Goal: Entertainment & Leisure: Consume media (video, audio)

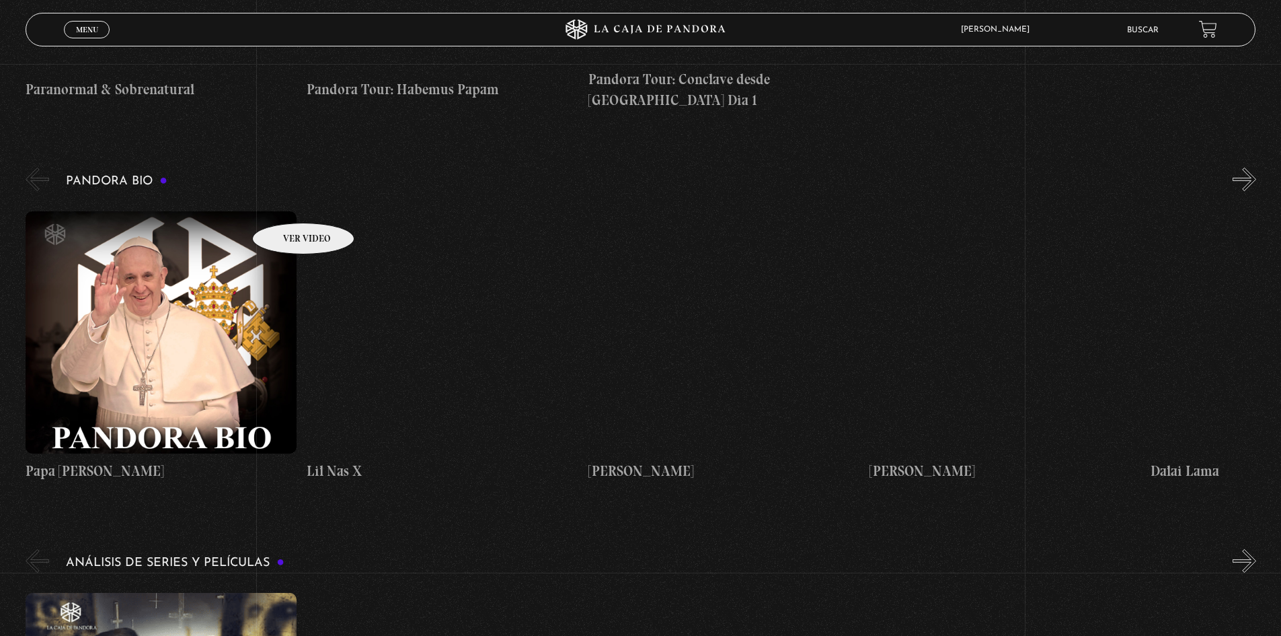
scroll to position [1345, 0]
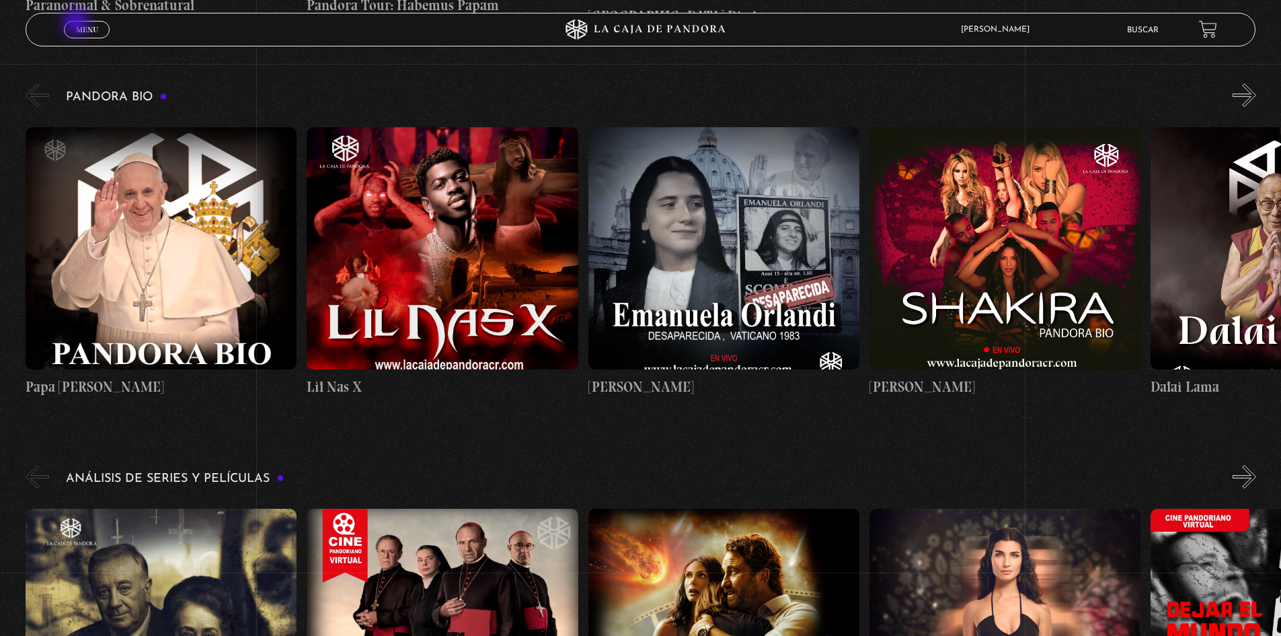
click at [78, 26] on span "Menu" at bounding box center [87, 30] width 22 height 8
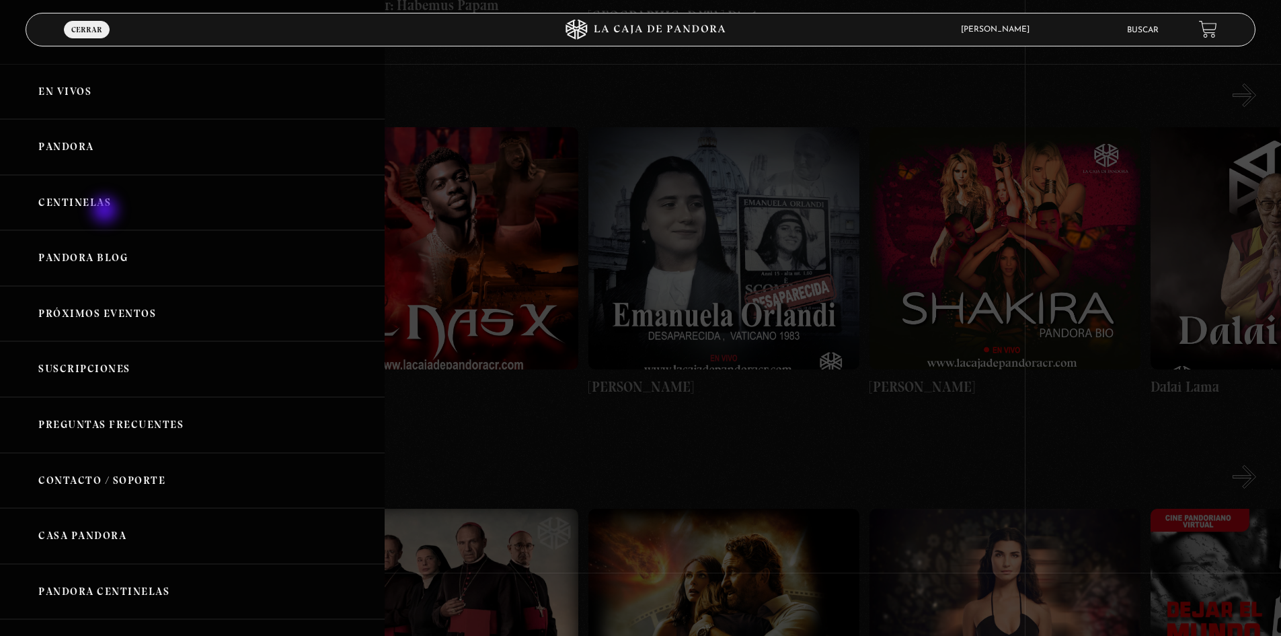
click at [106, 211] on link "Centinelas" at bounding box center [192, 203] width 385 height 56
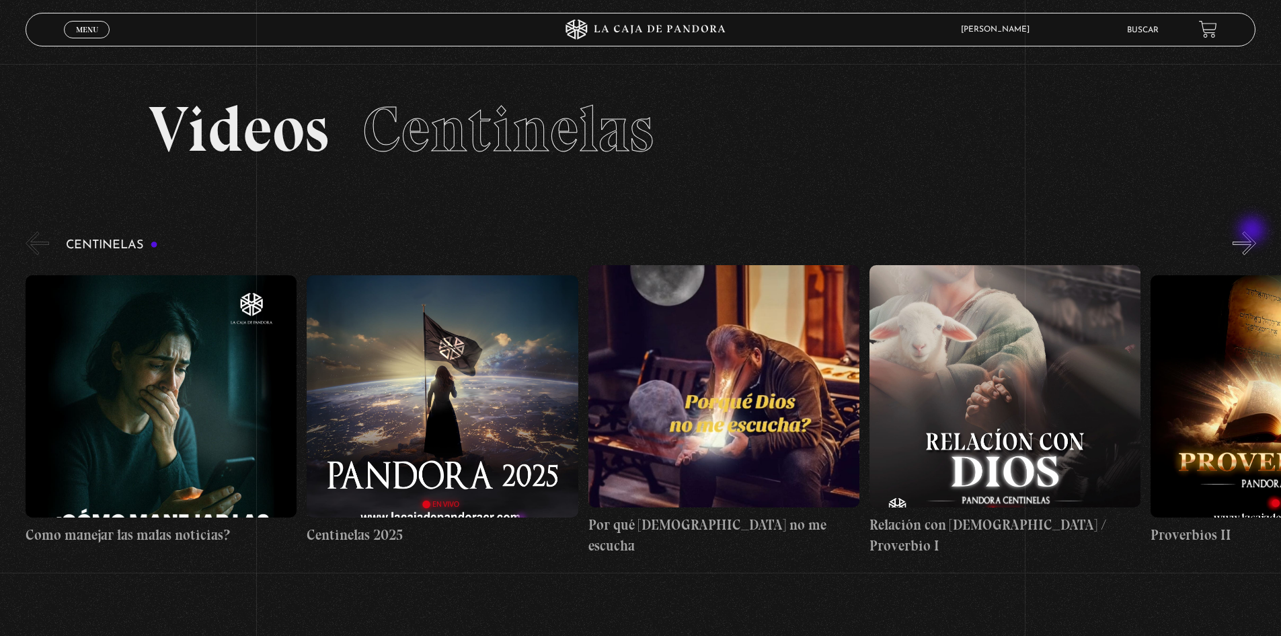
click at [1254, 231] on button "»" at bounding box center [1245, 243] width 24 height 24
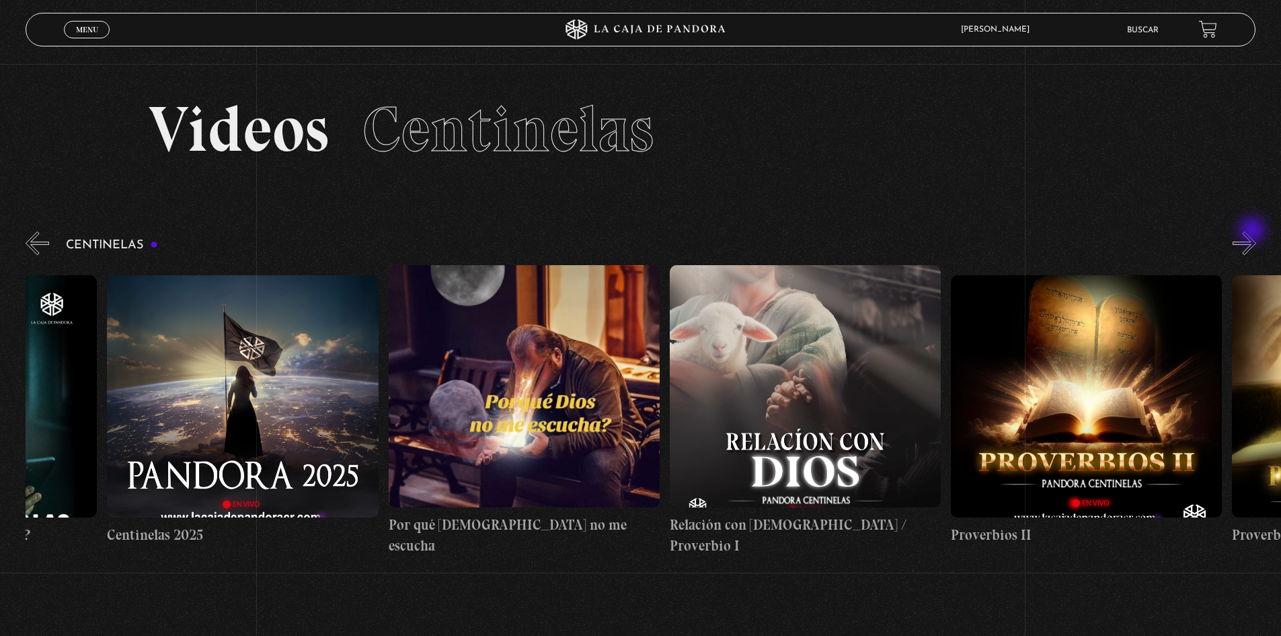
click at [1254, 231] on button "»" at bounding box center [1245, 243] width 24 height 24
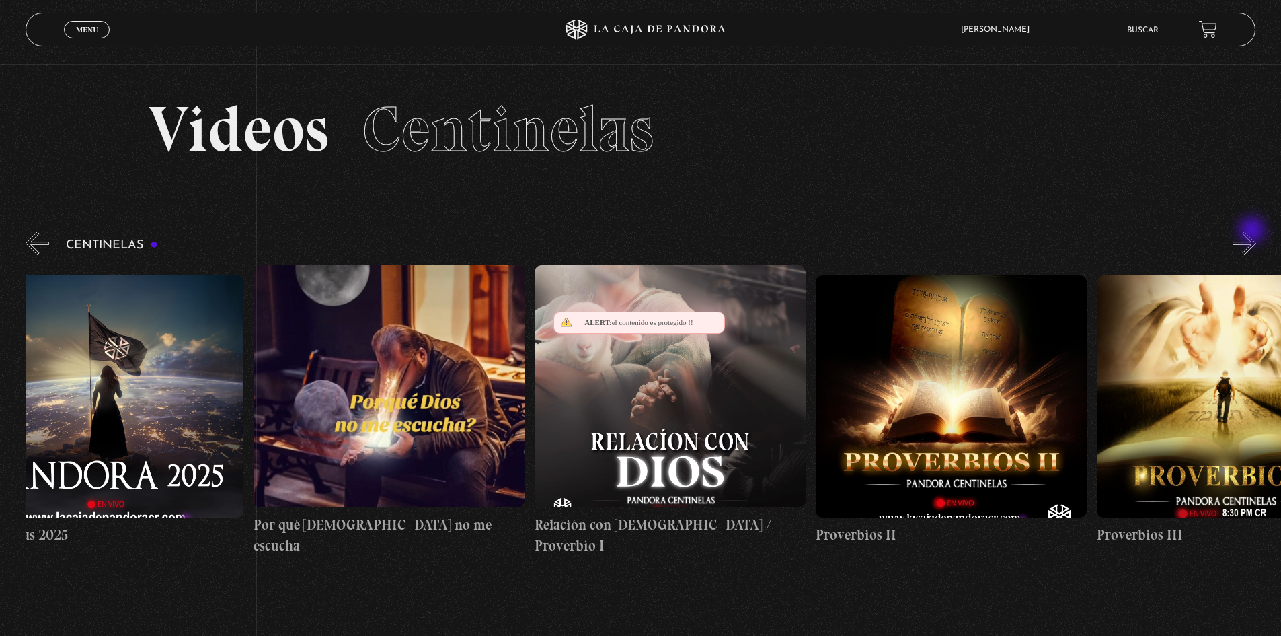
click at [1254, 231] on button "»" at bounding box center [1245, 243] width 24 height 24
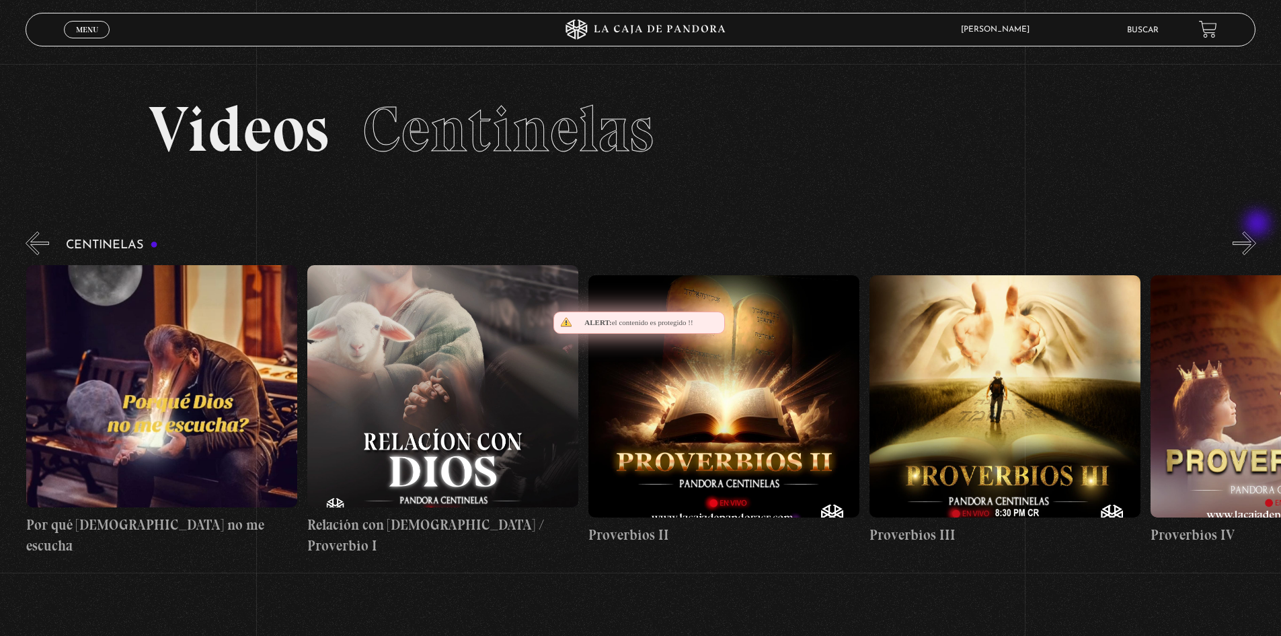
click at [1259, 225] on section "Videos Centinelas" at bounding box center [640, 146] width 1281 height 165
click at [1261, 223] on section "Videos Centinelas" at bounding box center [640, 146] width 1281 height 165
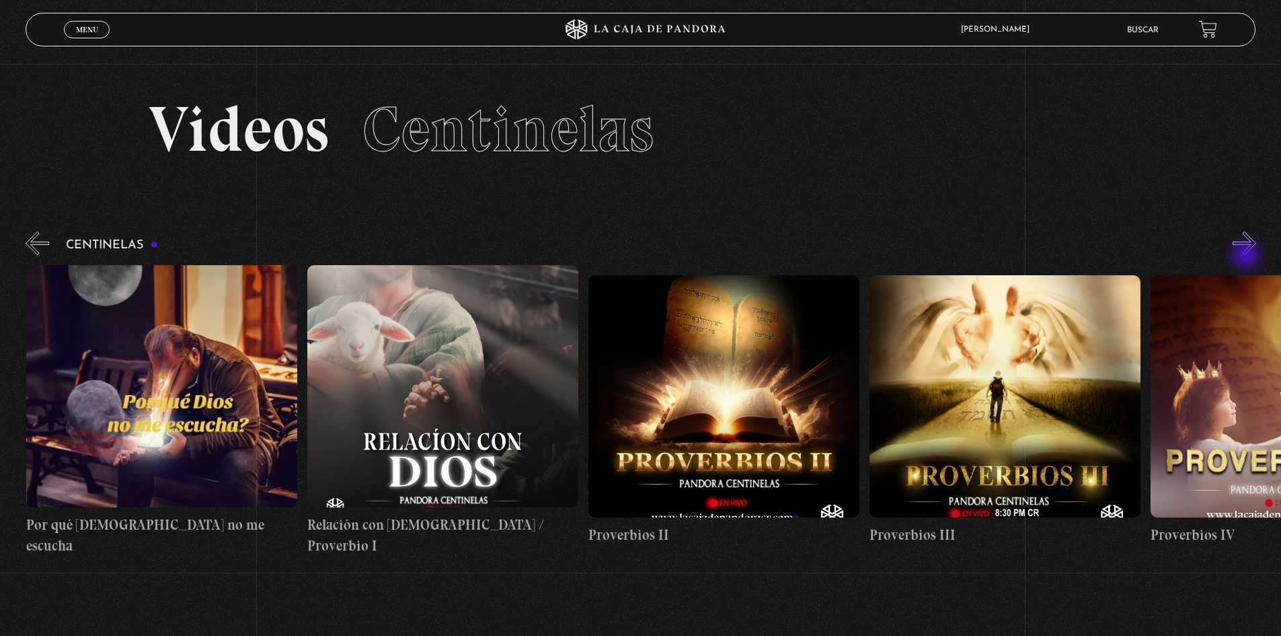
click at [1247, 252] on button "»" at bounding box center [1245, 243] width 24 height 24
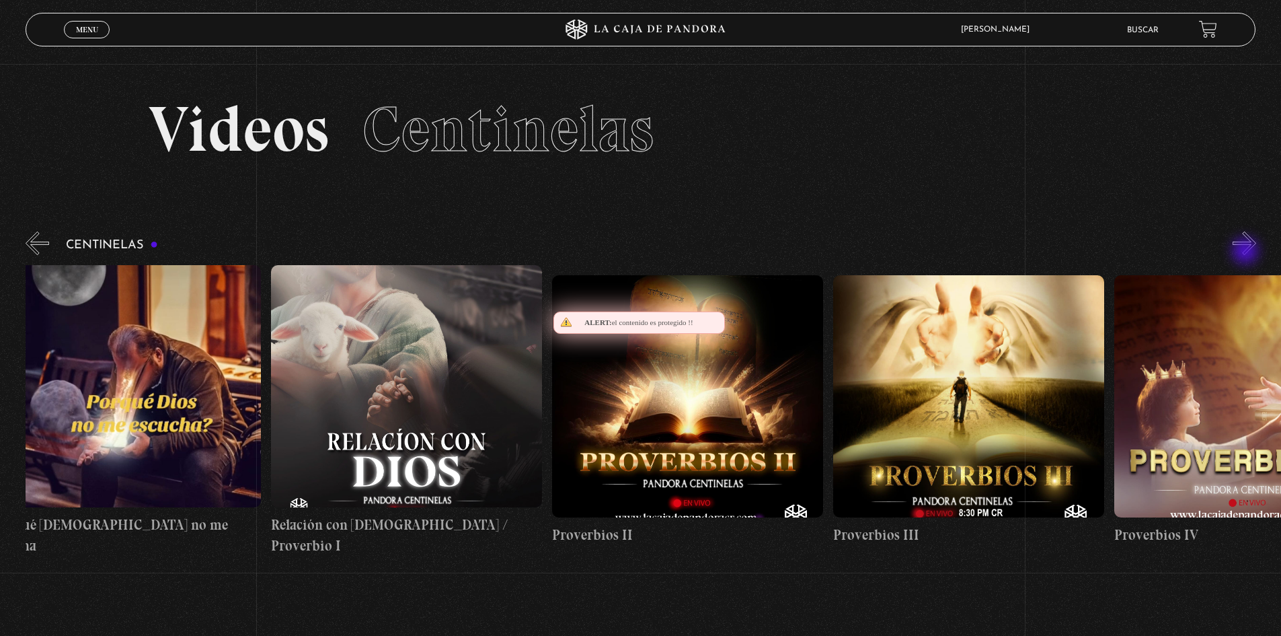
click at [1247, 252] on button "»" at bounding box center [1245, 243] width 24 height 24
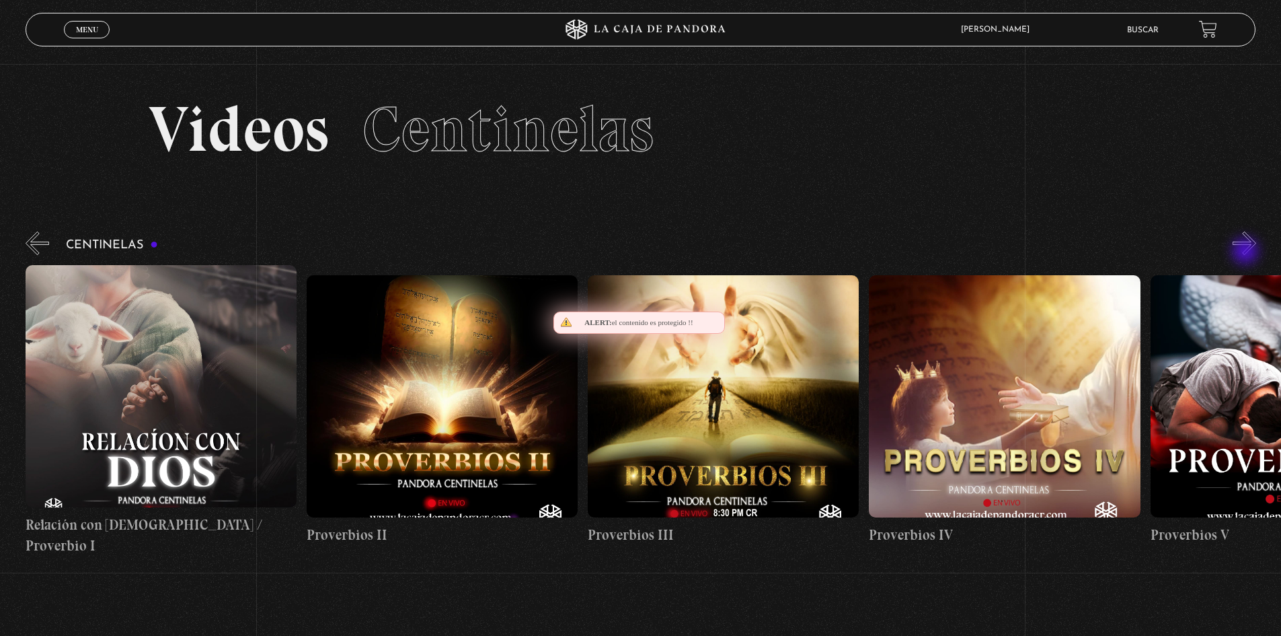
click at [1247, 252] on button "»" at bounding box center [1245, 243] width 24 height 24
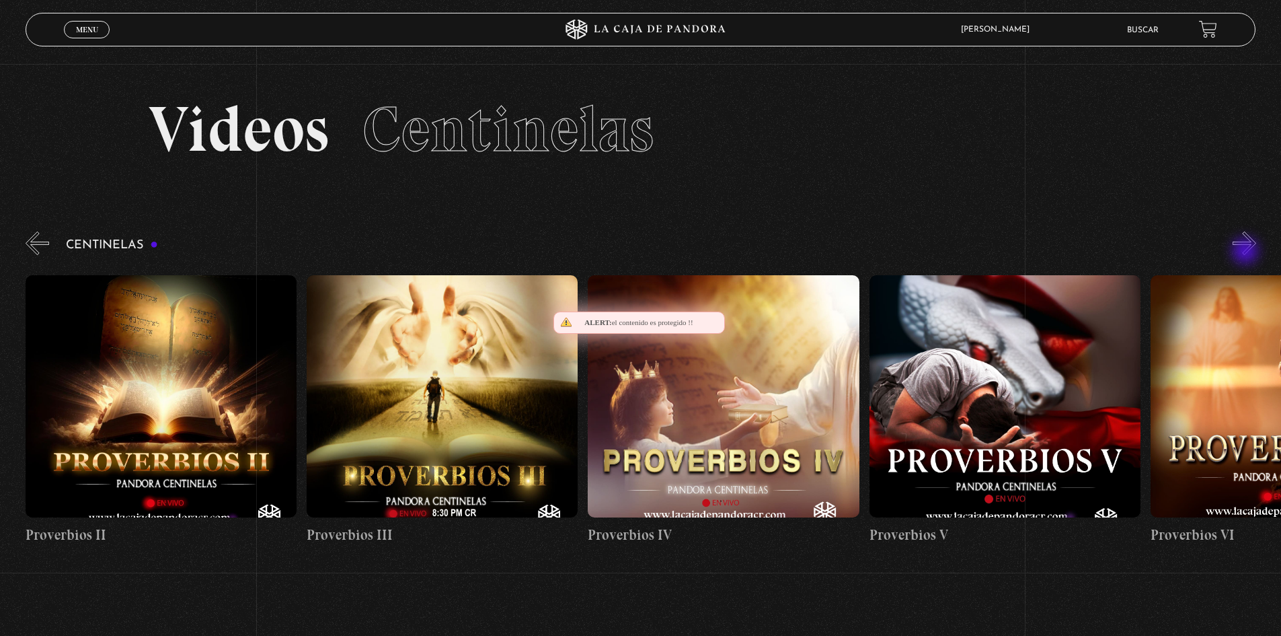
click at [1247, 252] on button "»" at bounding box center [1245, 243] width 24 height 24
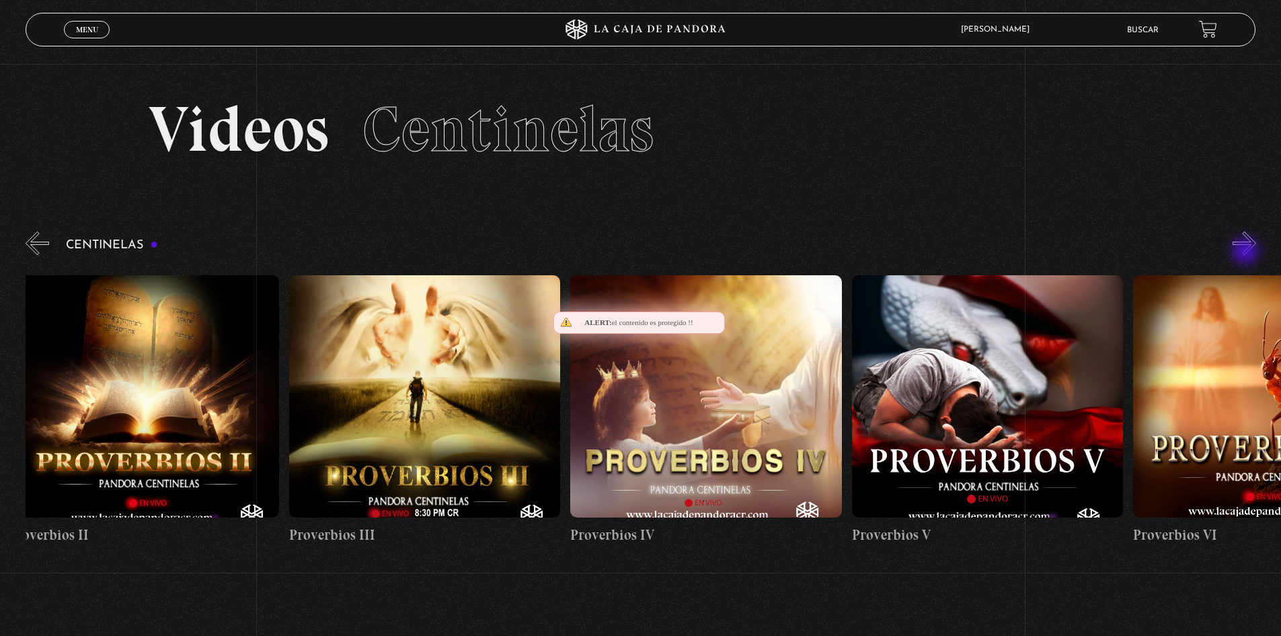
click at [1247, 252] on button "»" at bounding box center [1245, 243] width 24 height 24
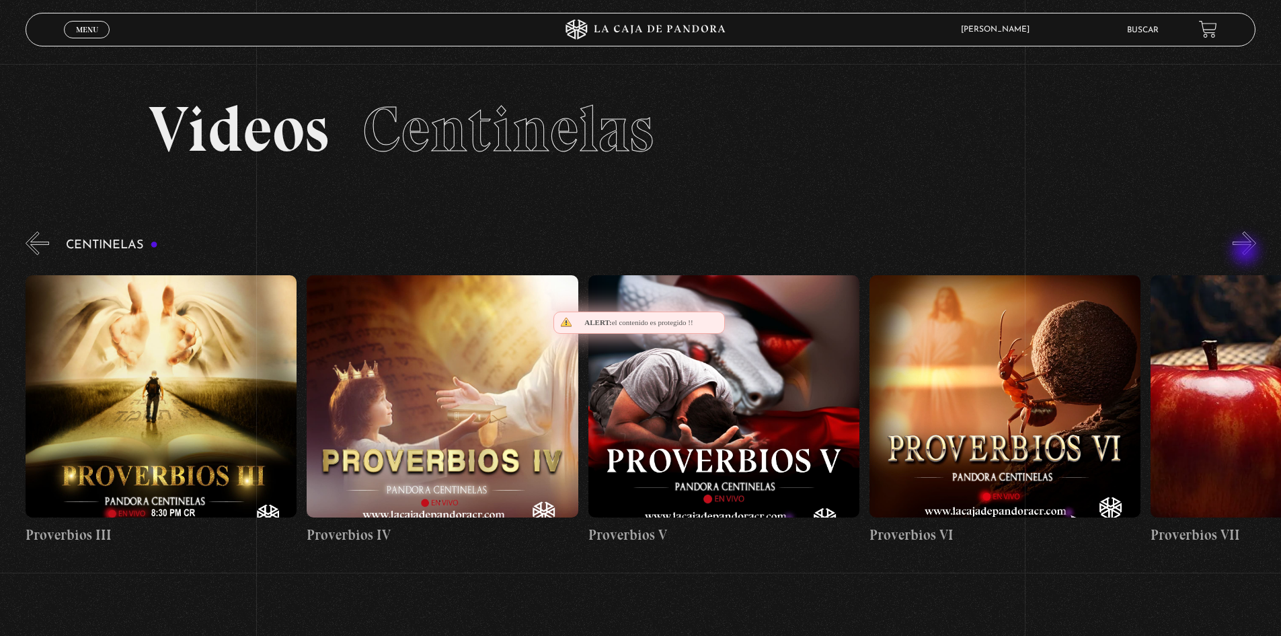
click at [1247, 251] on button "»" at bounding box center [1245, 243] width 24 height 24
click at [1247, 249] on button "»" at bounding box center [1245, 243] width 24 height 24
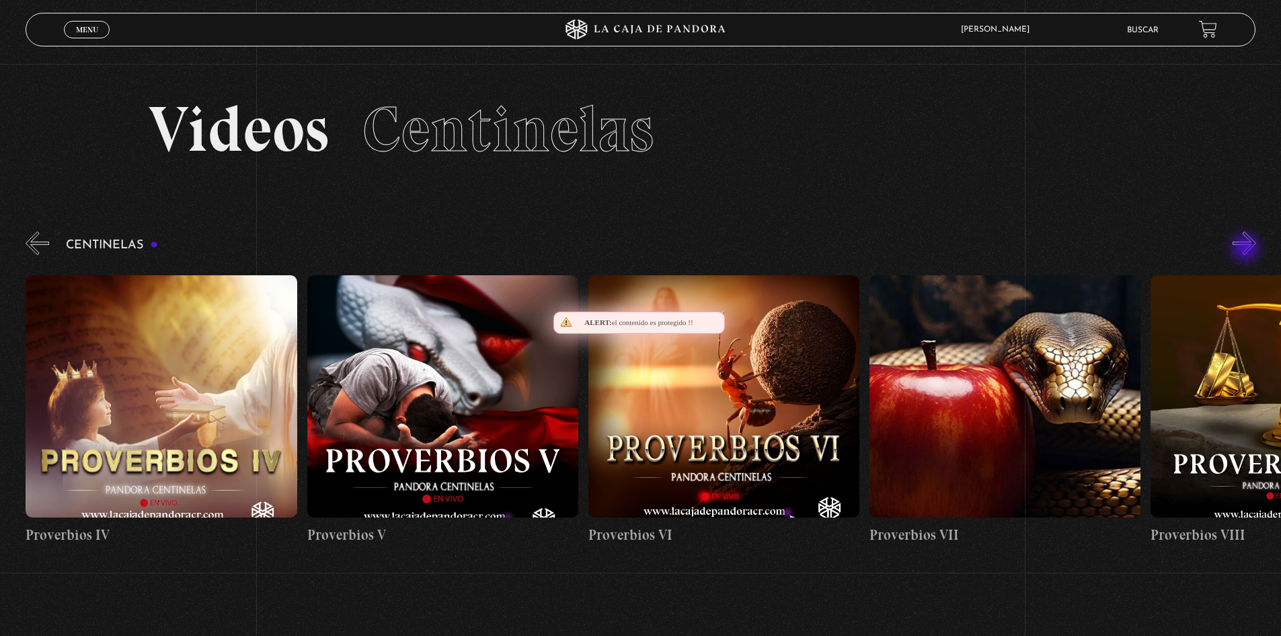
click at [1247, 249] on button "»" at bounding box center [1245, 243] width 24 height 24
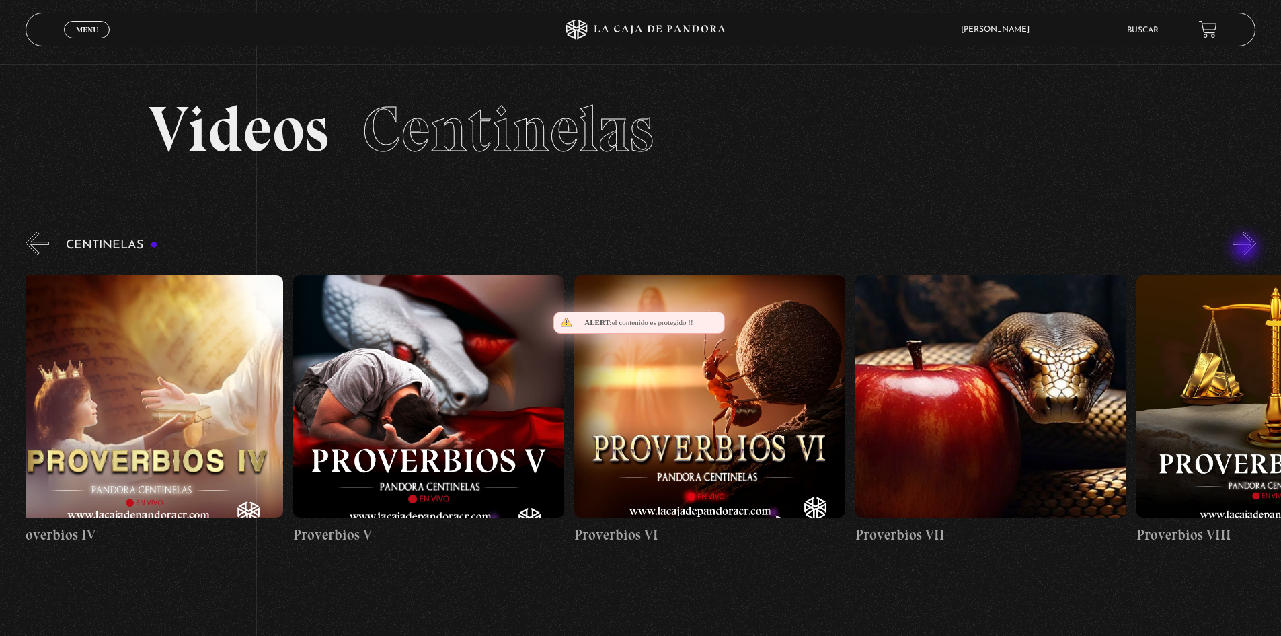
click at [1247, 249] on button "»" at bounding box center [1245, 243] width 24 height 24
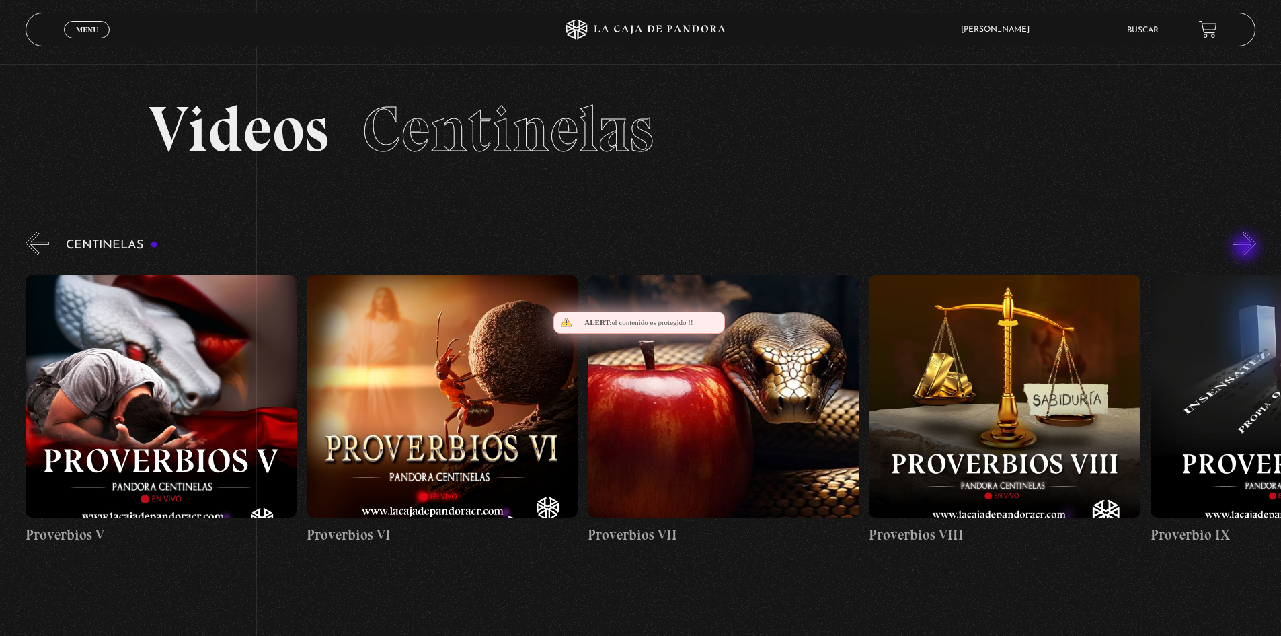
click at [1247, 248] on button "»" at bounding box center [1245, 243] width 24 height 24
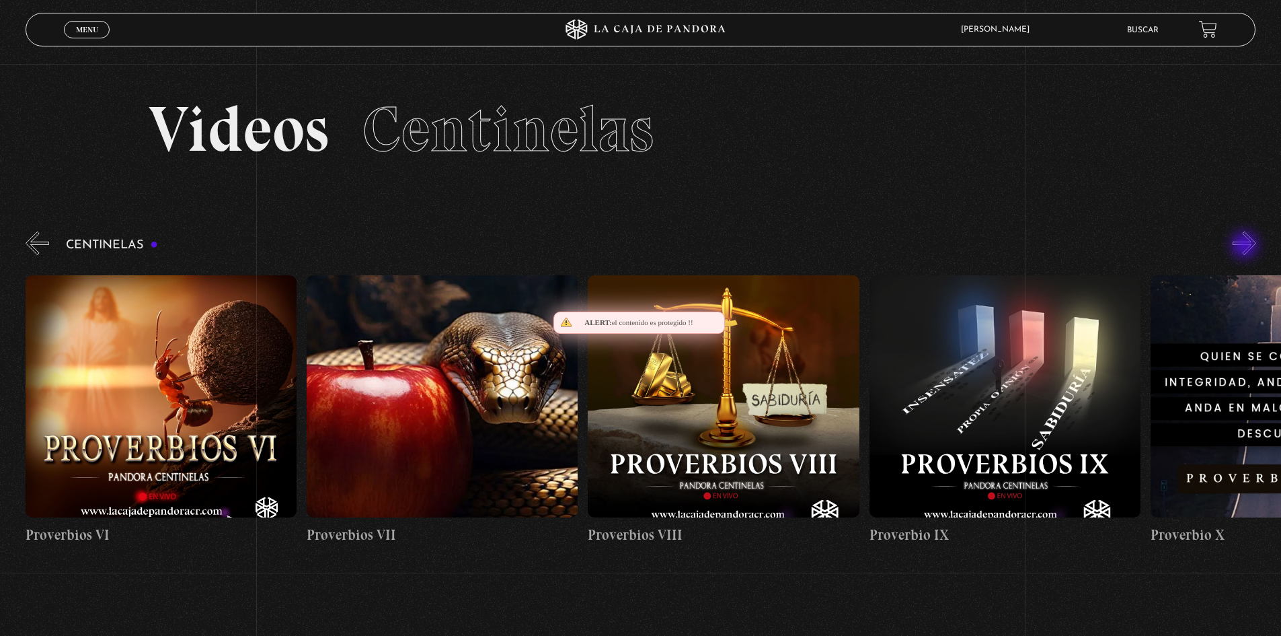
click at [1246, 246] on button "»" at bounding box center [1245, 243] width 24 height 24
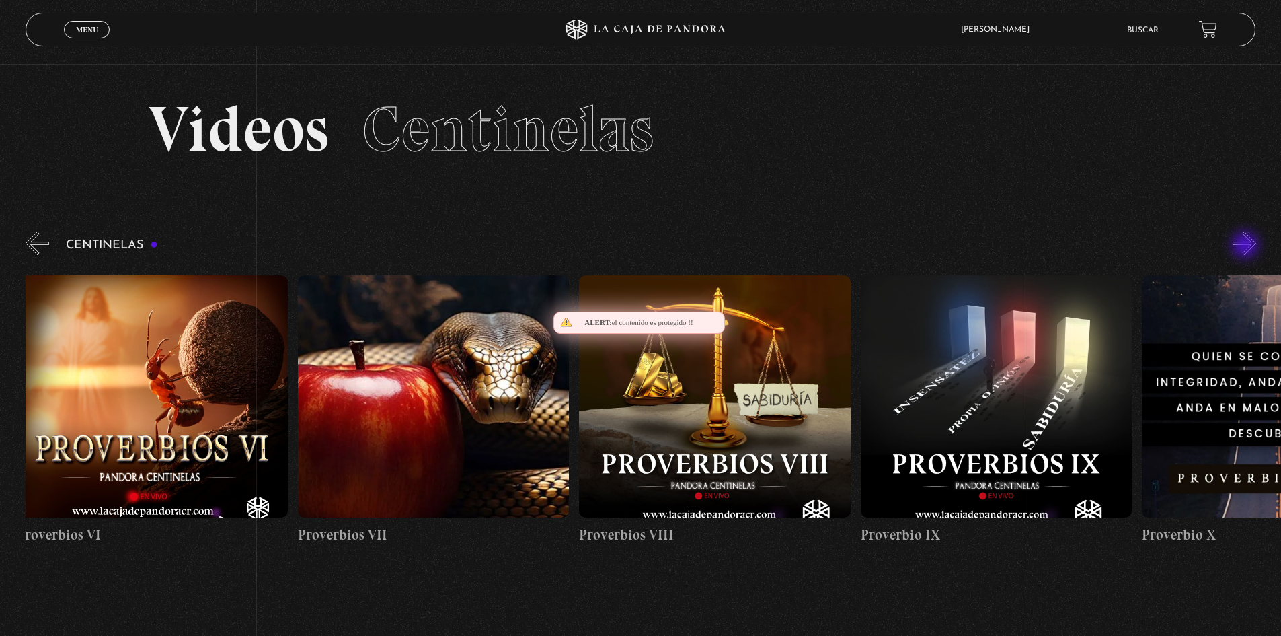
click at [1247, 246] on button "»" at bounding box center [1245, 243] width 24 height 24
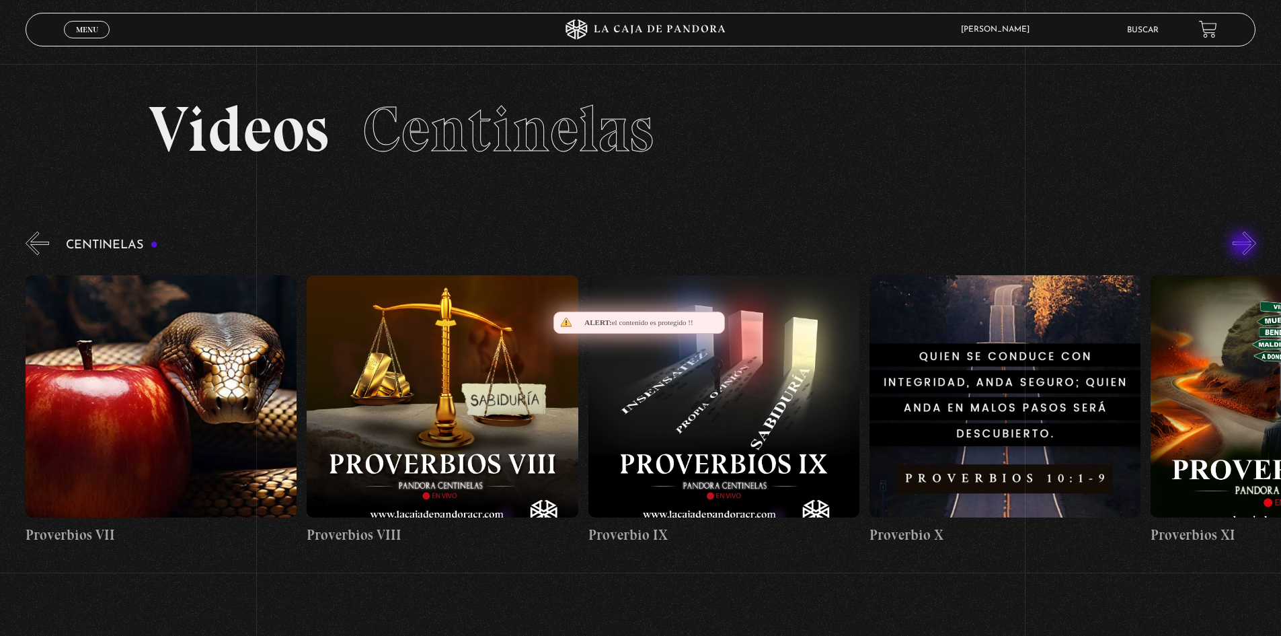
click at [1244, 246] on button "»" at bounding box center [1245, 243] width 24 height 24
click at [1241, 246] on div "Centinelas" at bounding box center [654, 393] width 1256 height 328
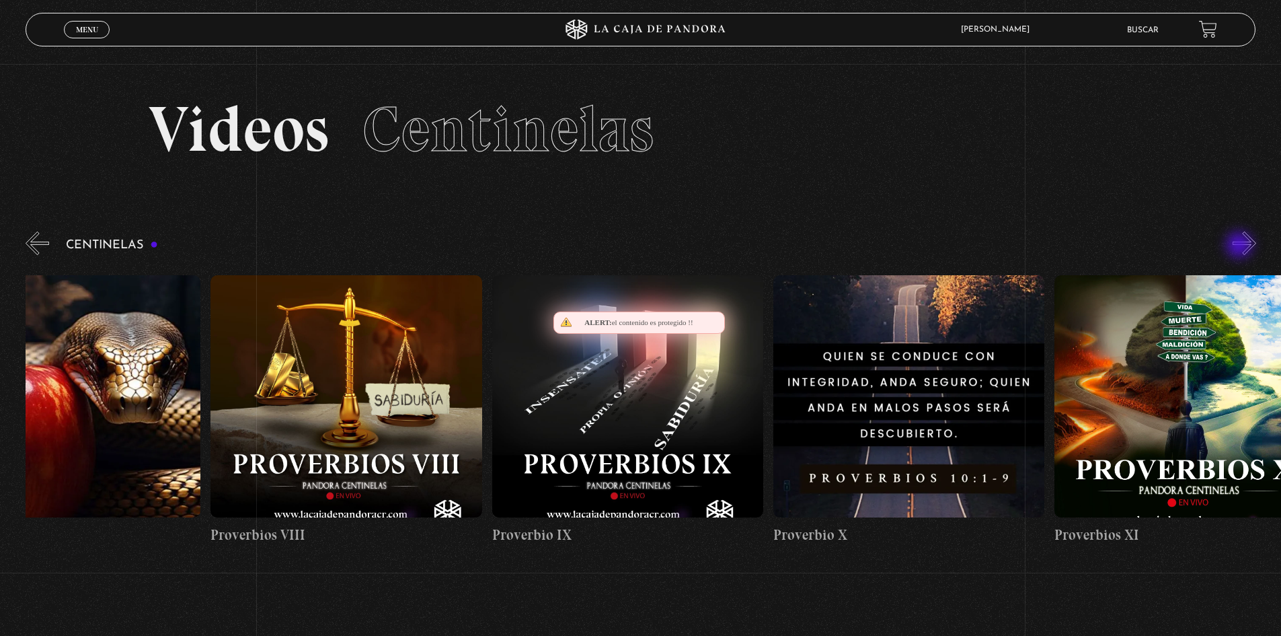
click at [1238, 245] on div "Centinelas" at bounding box center [654, 393] width 1256 height 328
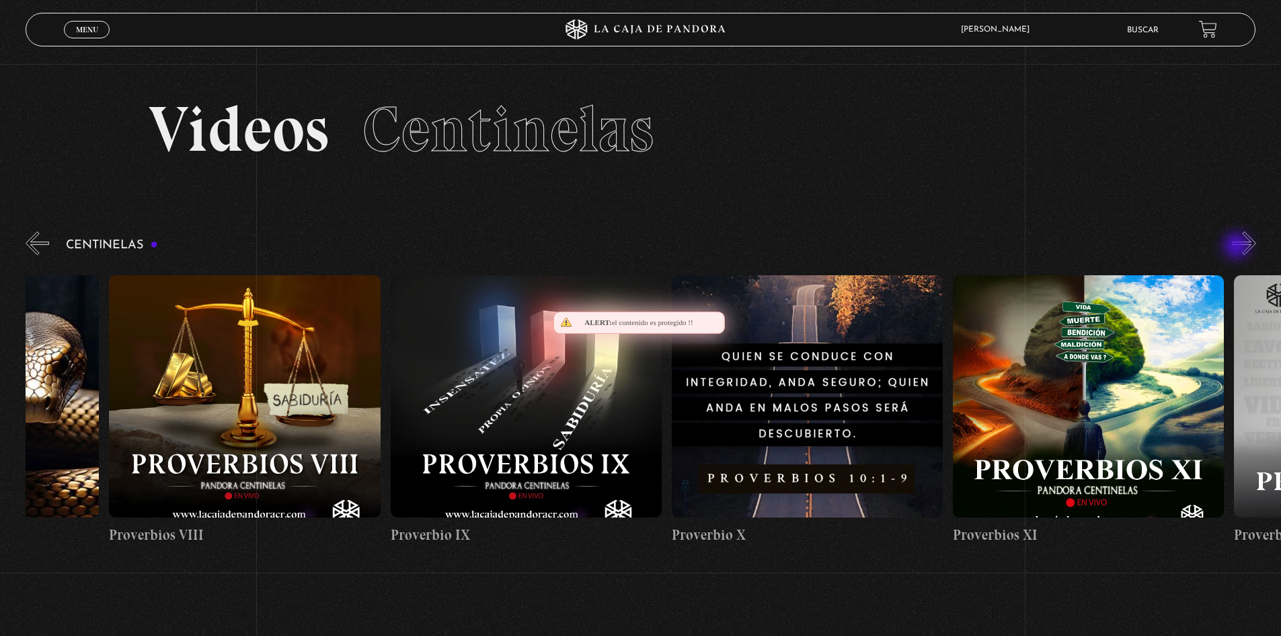
click at [1238, 247] on div "Centinelas" at bounding box center [654, 393] width 1256 height 328
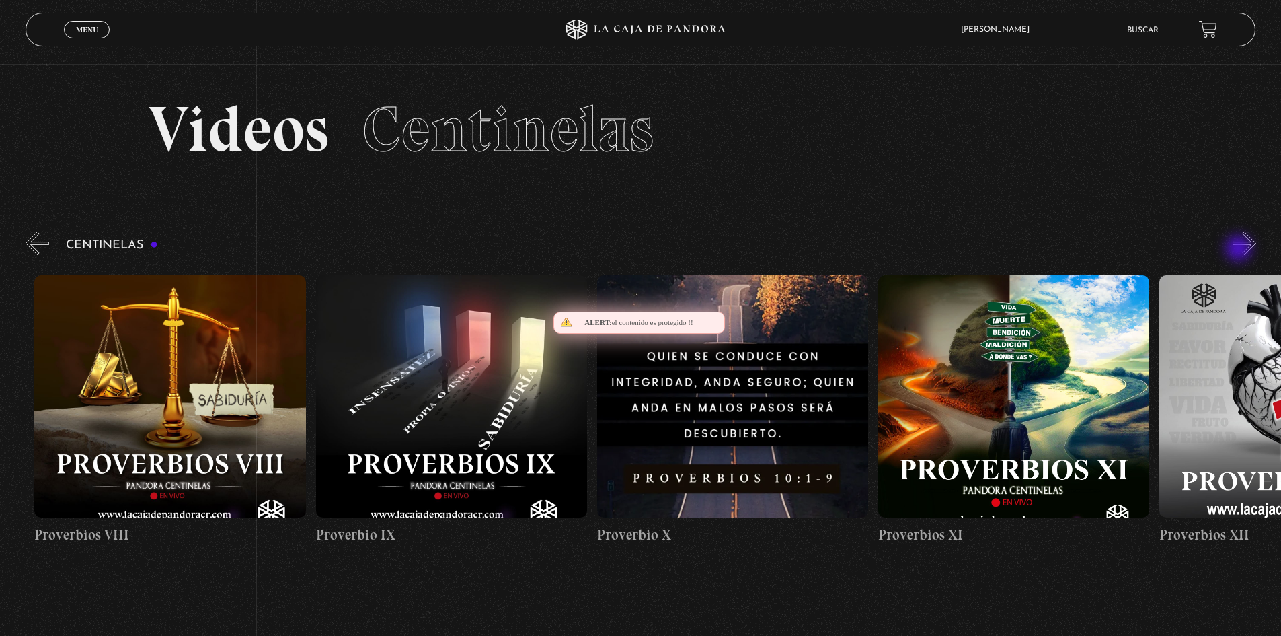
click at [1240, 250] on div "Centinelas" at bounding box center [654, 393] width 1256 height 328
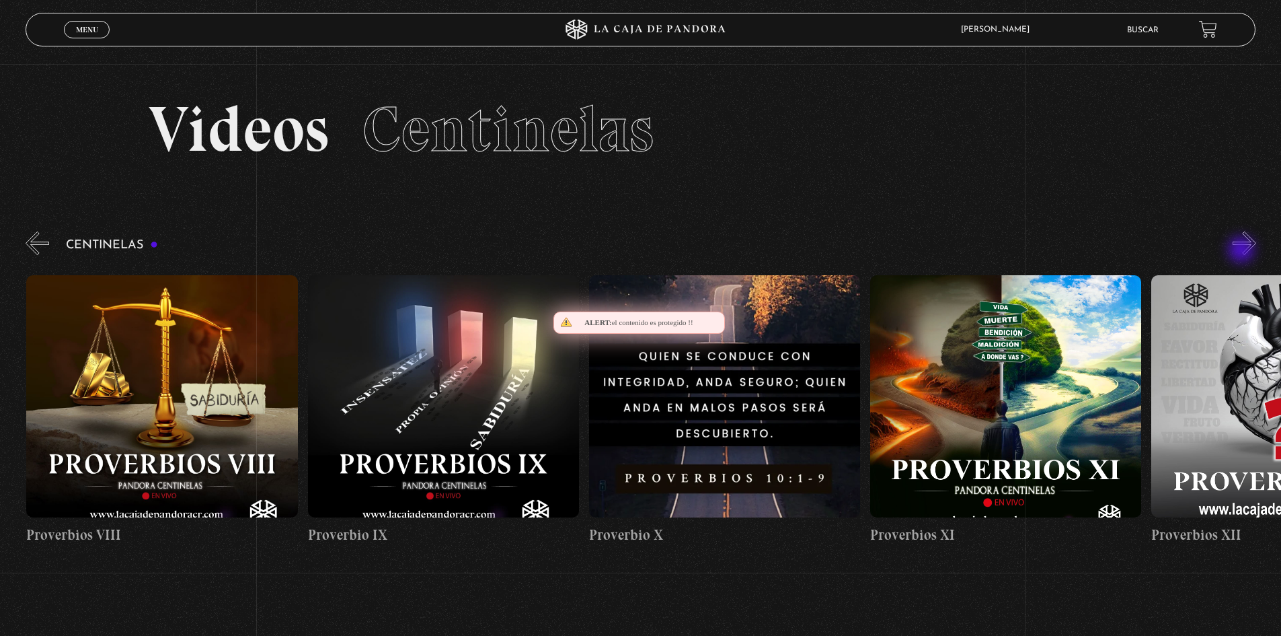
click at [1243, 251] on button "»" at bounding box center [1245, 243] width 24 height 24
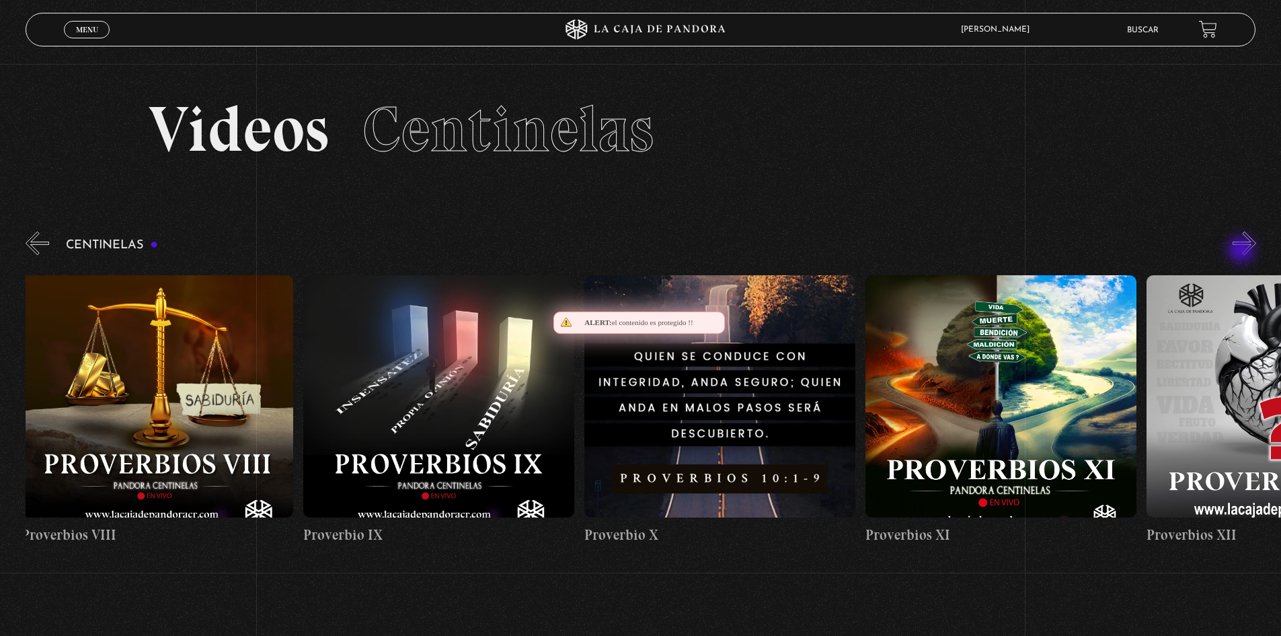
click at [1243, 250] on button "»" at bounding box center [1245, 243] width 24 height 24
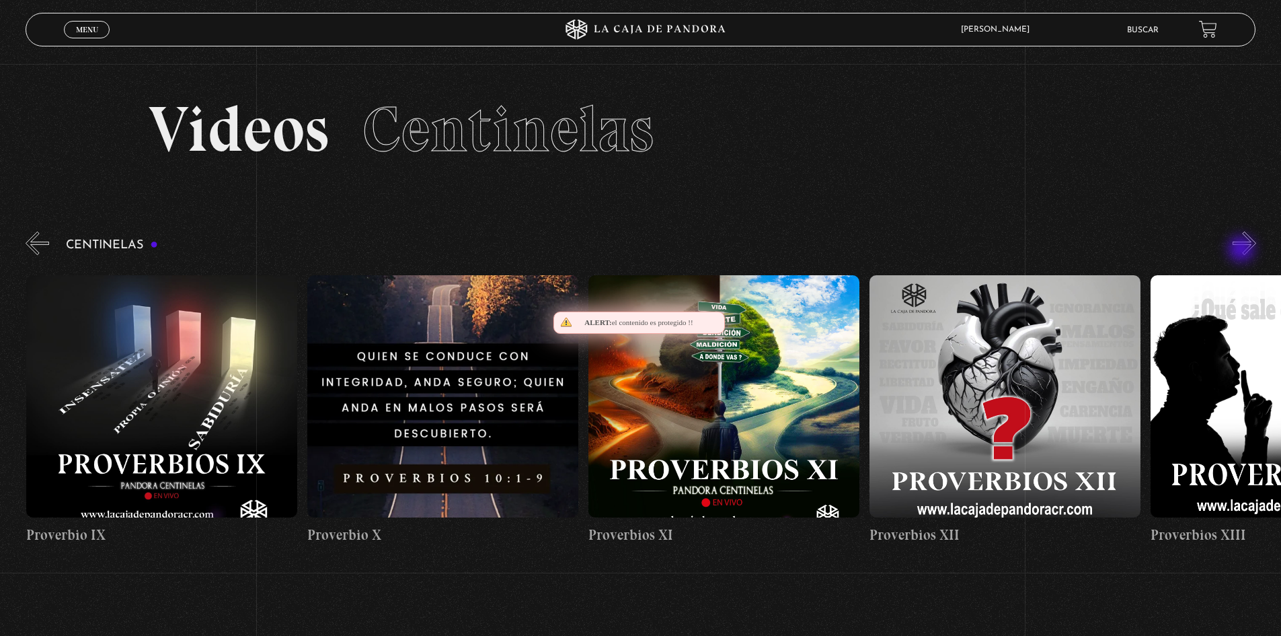
click at [1243, 250] on button "»" at bounding box center [1245, 243] width 24 height 24
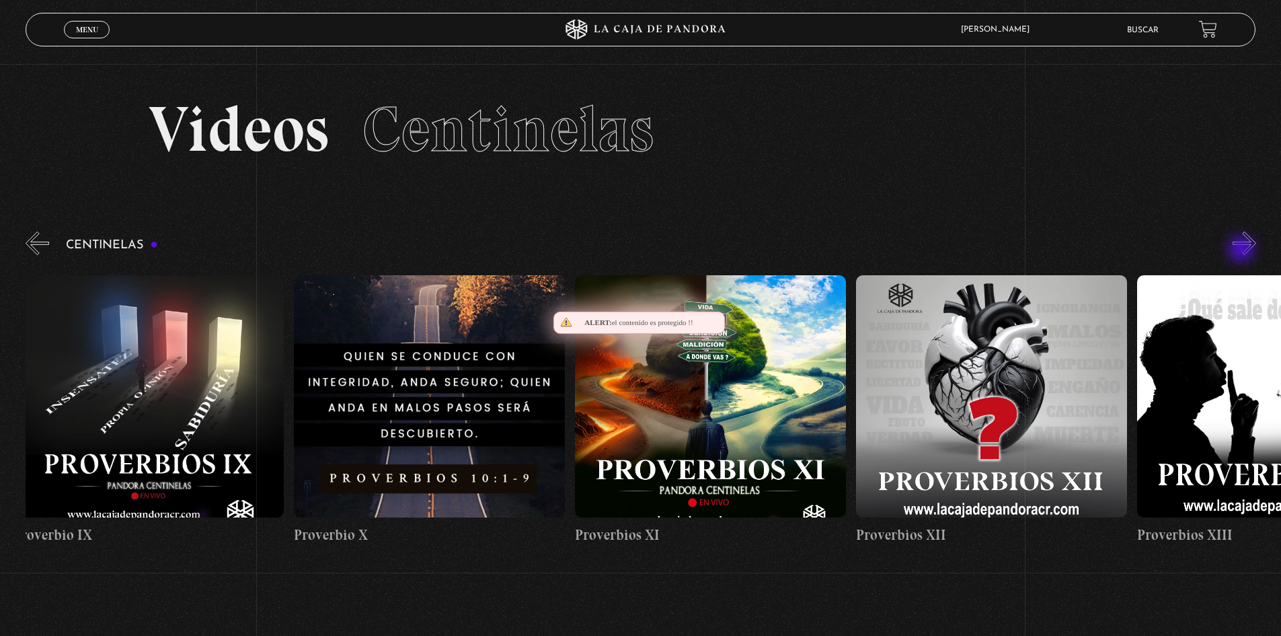
click at [1245, 250] on button "»" at bounding box center [1245, 243] width 24 height 24
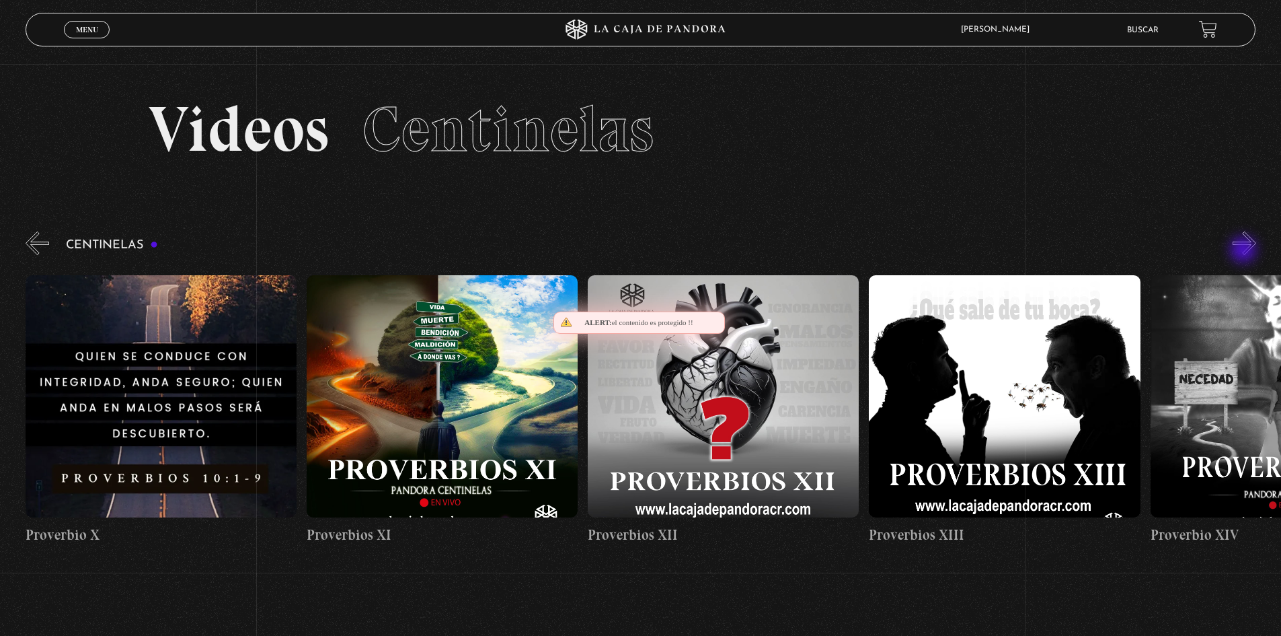
click at [1246, 252] on button "»" at bounding box center [1245, 243] width 24 height 24
click at [1246, 253] on button "»" at bounding box center [1245, 243] width 24 height 24
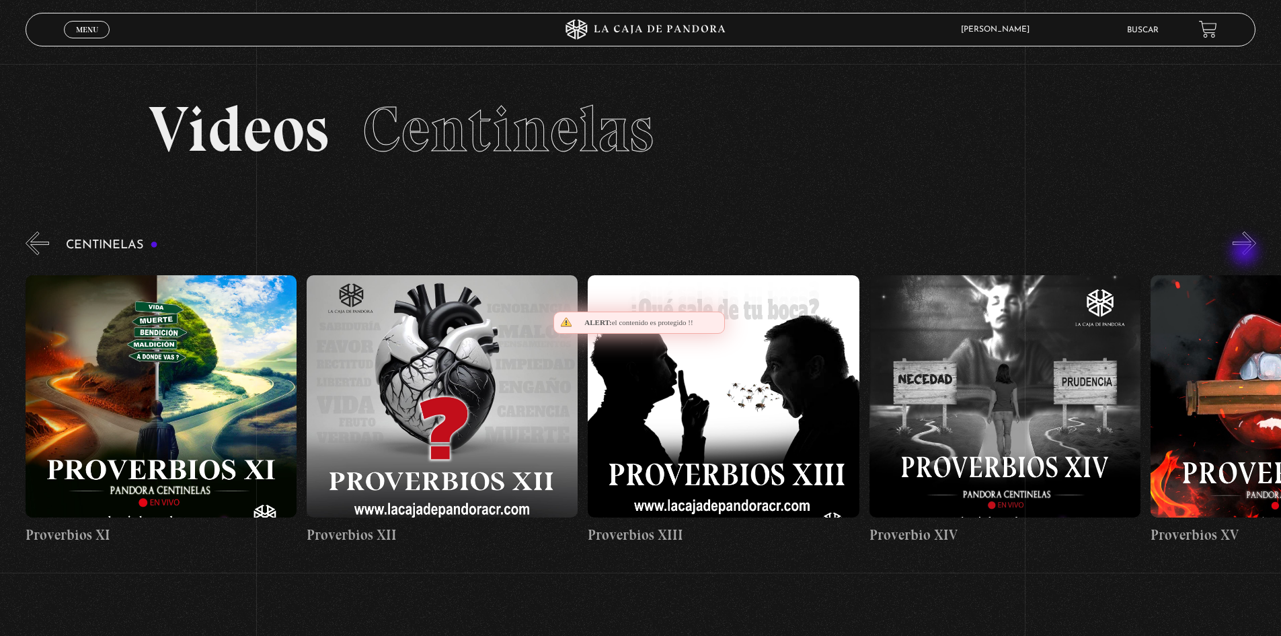
click at [1246, 253] on button "»" at bounding box center [1245, 243] width 24 height 24
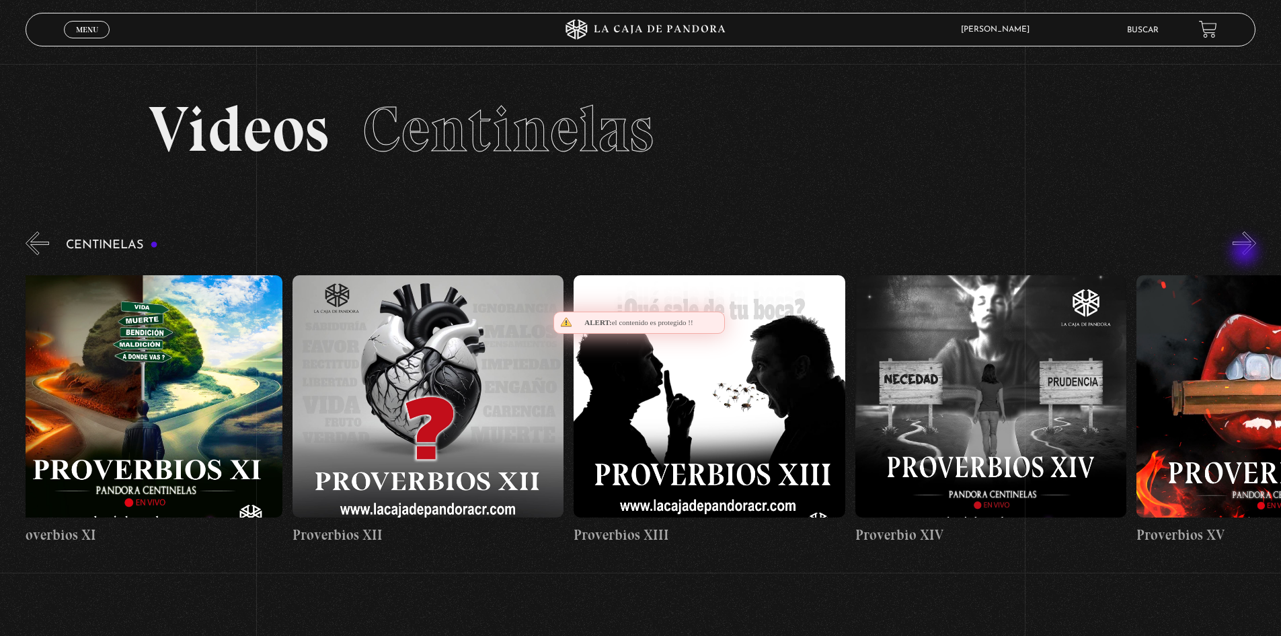
click at [1246, 253] on button "»" at bounding box center [1245, 243] width 24 height 24
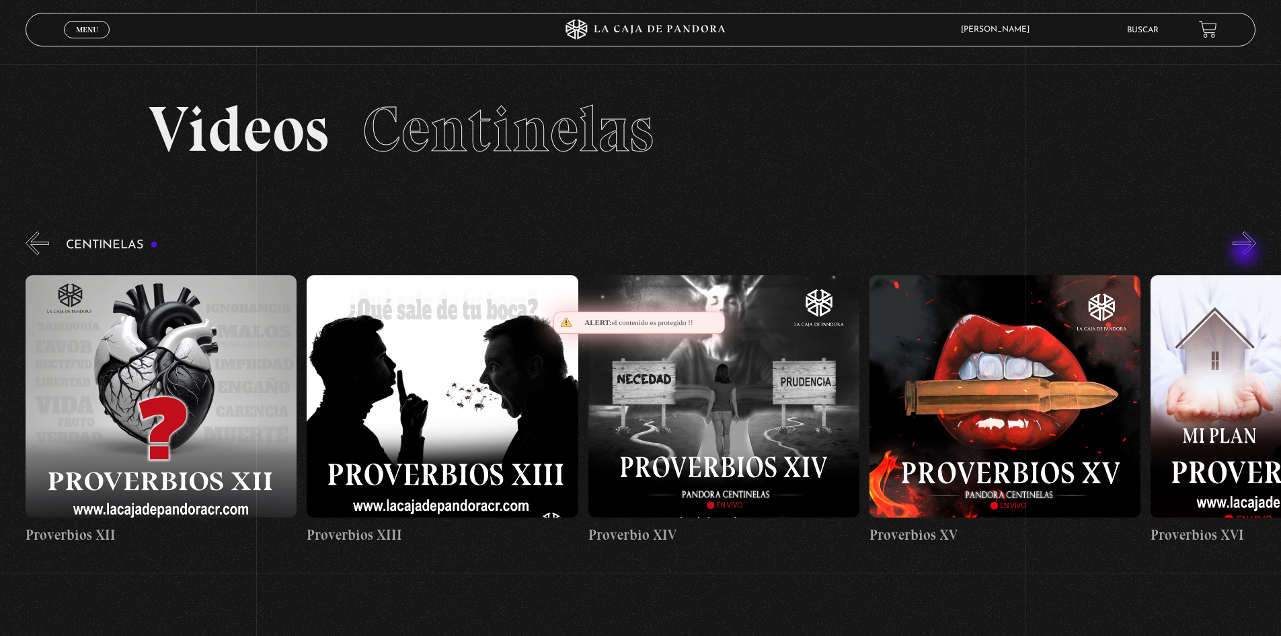
click at [1246, 253] on button "»" at bounding box center [1245, 243] width 24 height 24
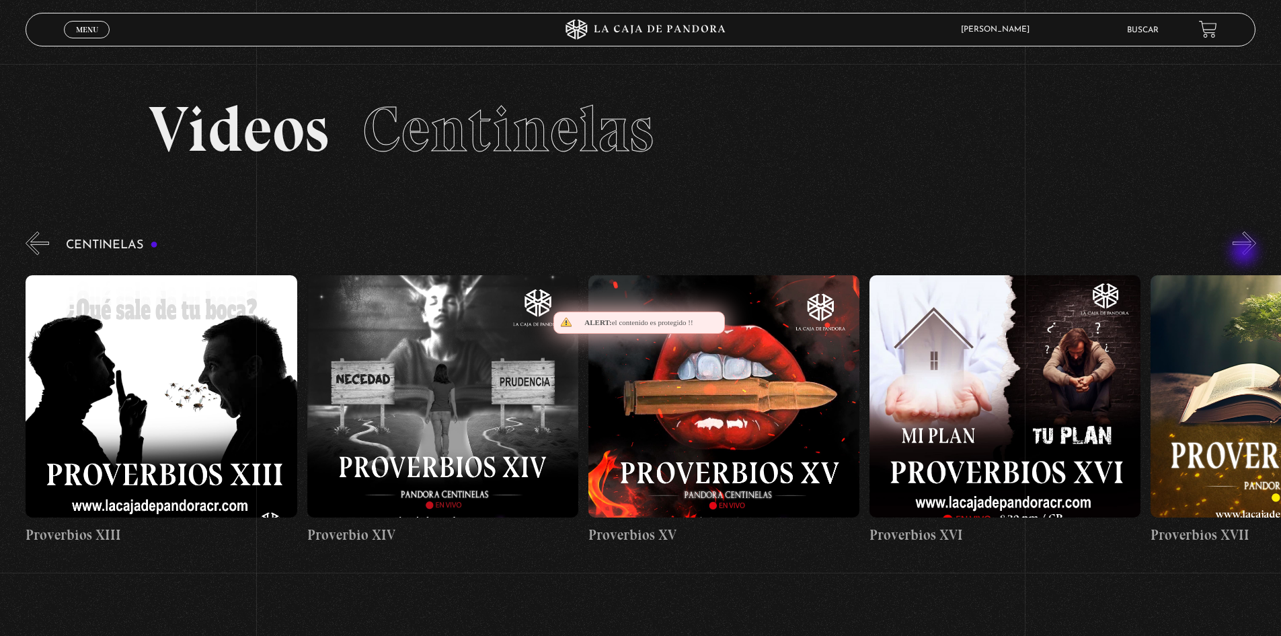
click at [1246, 253] on button "»" at bounding box center [1245, 243] width 24 height 24
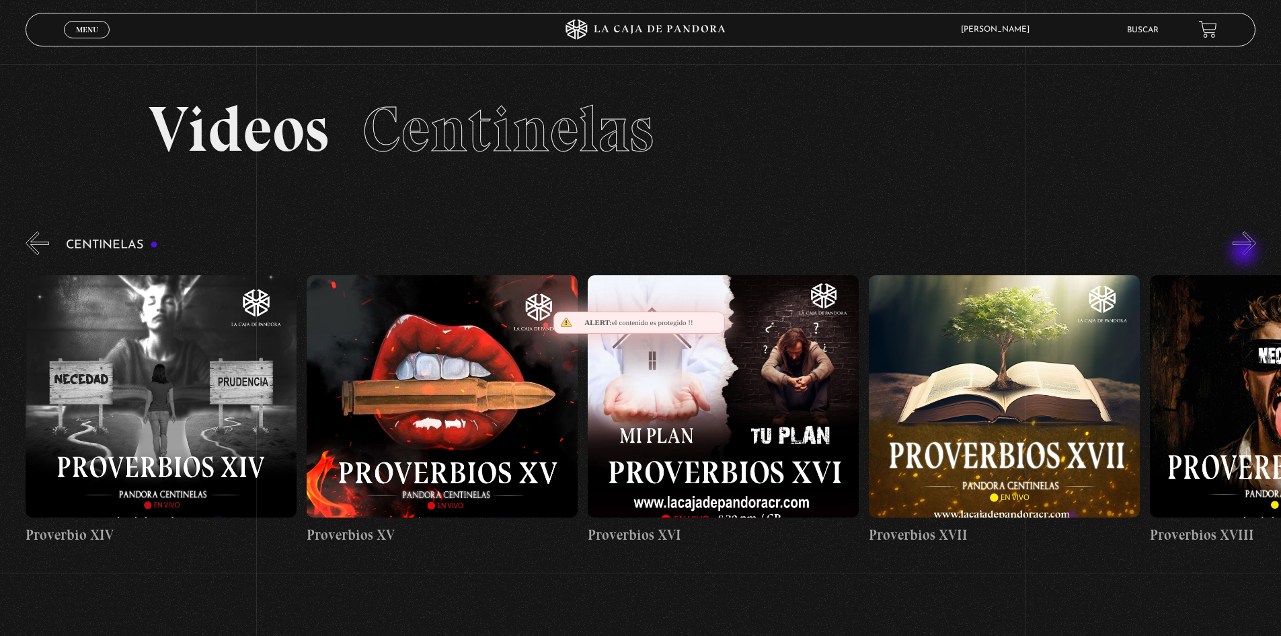
click at [1246, 253] on button "»" at bounding box center [1245, 243] width 24 height 24
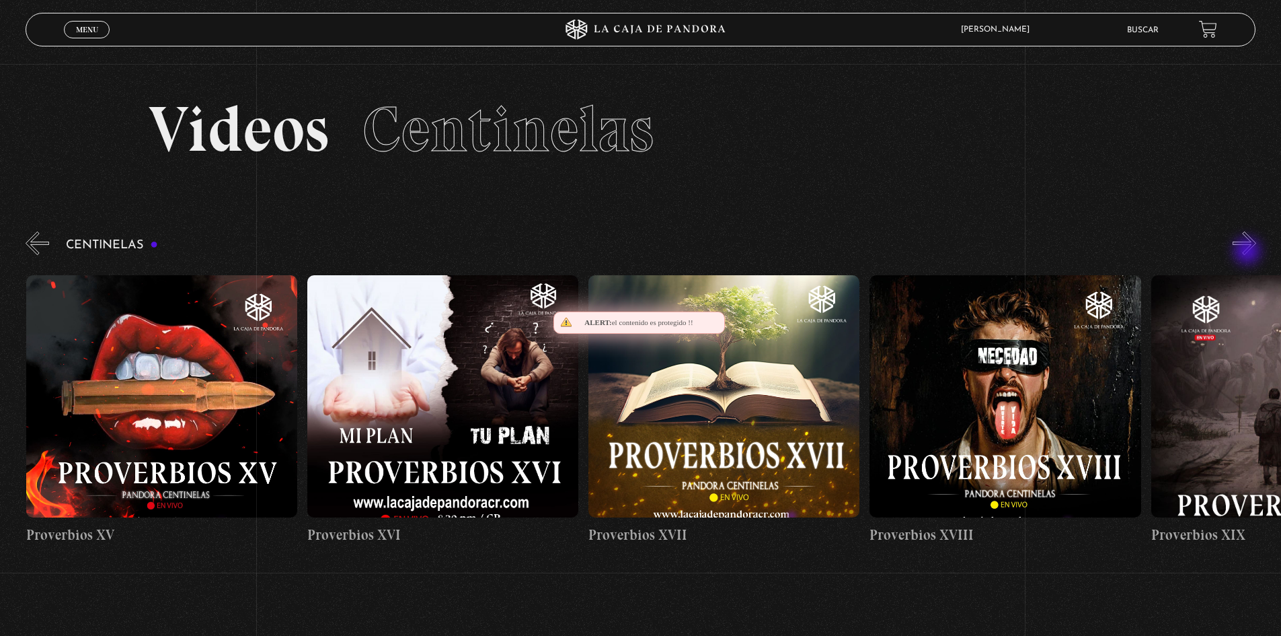
click at [1249, 252] on button "»" at bounding box center [1245, 243] width 24 height 24
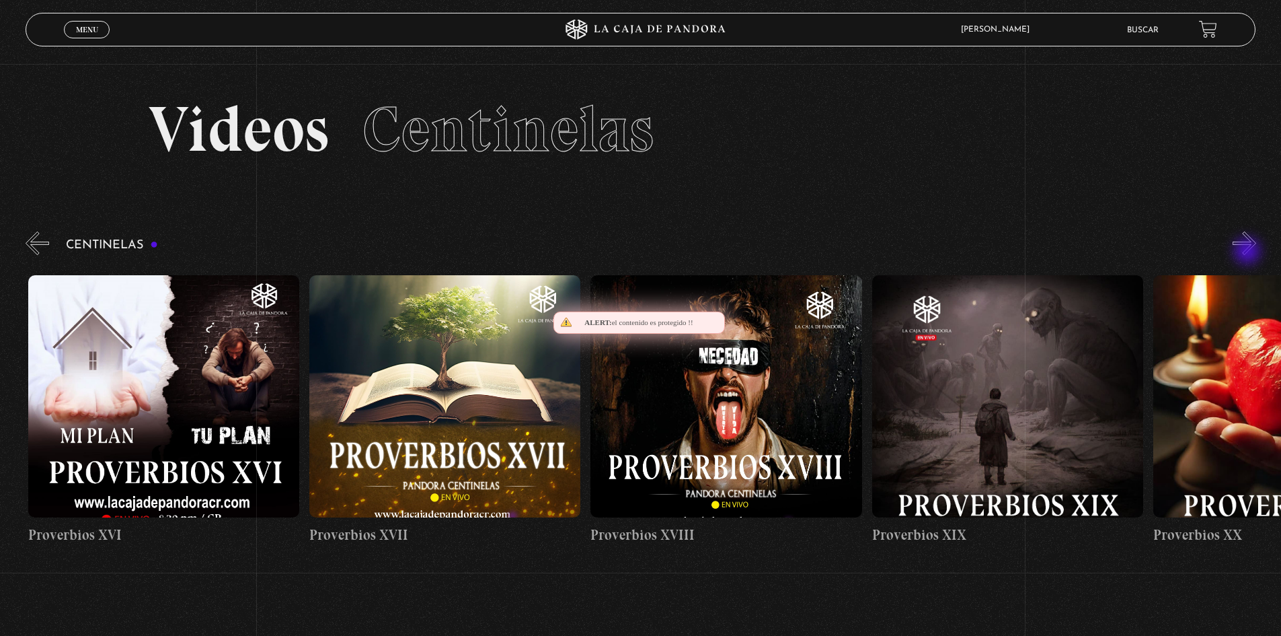
click at [1249, 252] on button "»" at bounding box center [1245, 243] width 24 height 24
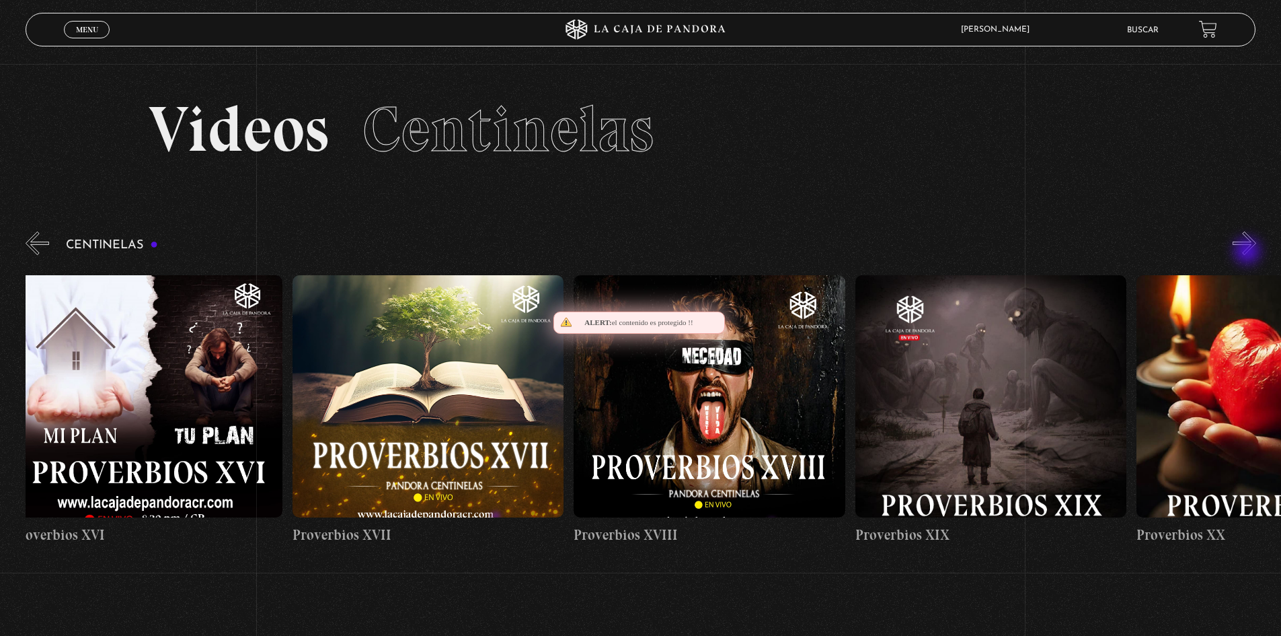
click at [1249, 252] on button "»" at bounding box center [1245, 243] width 24 height 24
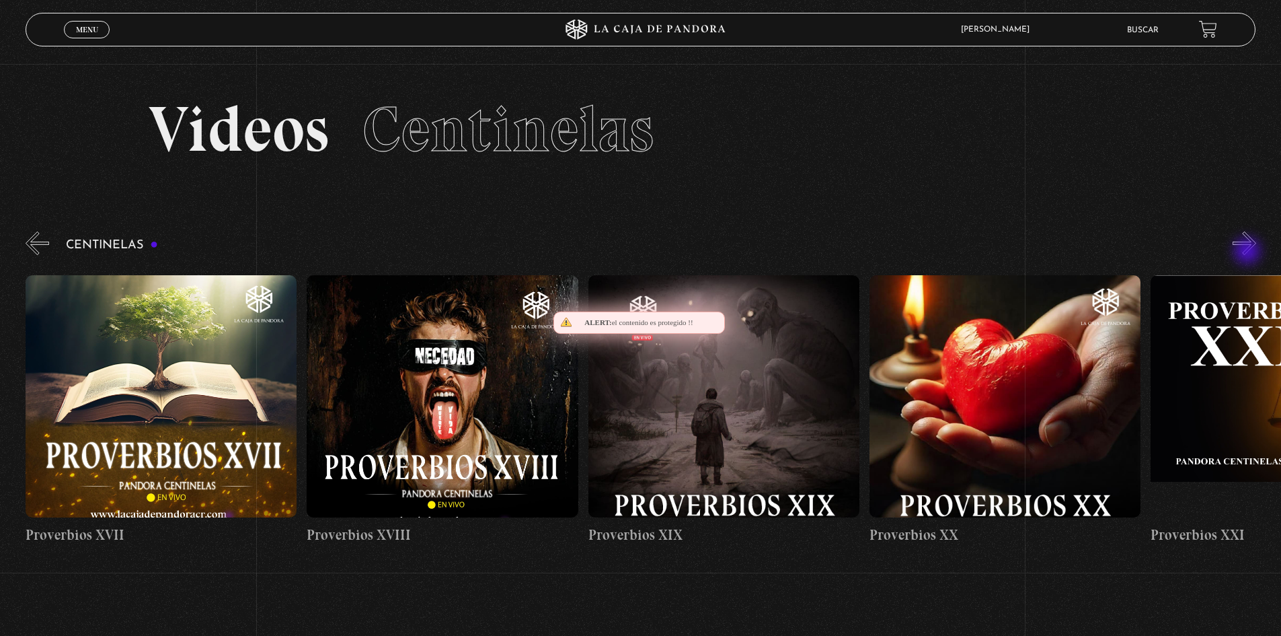
click at [1249, 252] on button "»" at bounding box center [1245, 243] width 24 height 24
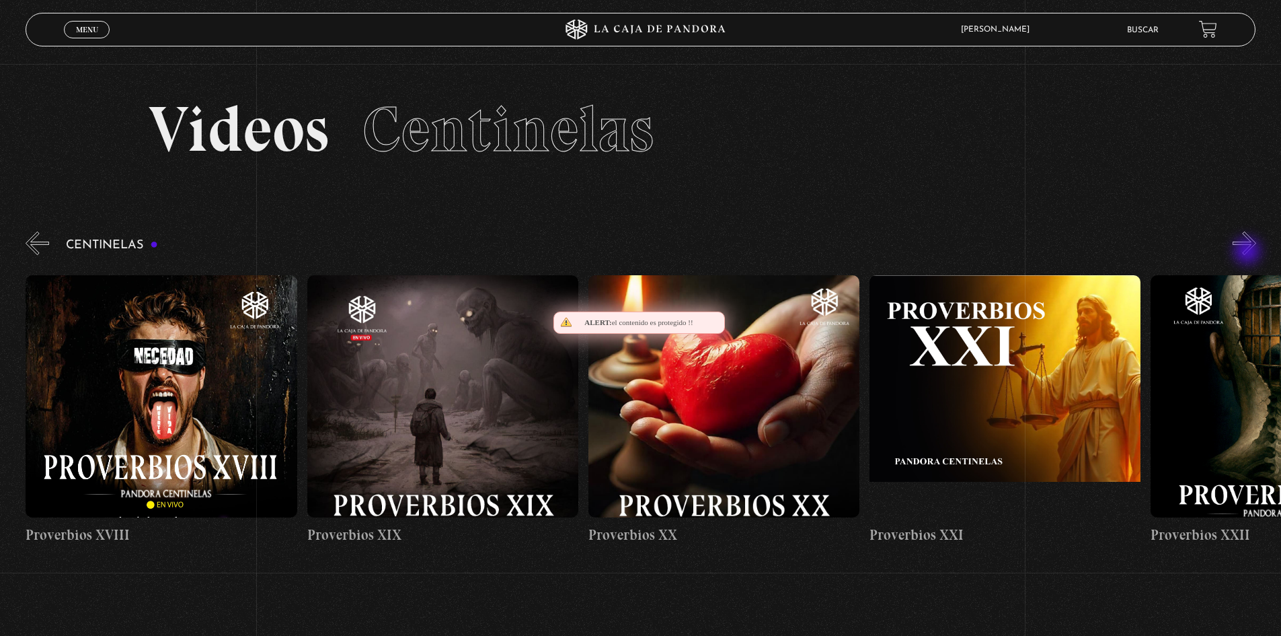
click at [1249, 252] on button "»" at bounding box center [1245, 243] width 24 height 24
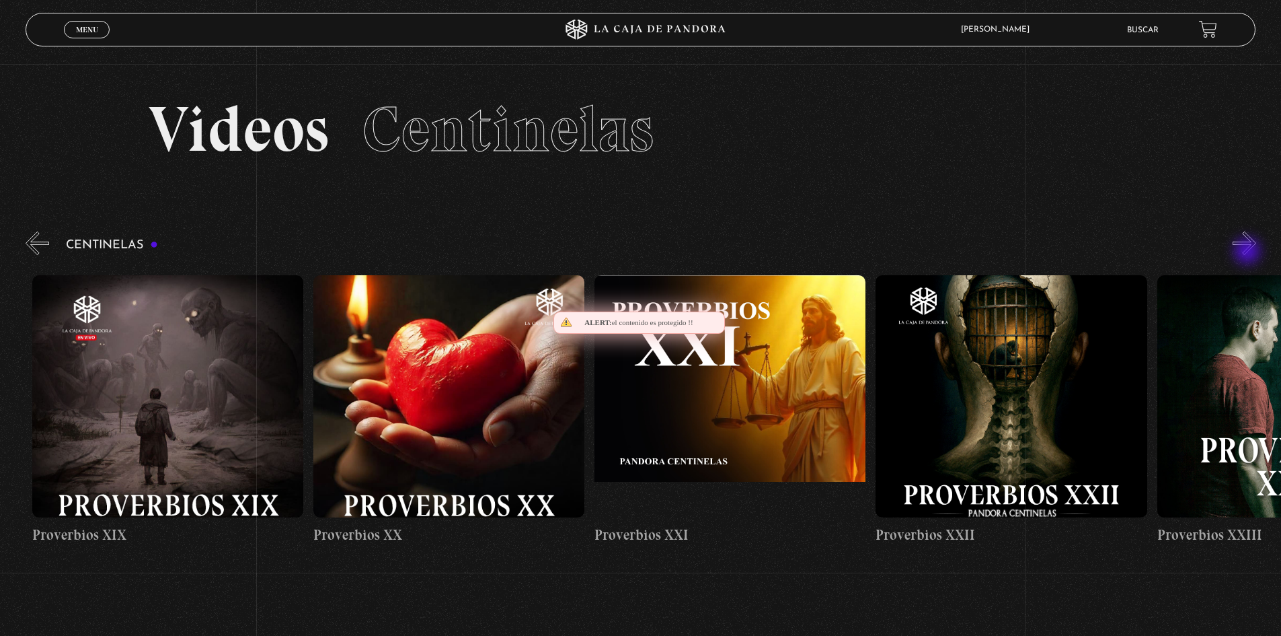
click at [1249, 252] on button "»" at bounding box center [1245, 243] width 24 height 24
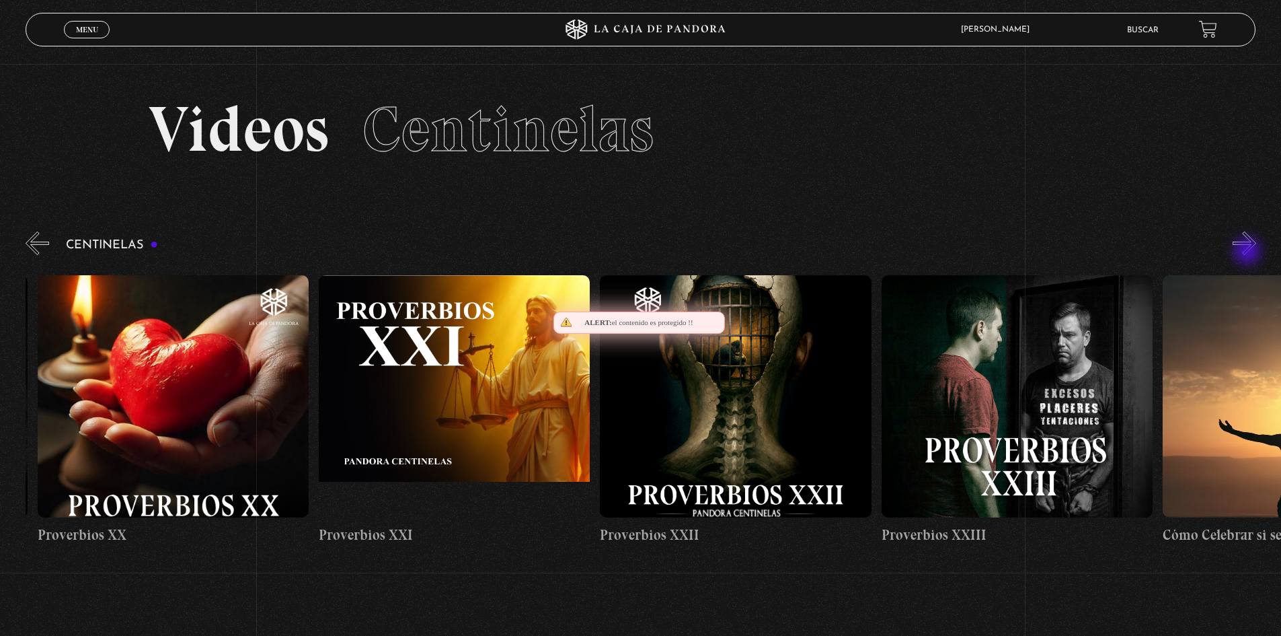
click at [1249, 252] on button "»" at bounding box center [1245, 243] width 24 height 24
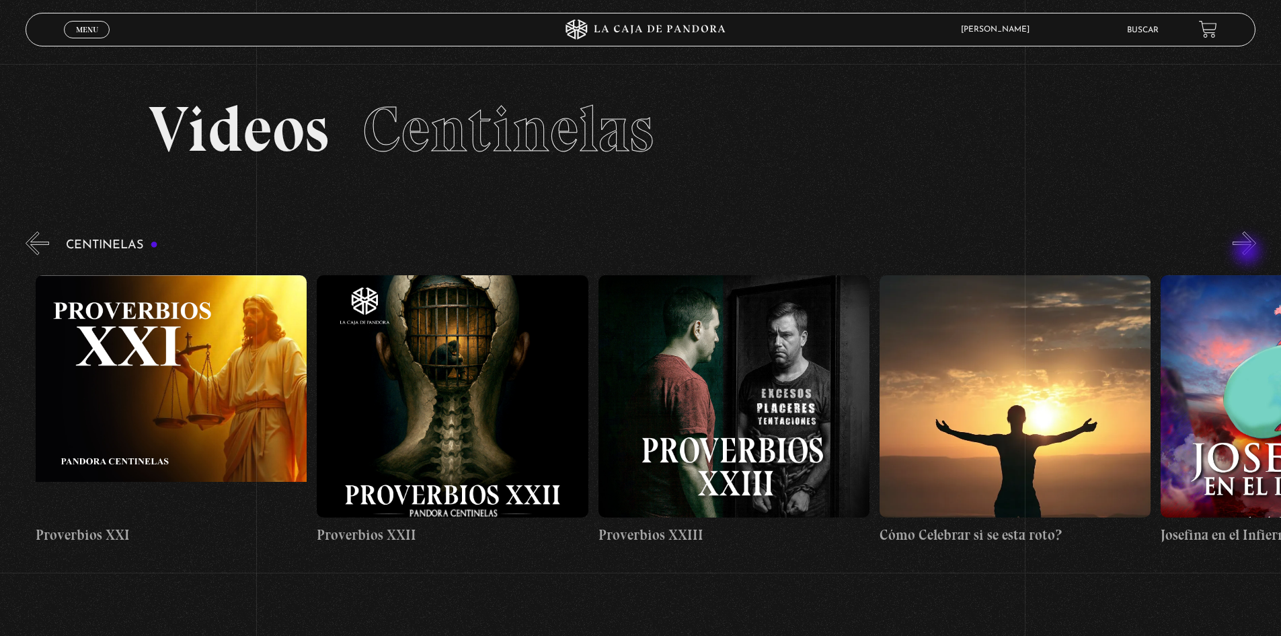
click at [1249, 252] on button "»" at bounding box center [1245, 243] width 24 height 24
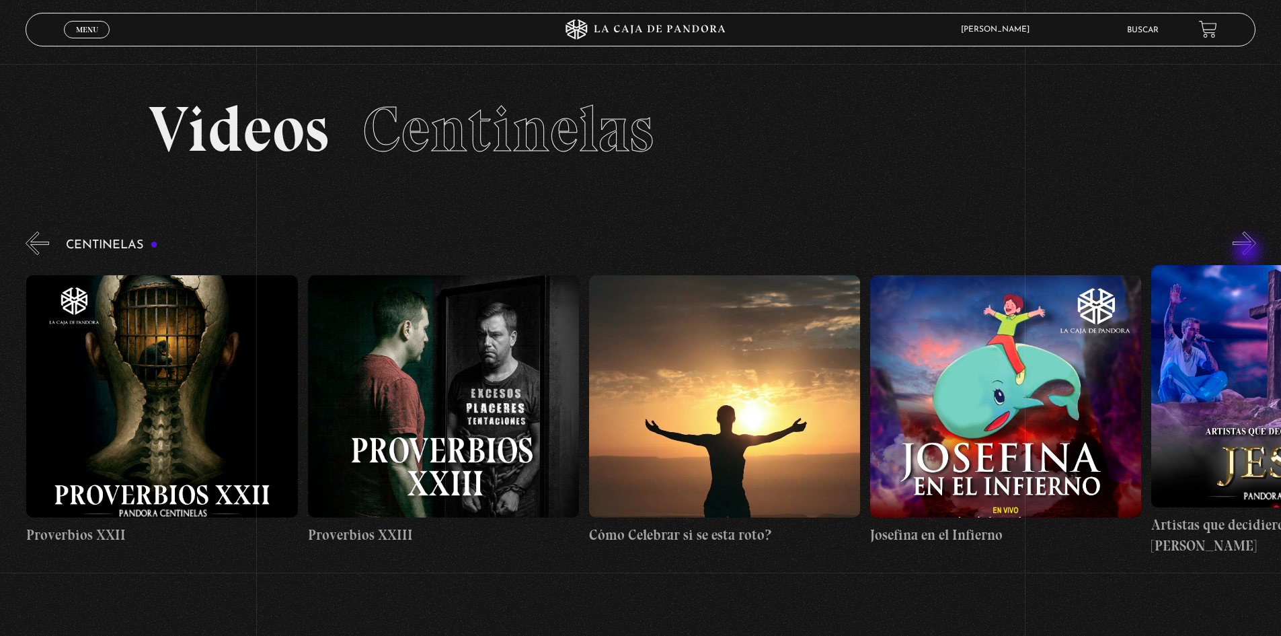
click at [1249, 252] on button "»" at bounding box center [1245, 243] width 24 height 24
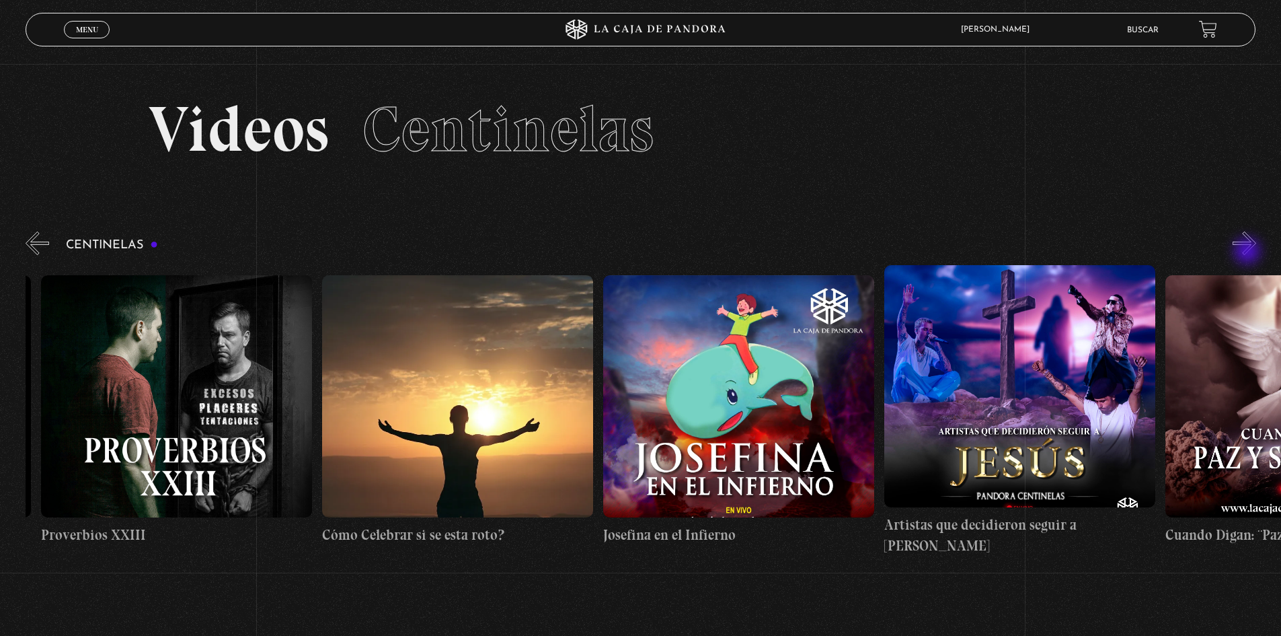
click at [1249, 252] on button "»" at bounding box center [1245, 243] width 24 height 24
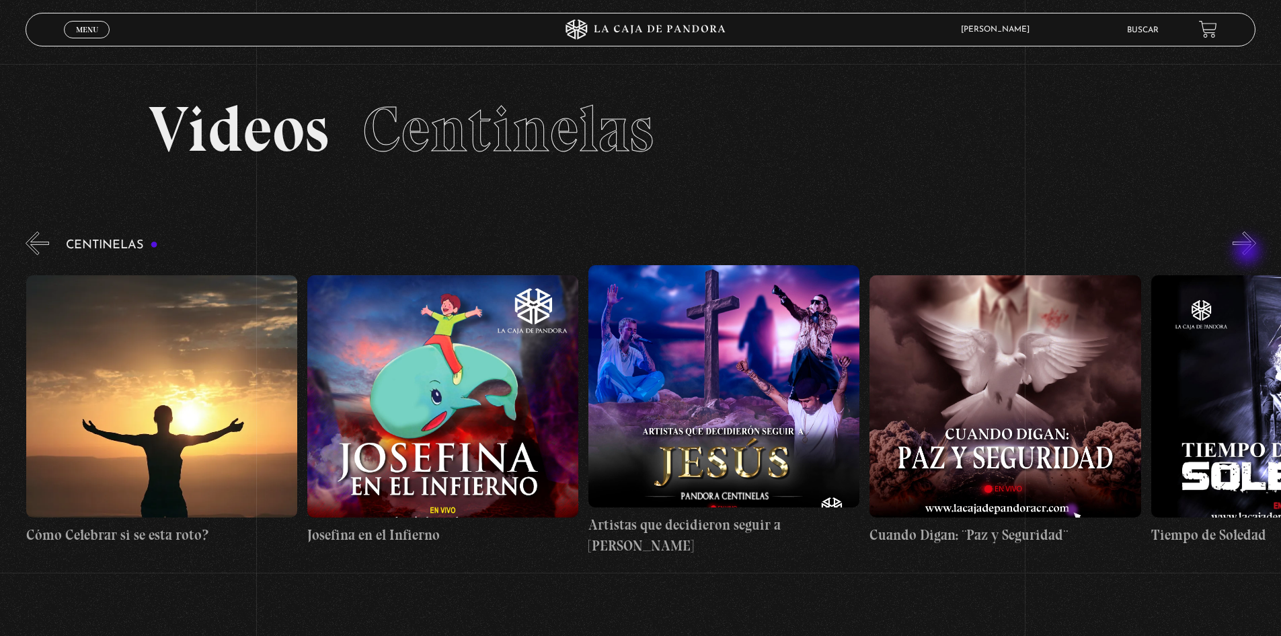
click at [1249, 252] on button "»" at bounding box center [1245, 243] width 24 height 24
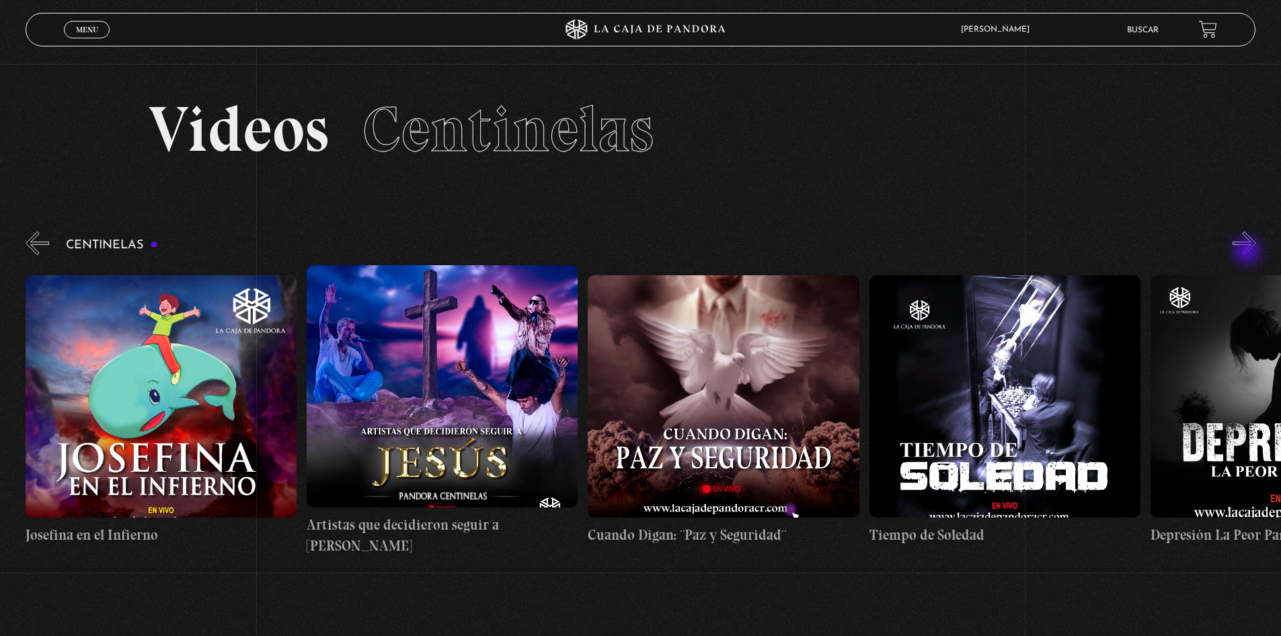
click at [1249, 252] on button "»" at bounding box center [1245, 243] width 24 height 24
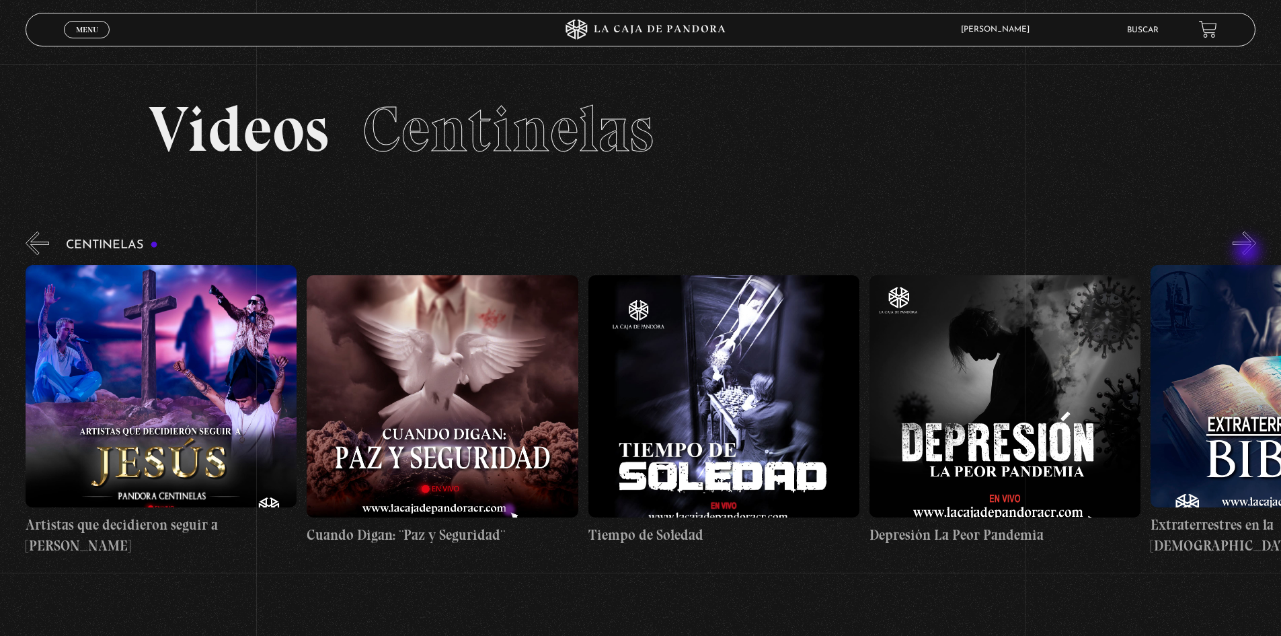
click at [1249, 252] on button "»" at bounding box center [1245, 243] width 24 height 24
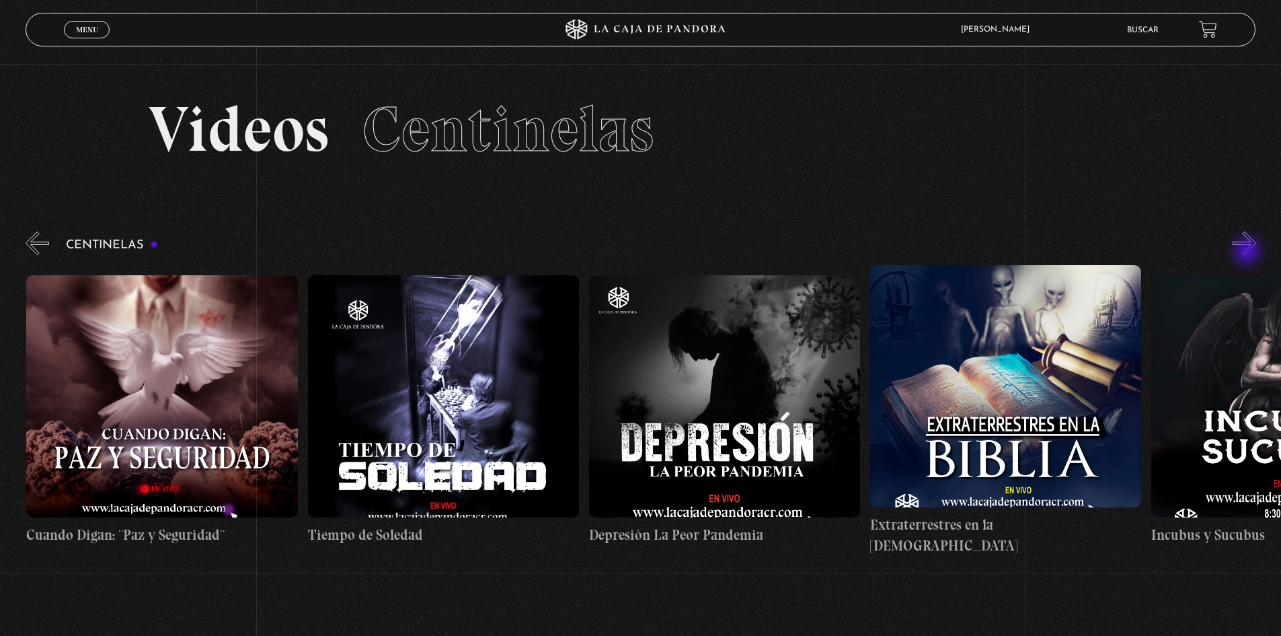
scroll to position [0, 8158]
click at [1249, 253] on button "»" at bounding box center [1245, 243] width 24 height 24
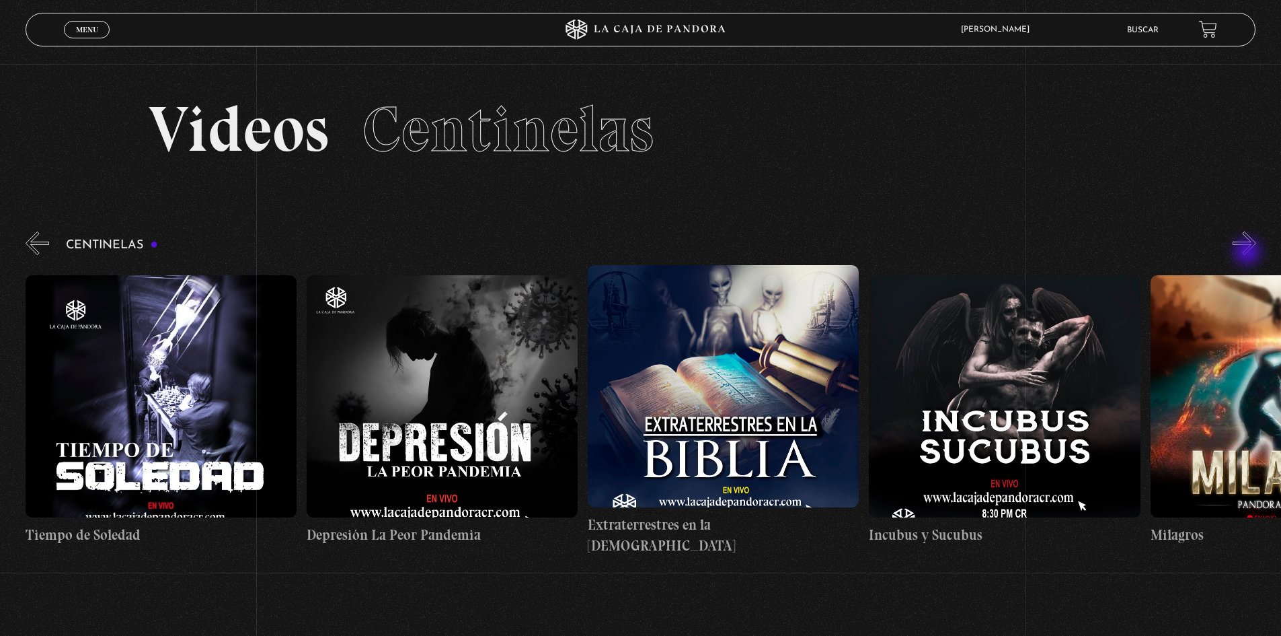
click at [1249, 253] on button "»" at bounding box center [1245, 243] width 24 height 24
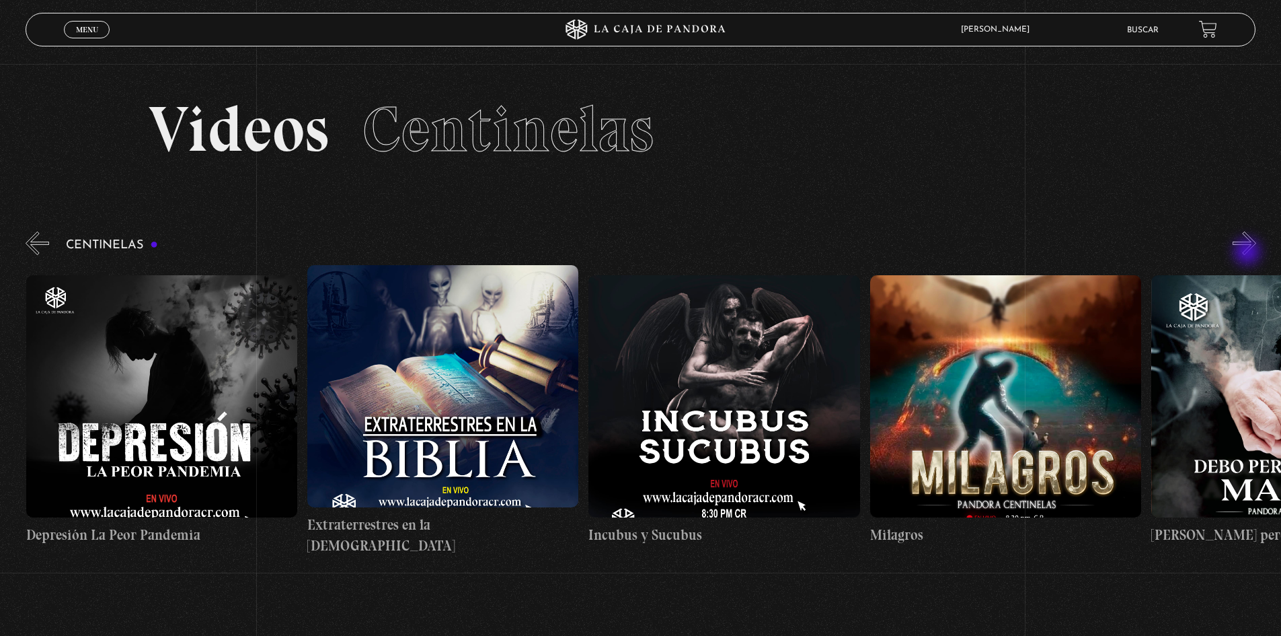
scroll to position [0, 8721]
click at [1250, 253] on button "»" at bounding box center [1245, 243] width 24 height 24
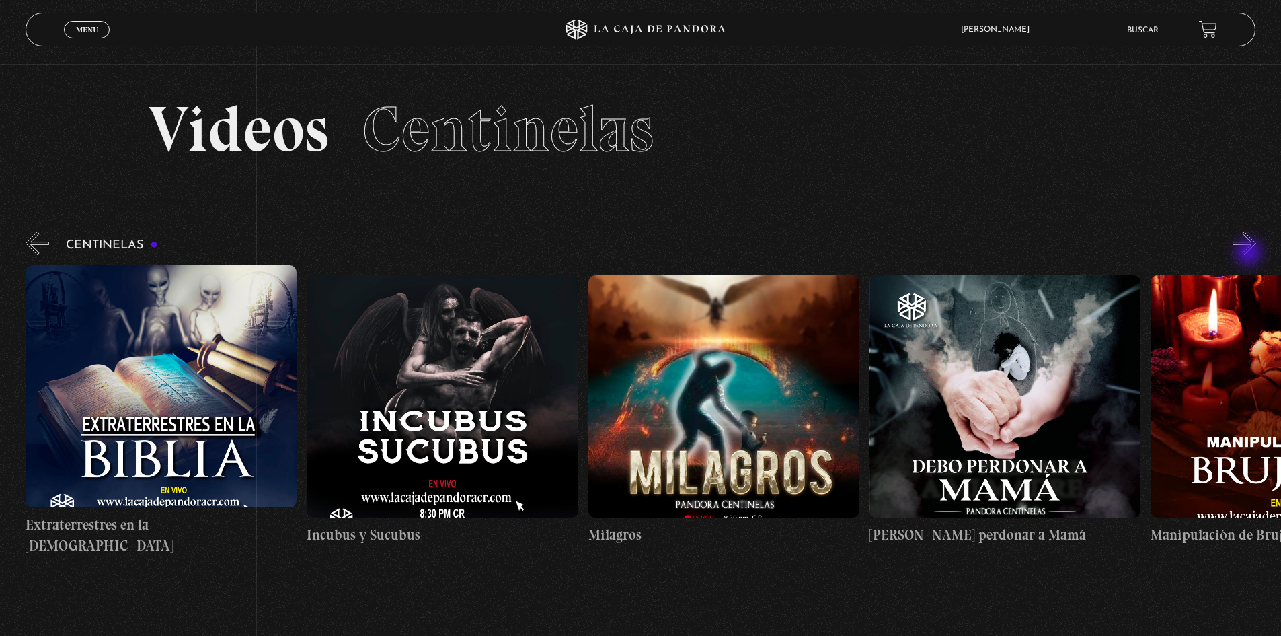
click at [1250, 254] on button "»" at bounding box center [1245, 243] width 24 height 24
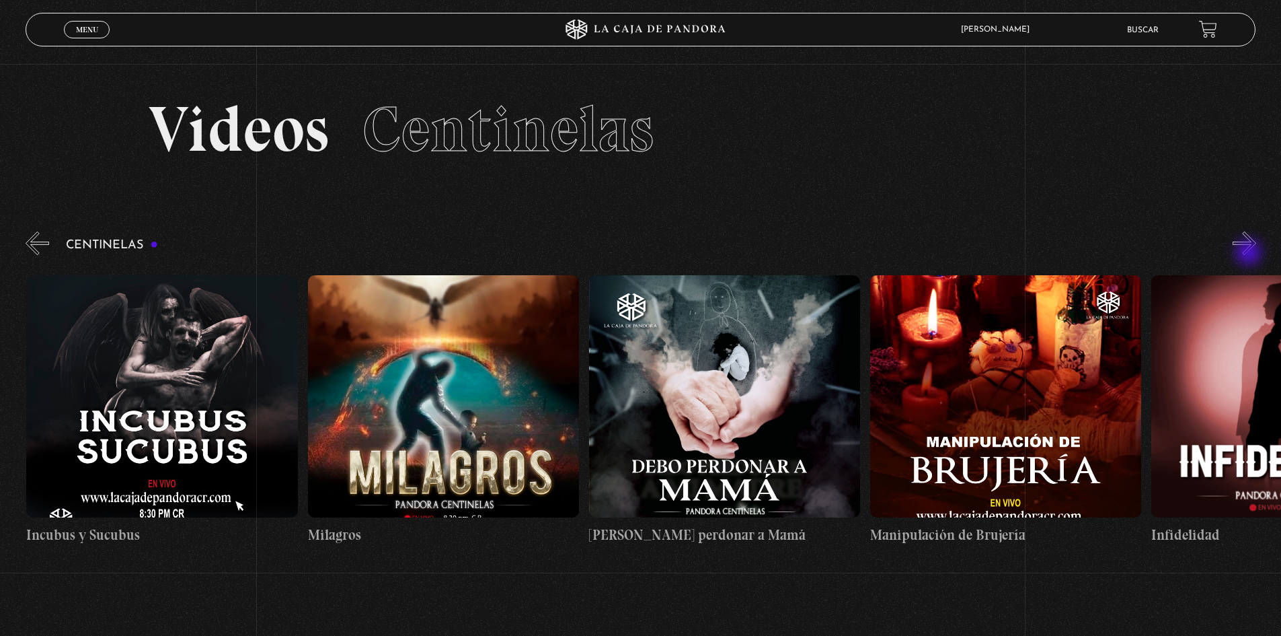
scroll to position [0, 9283]
click at [1250, 254] on button "»" at bounding box center [1245, 243] width 24 height 24
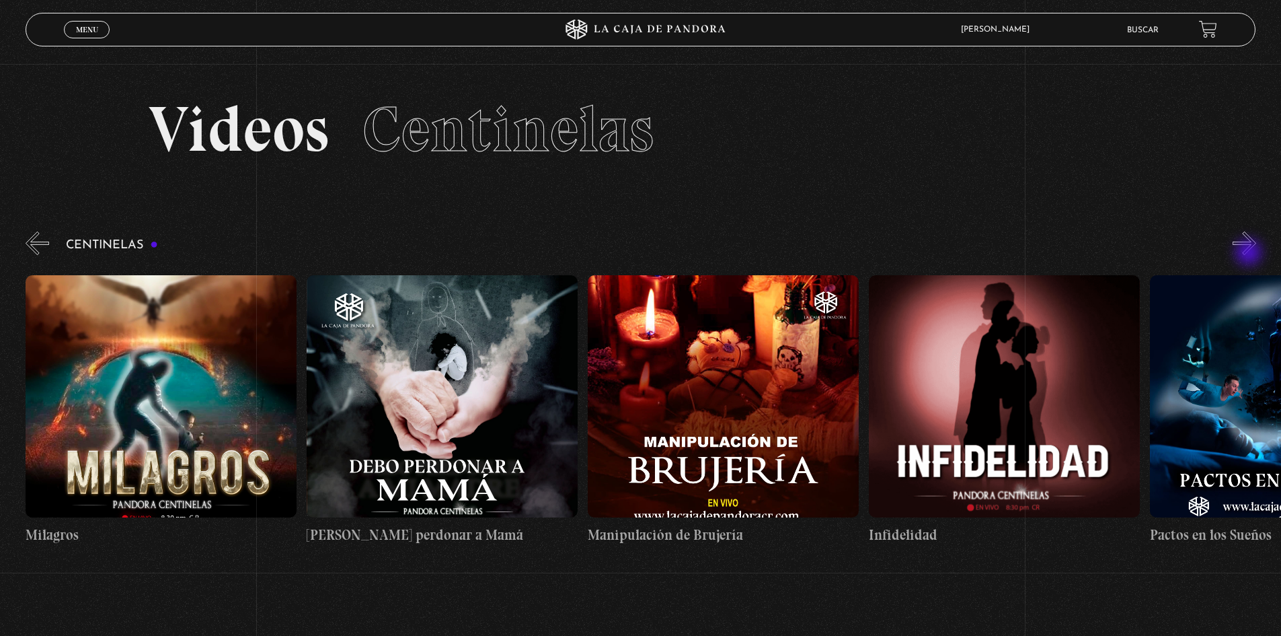
click at [1250, 254] on button "»" at bounding box center [1245, 243] width 24 height 24
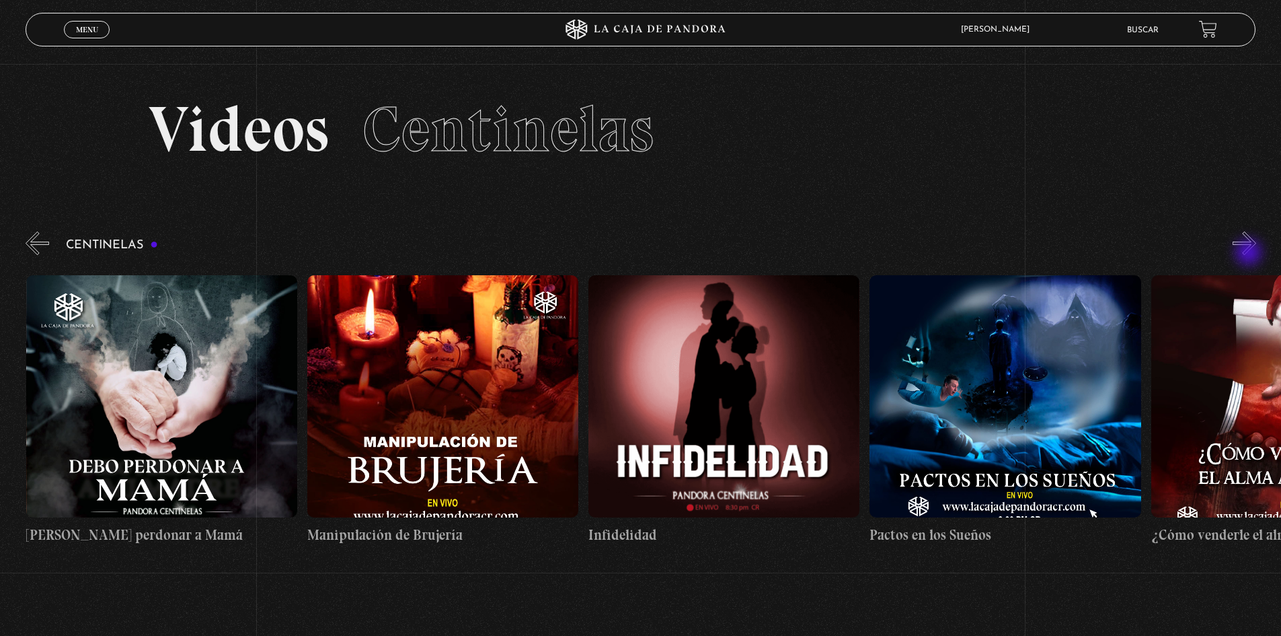
scroll to position [0, 9846]
click at [1250, 254] on button "»" at bounding box center [1245, 243] width 24 height 24
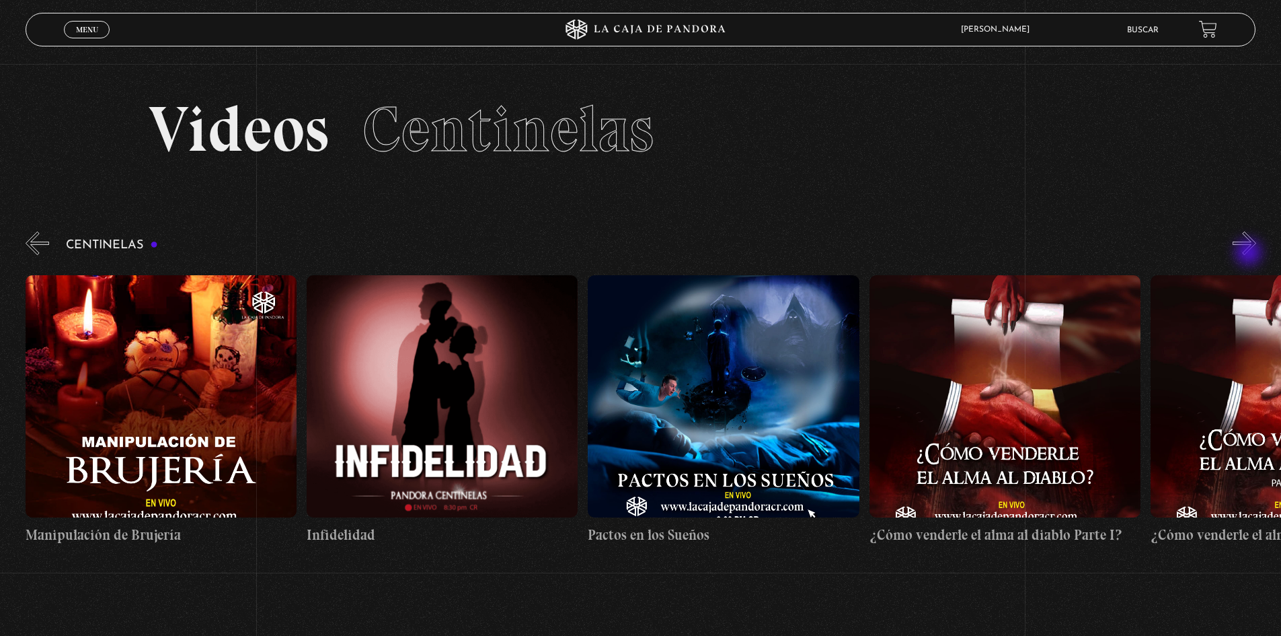
click at [1250, 254] on button "»" at bounding box center [1245, 243] width 24 height 24
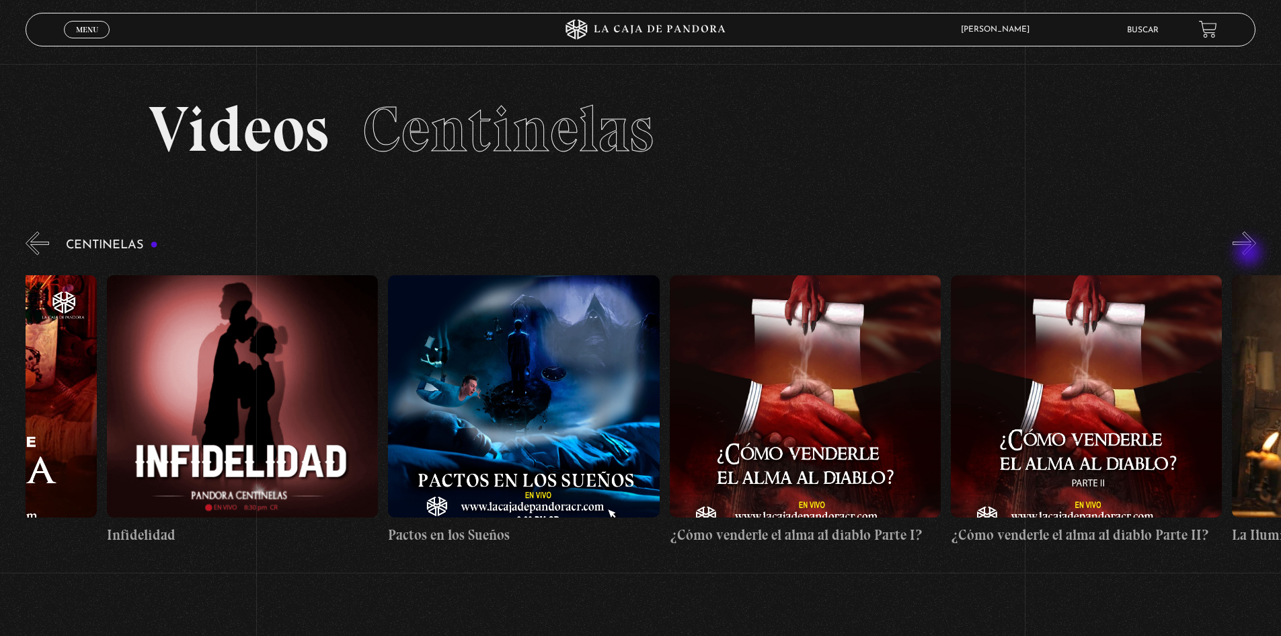
click at [1250, 254] on button "»" at bounding box center [1245, 243] width 24 height 24
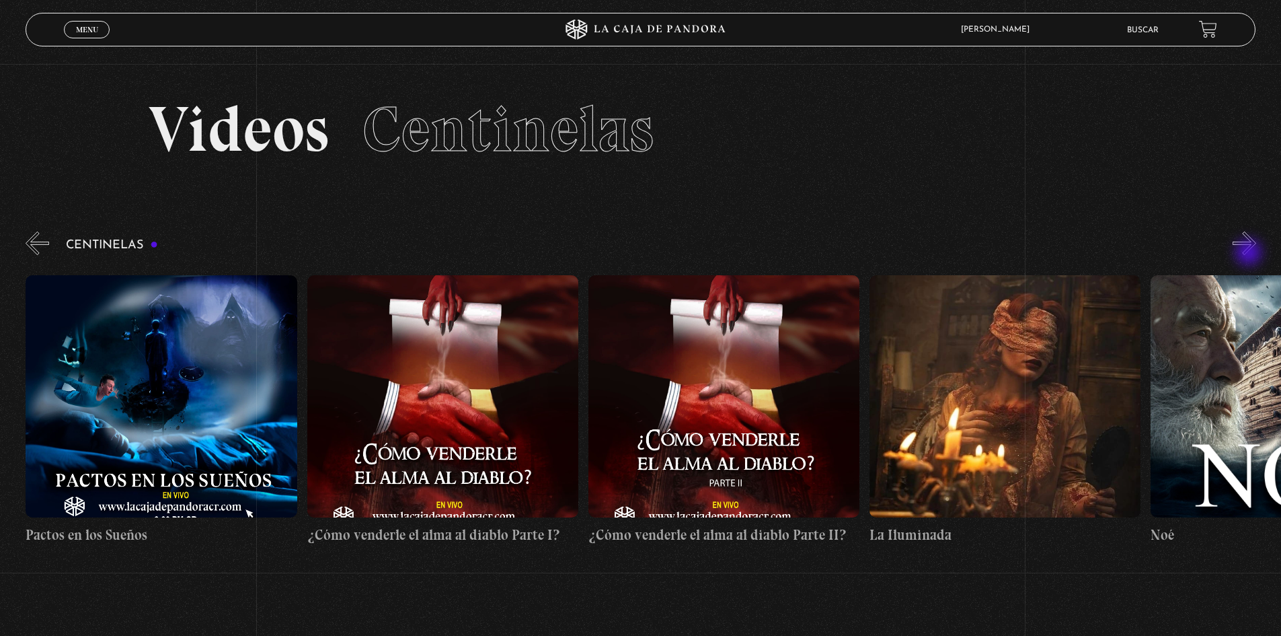
click at [1250, 254] on button "»" at bounding box center [1245, 243] width 24 height 24
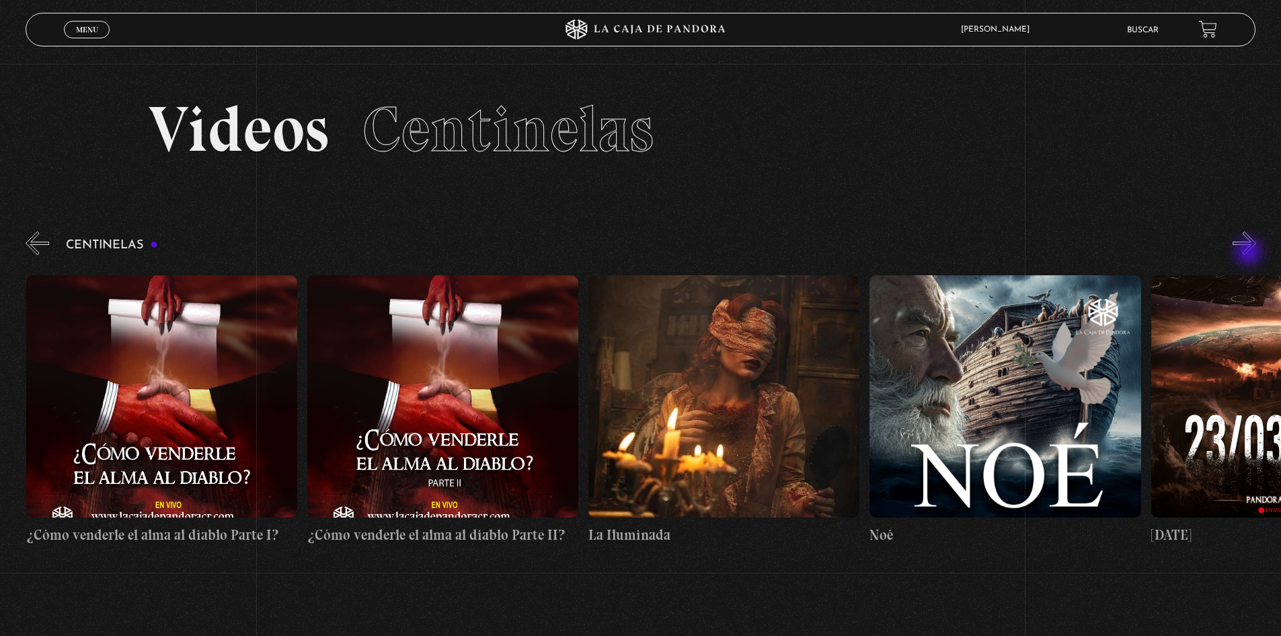
click at [1250, 253] on button "»" at bounding box center [1245, 243] width 24 height 24
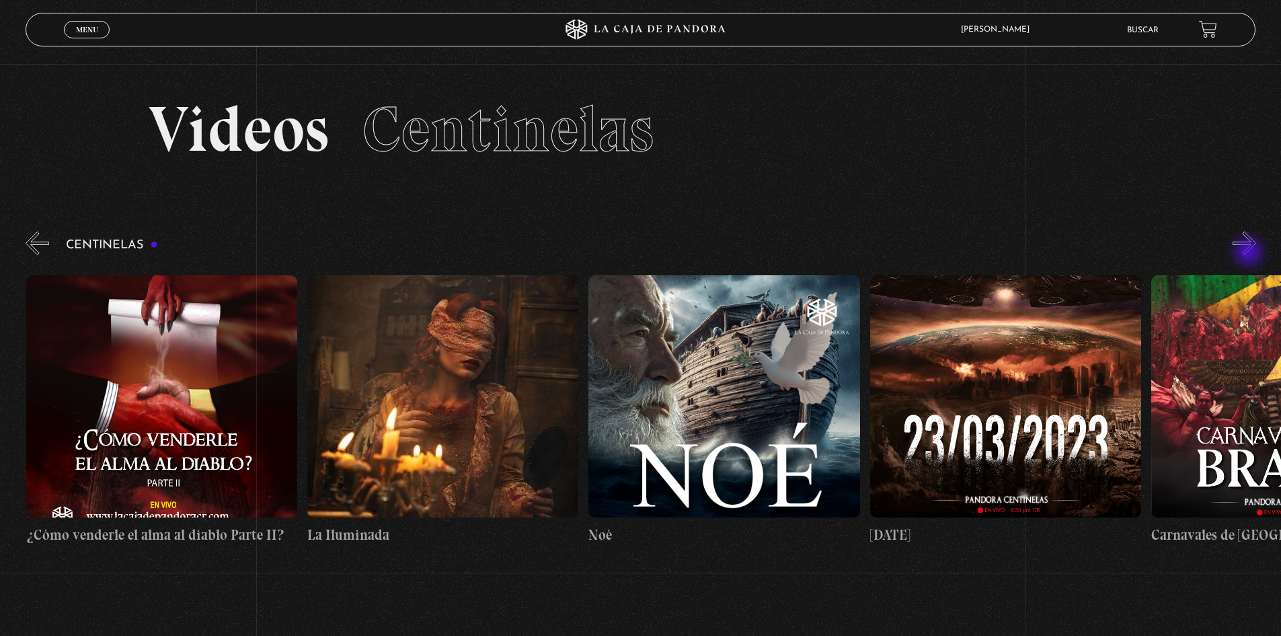
click at [1250, 253] on button "»" at bounding box center [1245, 243] width 24 height 24
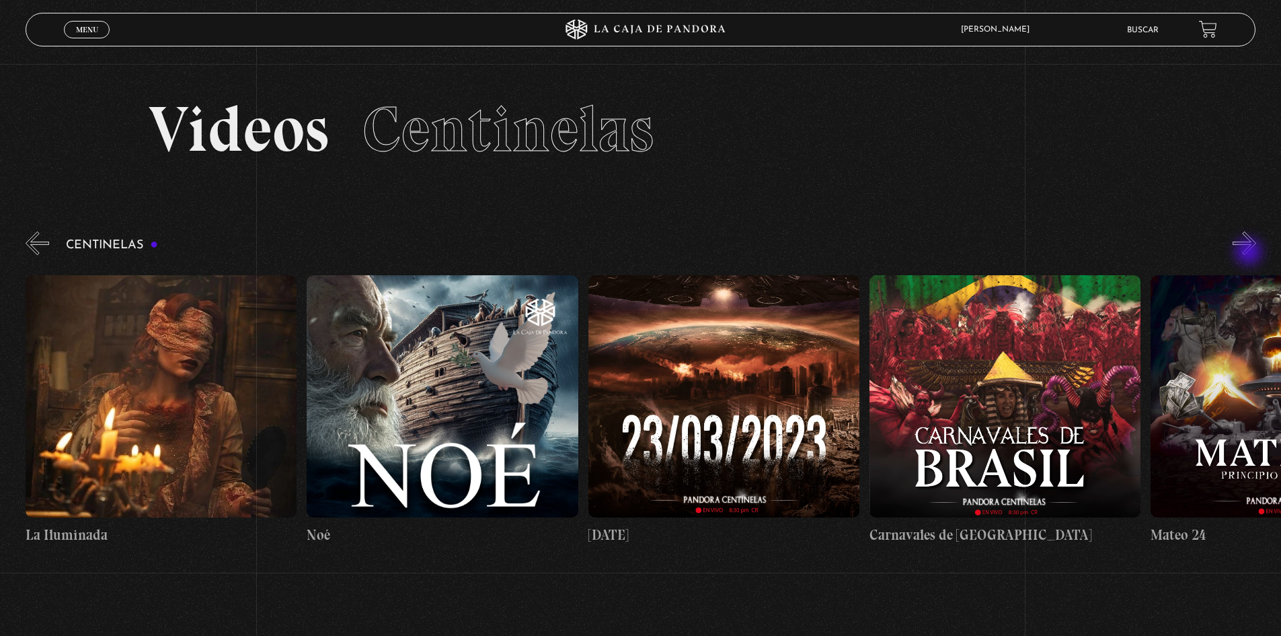
click at [1250, 253] on button "»" at bounding box center [1245, 243] width 24 height 24
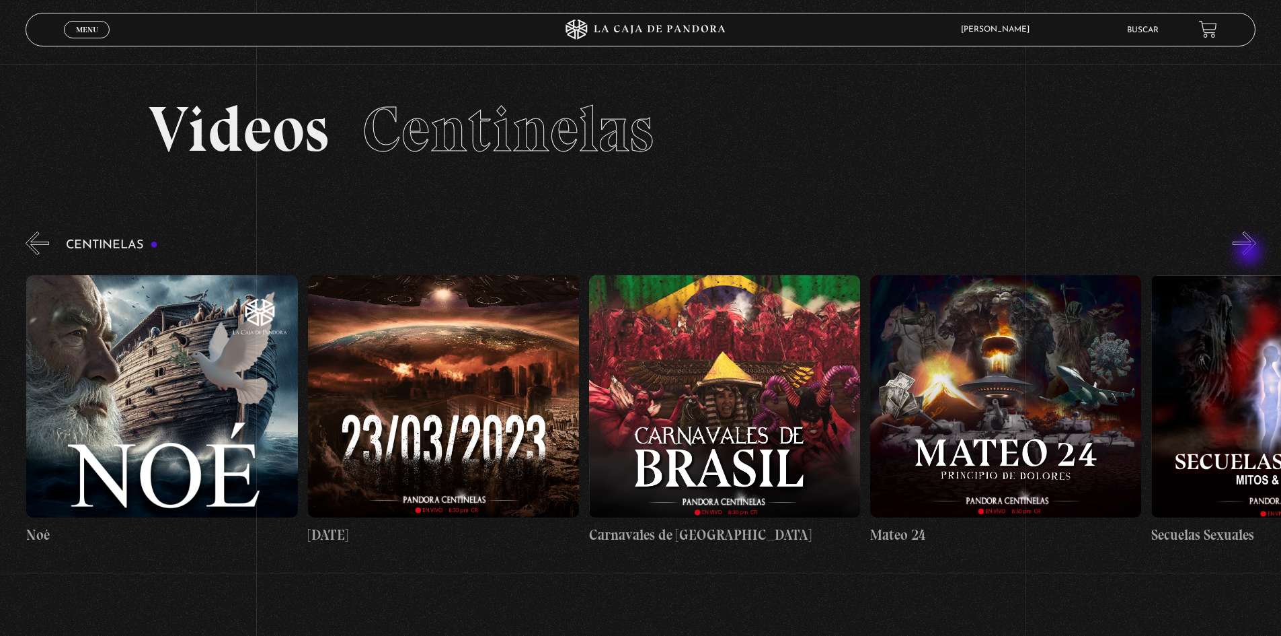
scroll to position [0, 11815]
click at [739, 389] on figure at bounding box center [724, 396] width 271 height 242
click at [751, 388] on figure at bounding box center [724, 396] width 271 height 242
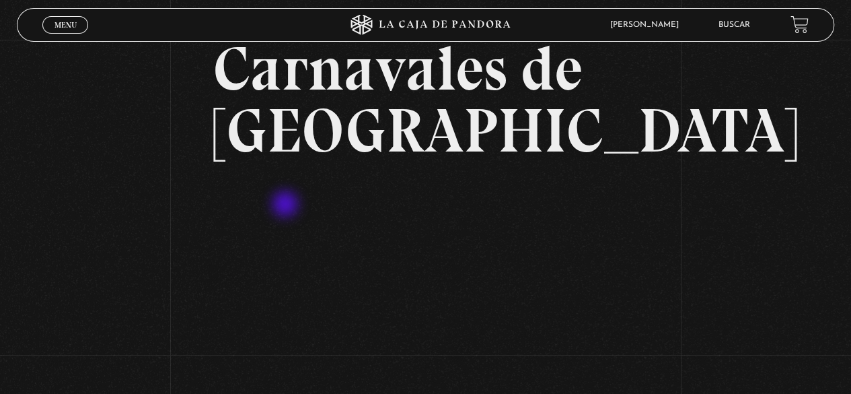
scroll to position [135, 0]
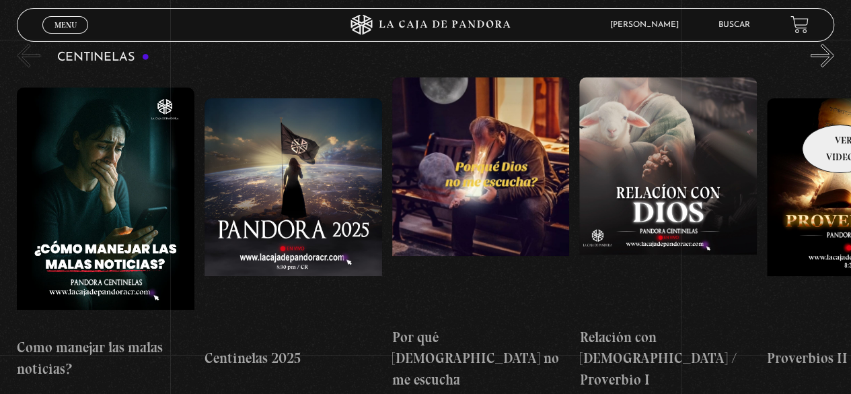
scroll to position [143, 0]
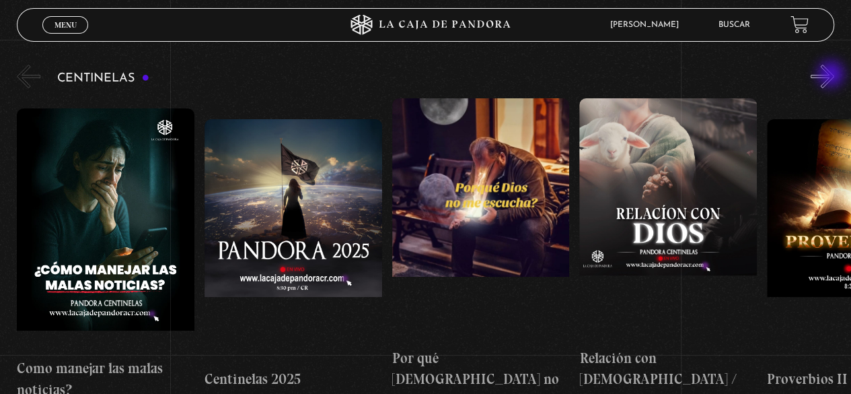
click at [833, 71] on button "»" at bounding box center [823, 77] width 24 height 24
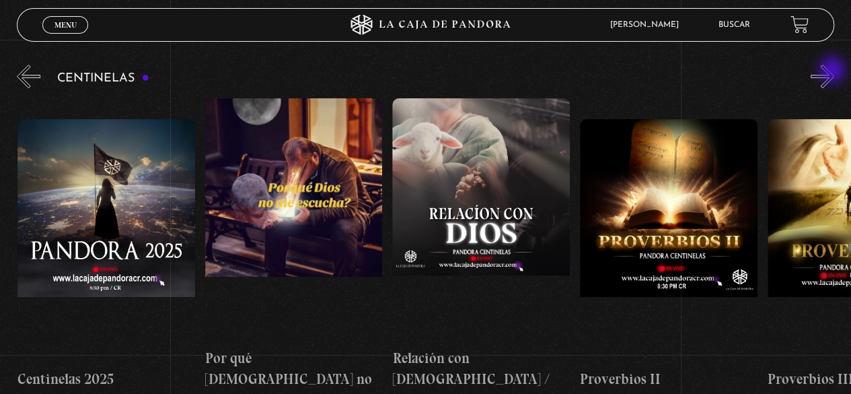
click at [833, 71] on button "»" at bounding box center [823, 77] width 24 height 24
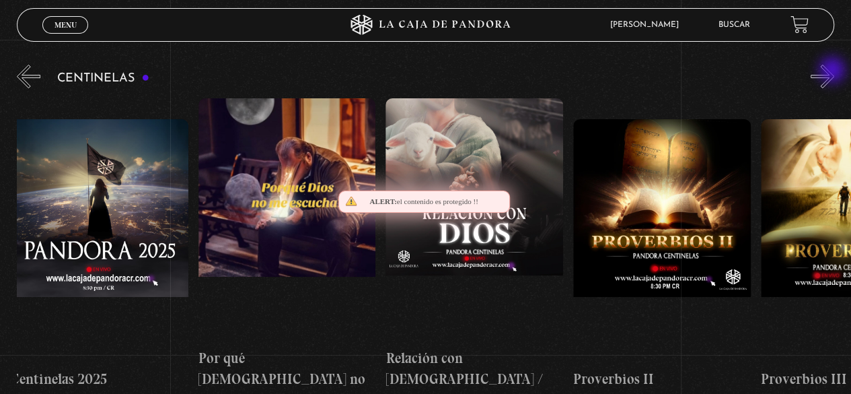
click at [833, 71] on button "»" at bounding box center [823, 77] width 24 height 24
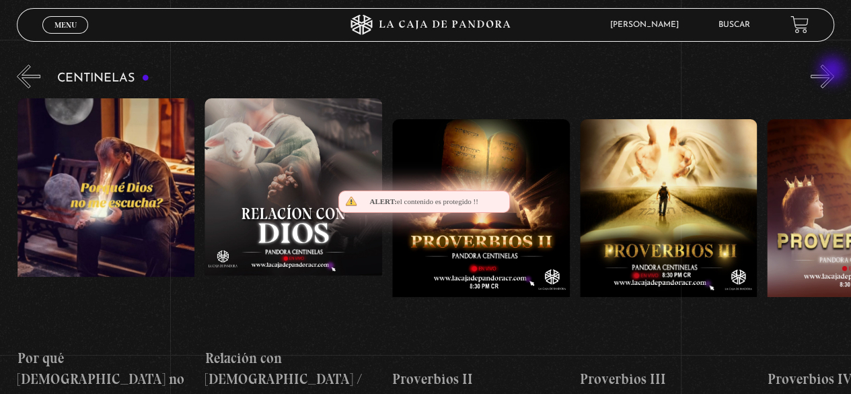
click at [833, 71] on button "»" at bounding box center [823, 77] width 24 height 24
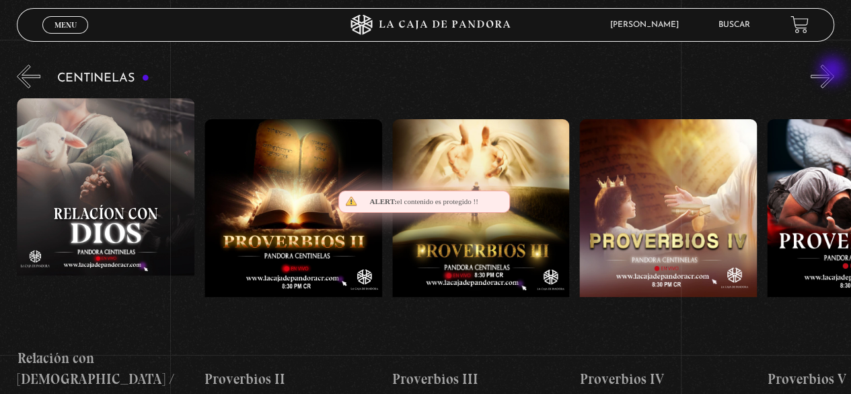
click at [833, 71] on button "»" at bounding box center [823, 77] width 24 height 24
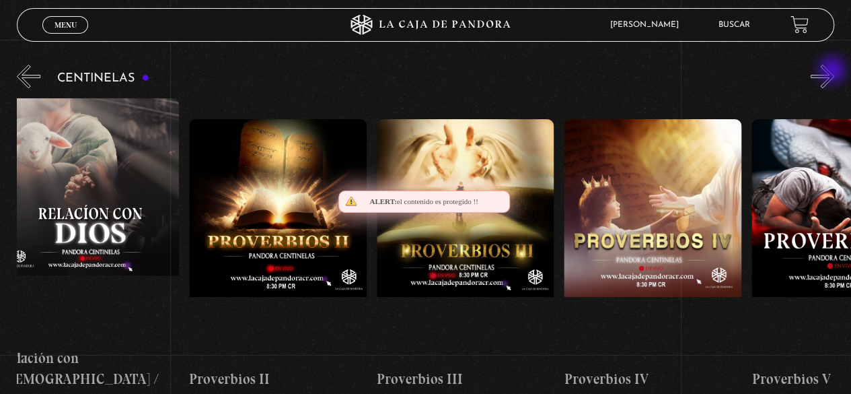
click at [833, 71] on button "»" at bounding box center [823, 77] width 24 height 24
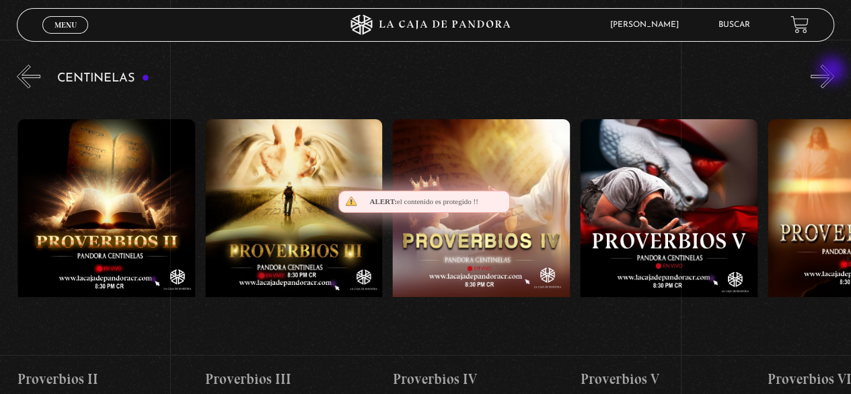
click at [833, 71] on button "»" at bounding box center [823, 77] width 24 height 24
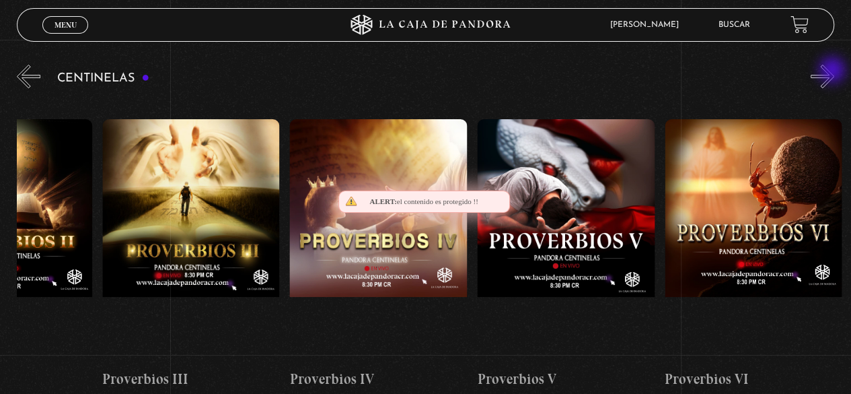
click at [833, 71] on button "»" at bounding box center [823, 77] width 24 height 24
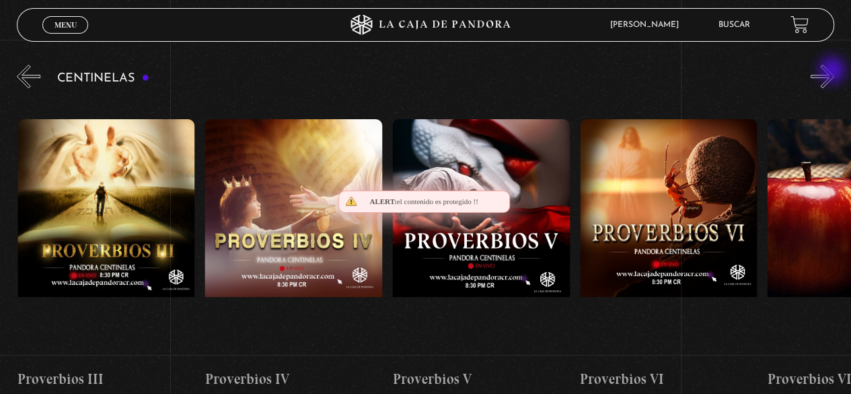
click at [833, 71] on button "»" at bounding box center [823, 77] width 24 height 24
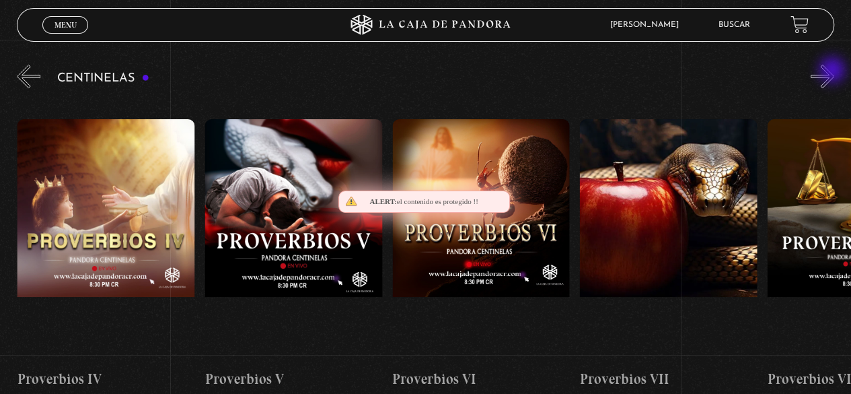
click at [833, 71] on button "»" at bounding box center [823, 77] width 24 height 24
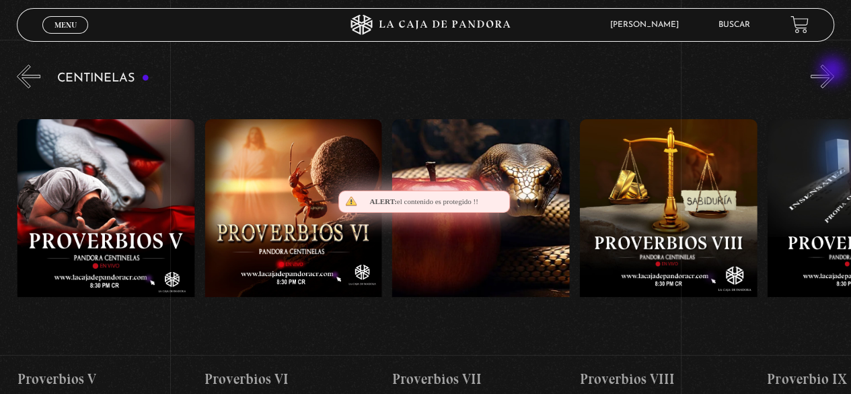
click at [833, 71] on button "»" at bounding box center [823, 77] width 24 height 24
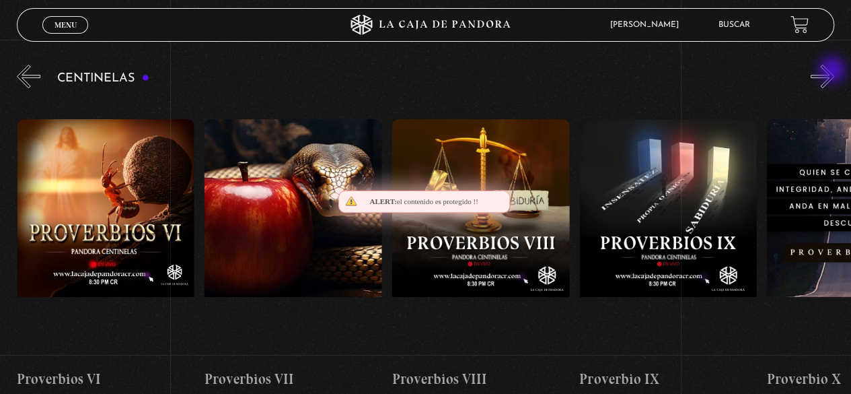
click at [833, 71] on button "»" at bounding box center [823, 77] width 24 height 24
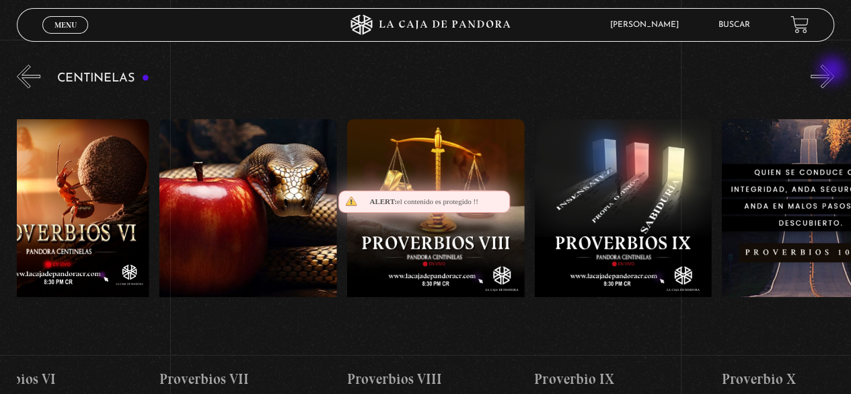
click at [833, 71] on button "»" at bounding box center [823, 77] width 24 height 24
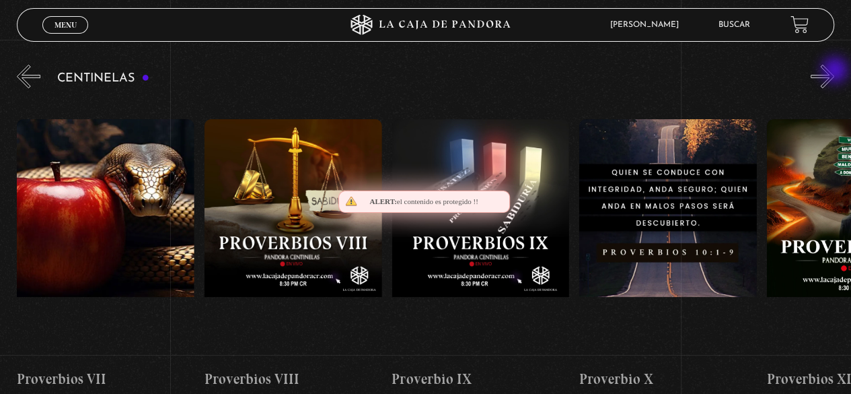
click at [834, 71] on button "»" at bounding box center [823, 77] width 24 height 24
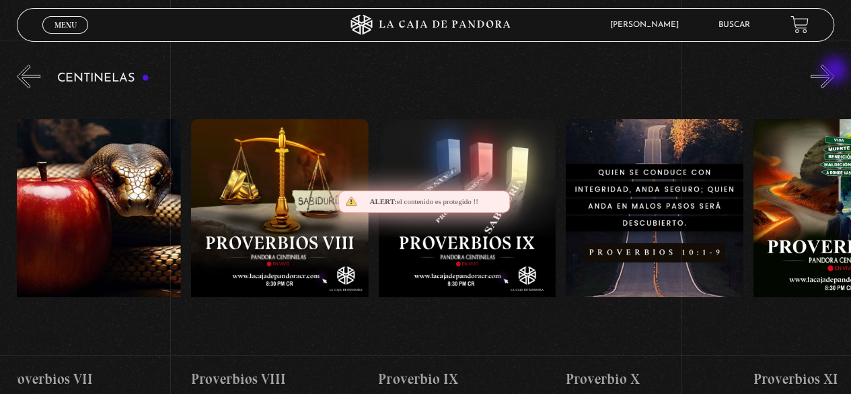
click at [834, 72] on button "»" at bounding box center [823, 77] width 24 height 24
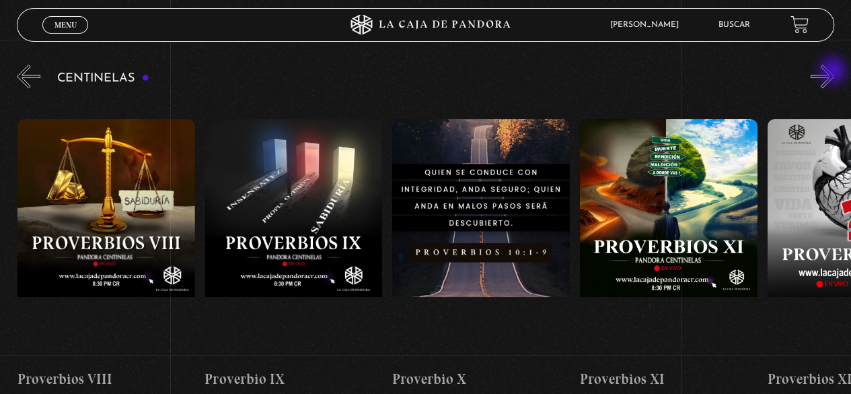
click at [834, 72] on button "»" at bounding box center [823, 77] width 24 height 24
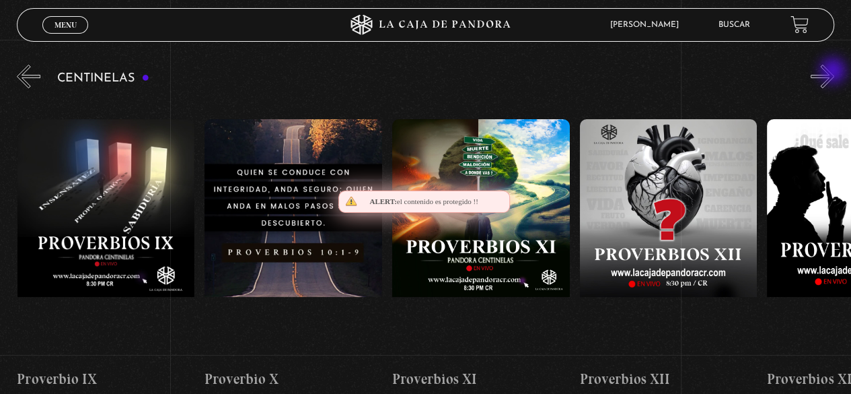
click at [834, 72] on button "»" at bounding box center [823, 77] width 24 height 24
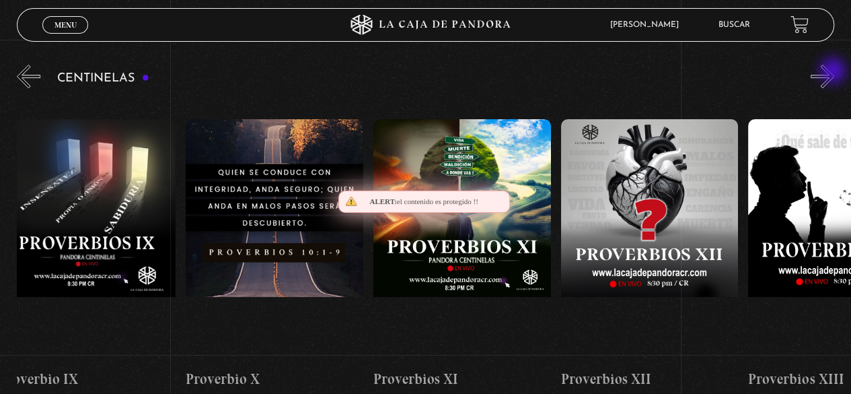
click at [834, 72] on button "»" at bounding box center [823, 77] width 24 height 24
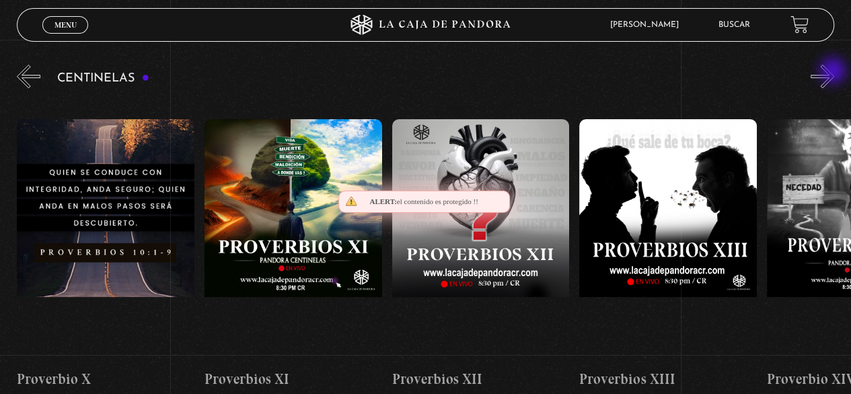
click at [834, 72] on button "»" at bounding box center [823, 77] width 24 height 24
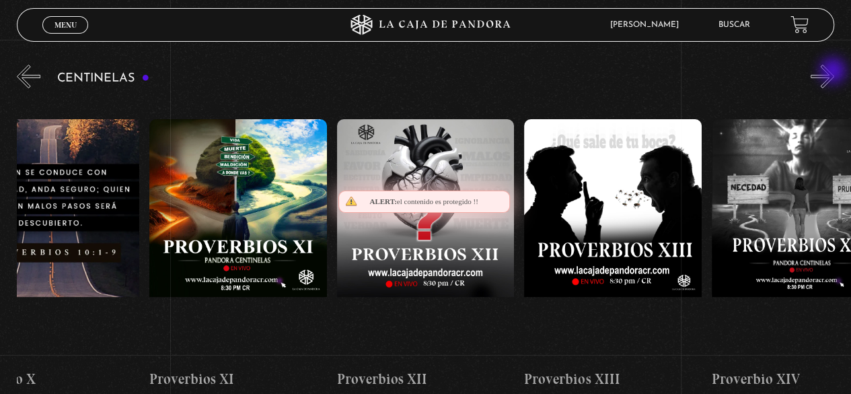
click at [834, 72] on button "»" at bounding box center [823, 77] width 24 height 24
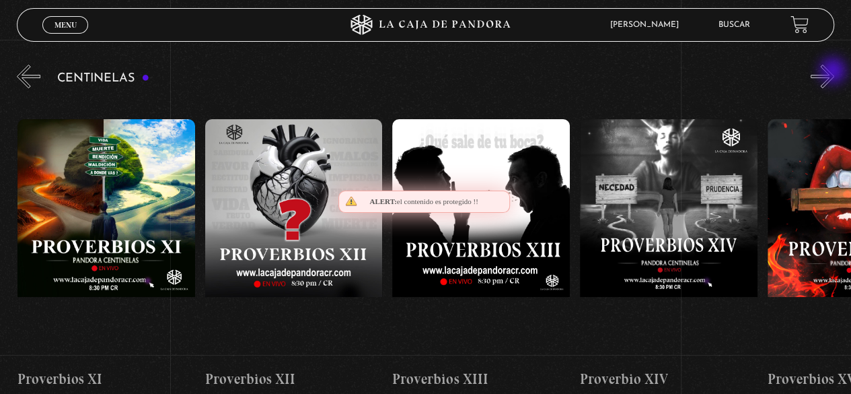
click at [834, 72] on button "»" at bounding box center [823, 77] width 24 height 24
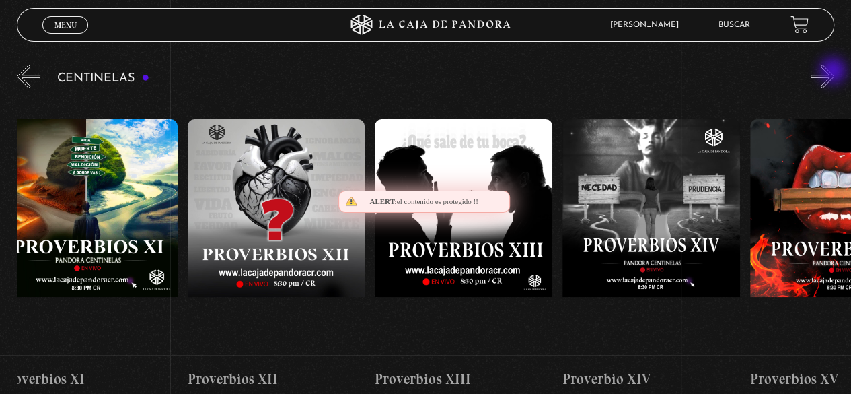
click at [834, 72] on button "»" at bounding box center [823, 77] width 24 height 24
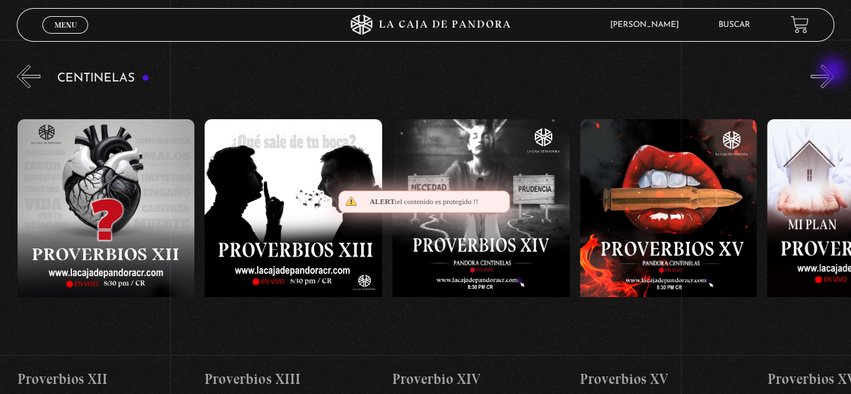
click at [834, 72] on button "»" at bounding box center [823, 77] width 24 height 24
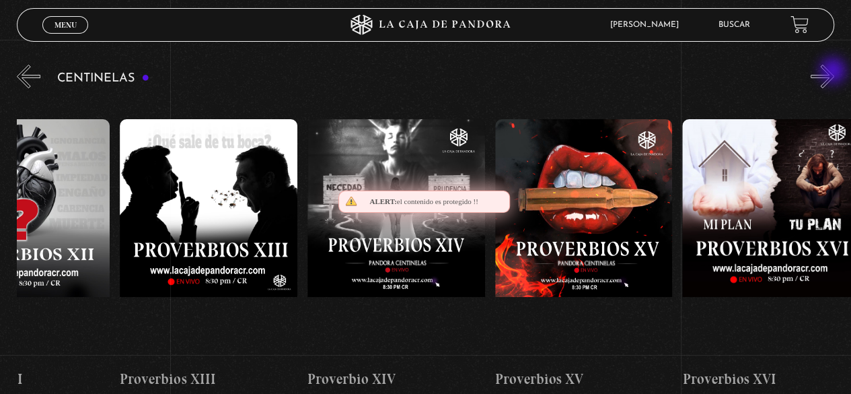
click at [834, 72] on button "»" at bounding box center [823, 77] width 24 height 24
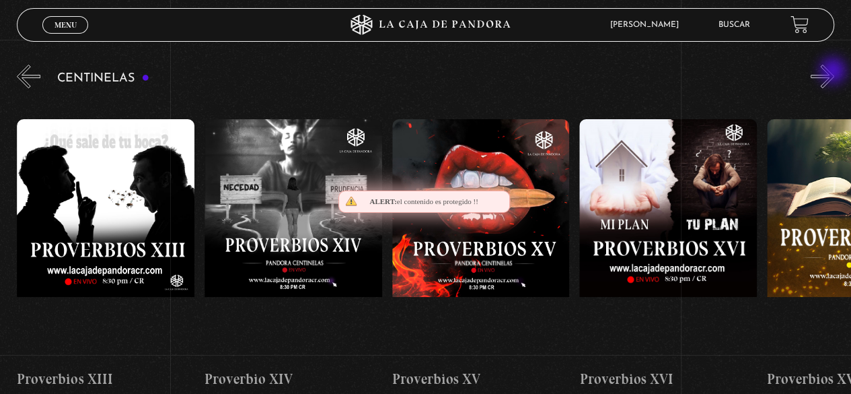
click at [834, 72] on button "»" at bounding box center [823, 77] width 24 height 24
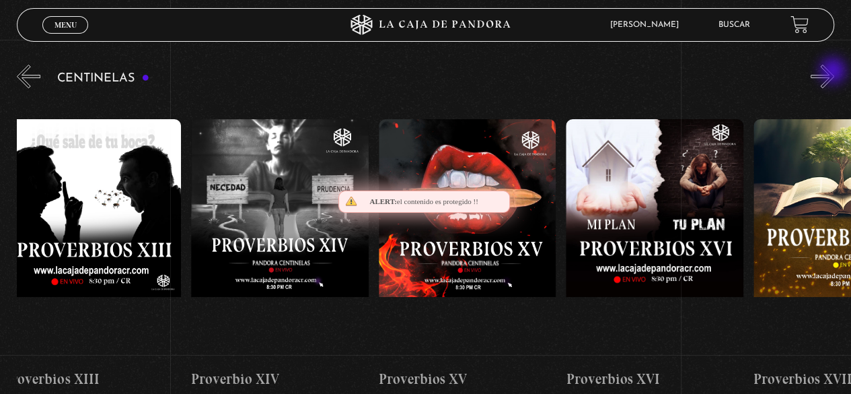
click at [834, 72] on button "»" at bounding box center [823, 77] width 24 height 24
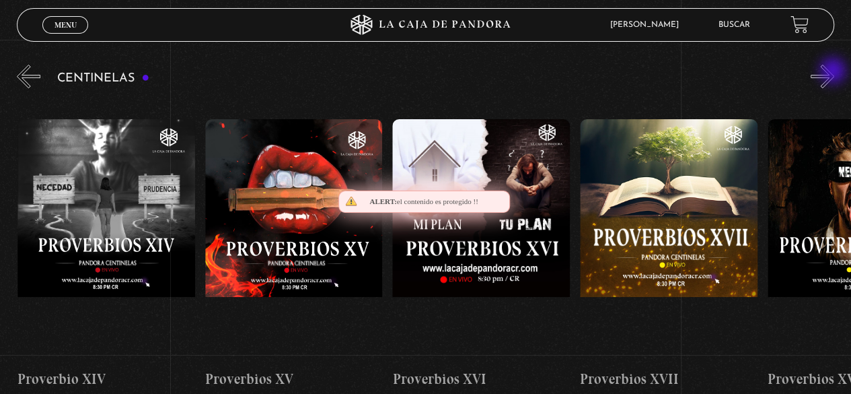
click at [834, 72] on button "»" at bounding box center [823, 77] width 24 height 24
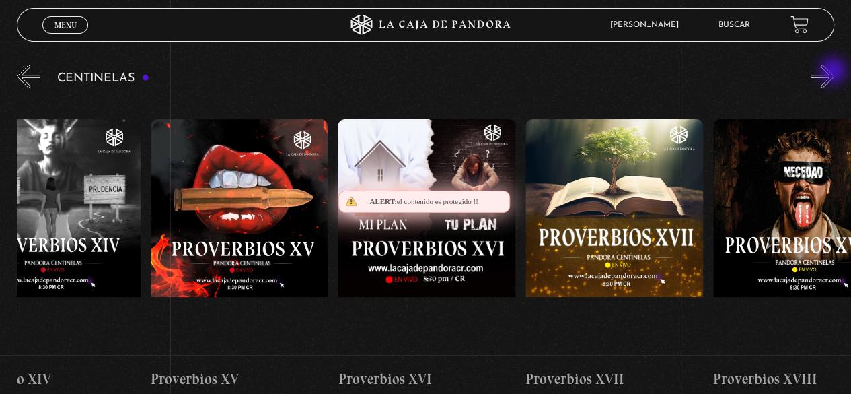
click at [834, 72] on button "»" at bounding box center [823, 77] width 24 height 24
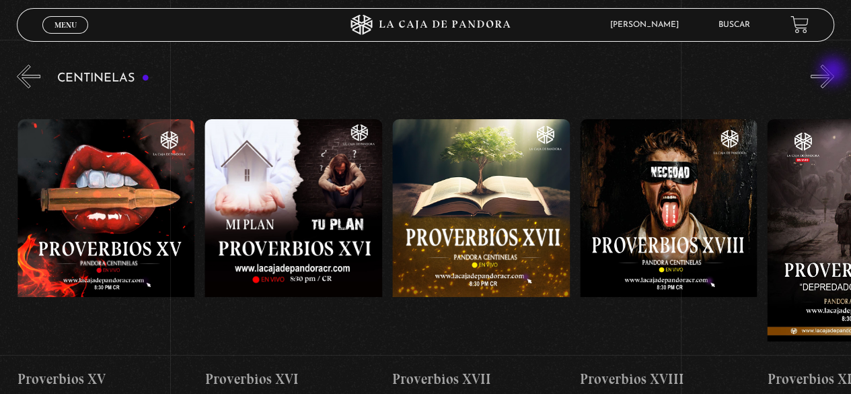
click at [834, 72] on button "»" at bounding box center [823, 77] width 24 height 24
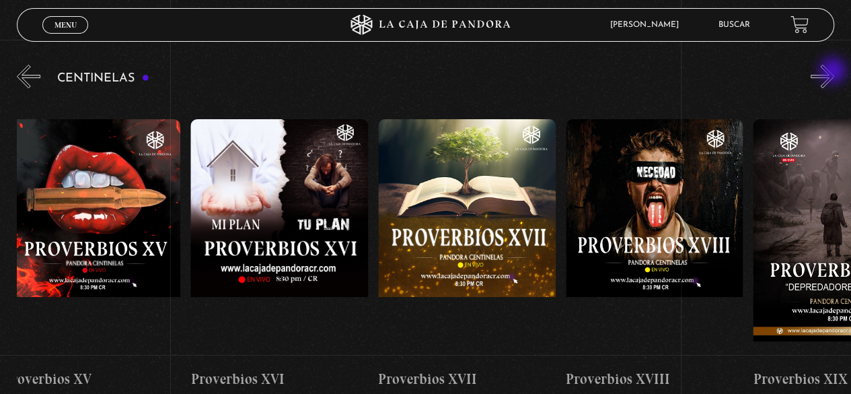
click at [834, 72] on button "»" at bounding box center [823, 77] width 24 height 24
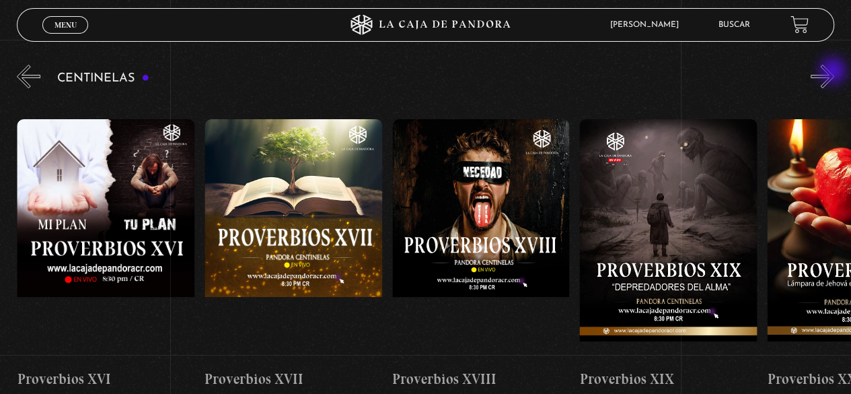
click at [834, 72] on button "»" at bounding box center [823, 77] width 24 height 24
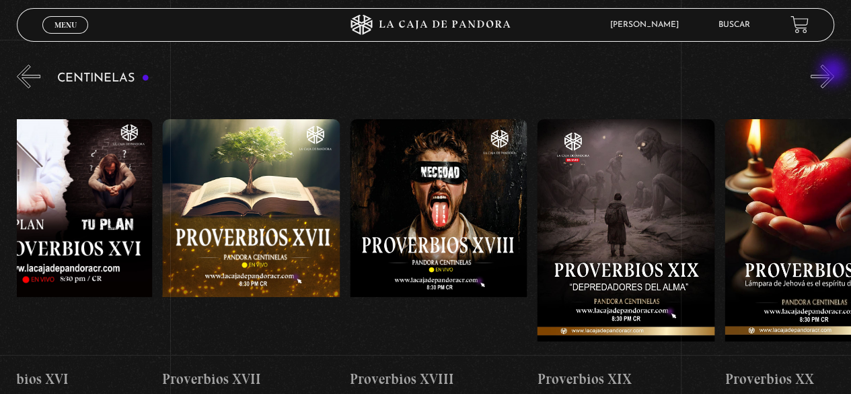
click at [834, 72] on button "»" at bounding box center [823, 77] width 24 height 24
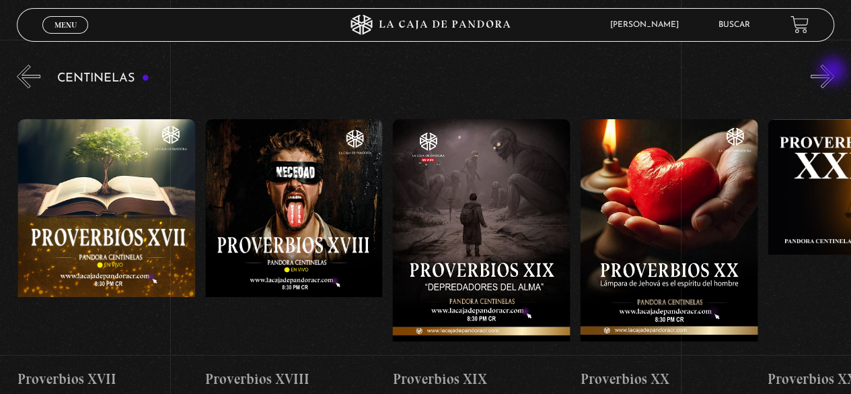
click at [834, 72] on button "»" at bounding box center [823, 77] width 24 height 24
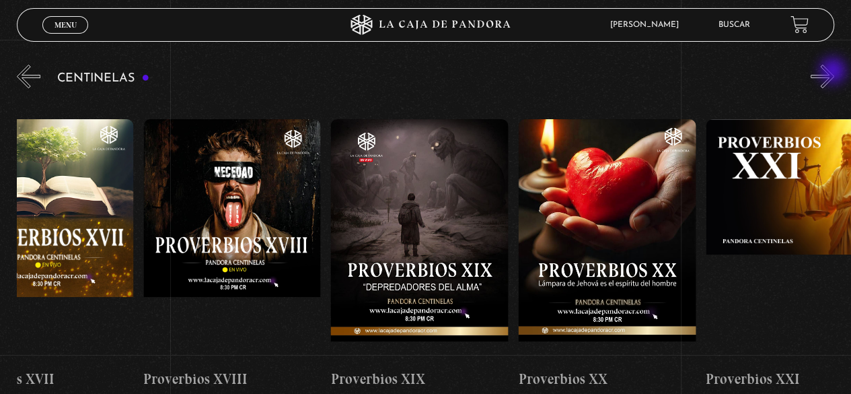
click at [834, 72] on button "»" at bounding box center [823, 77] width 24 height 24
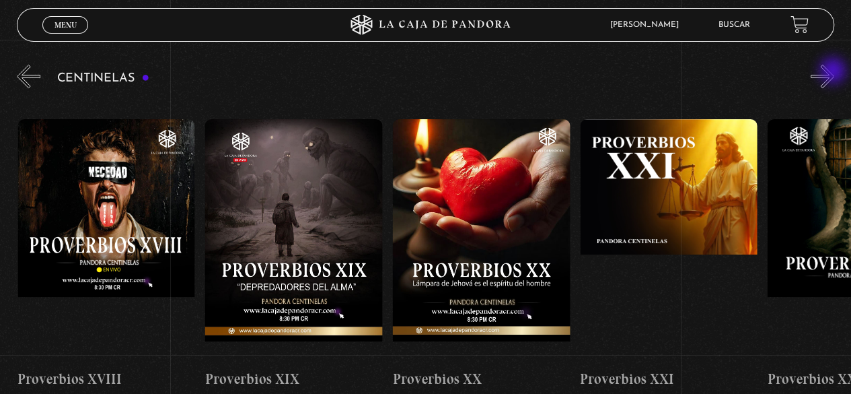
click at [834, 72] on button "»" at bounding box center [823, 77] width 24 height 24
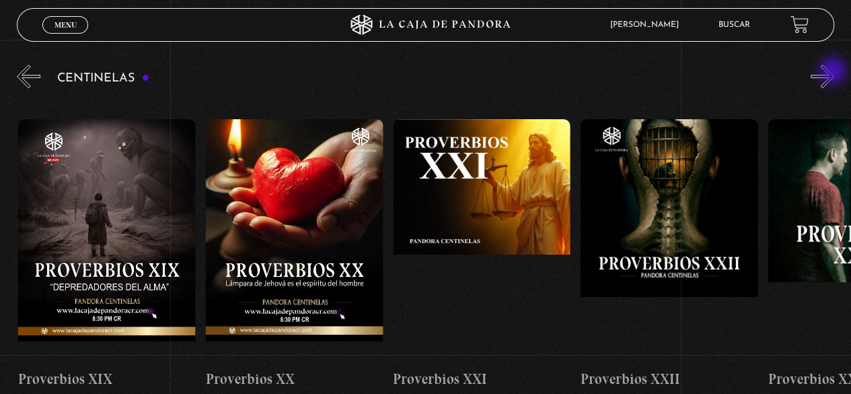
click at [834, 72] on button "»" at bounding box center [823, 77] width 24 height 24
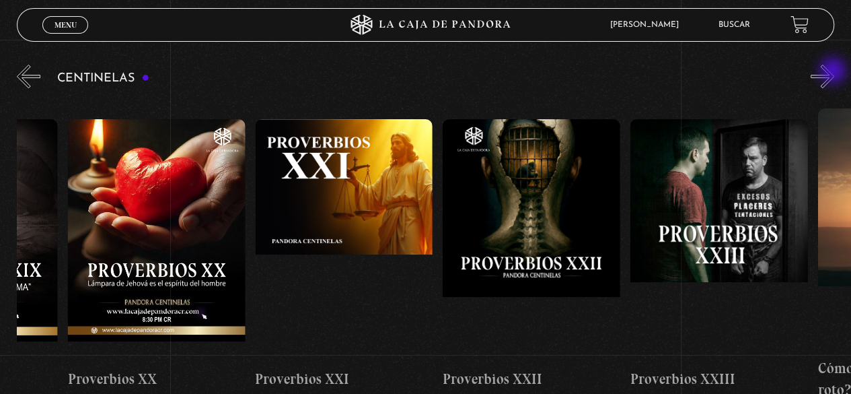
click at [834, 72] on button "»" at bounding box center [823, 77] width 24 height 24
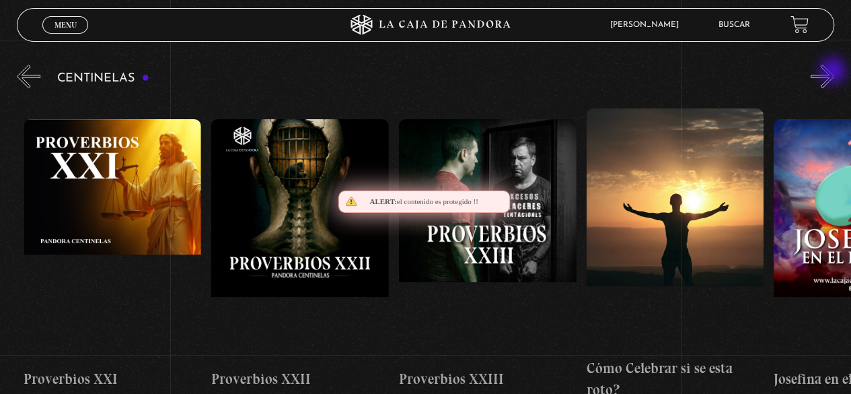
click at [834, 72] on button "»" at bounding box center [823, 77] width 24 height 24
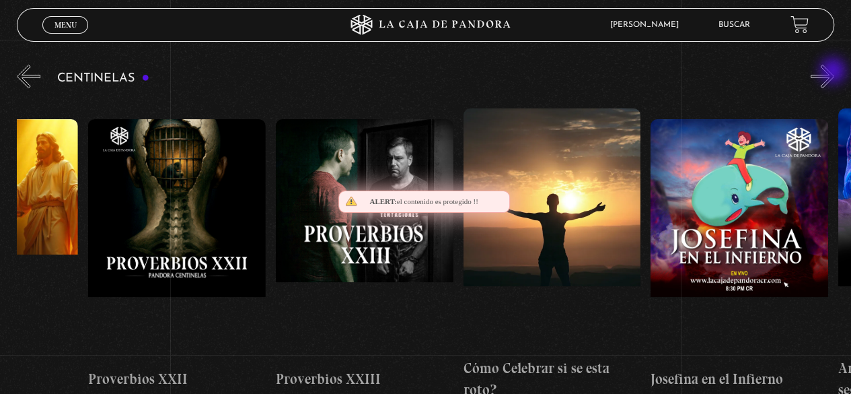
click at [834, 72] on button "»" at bounding box center [823, 77] width 24 height 24
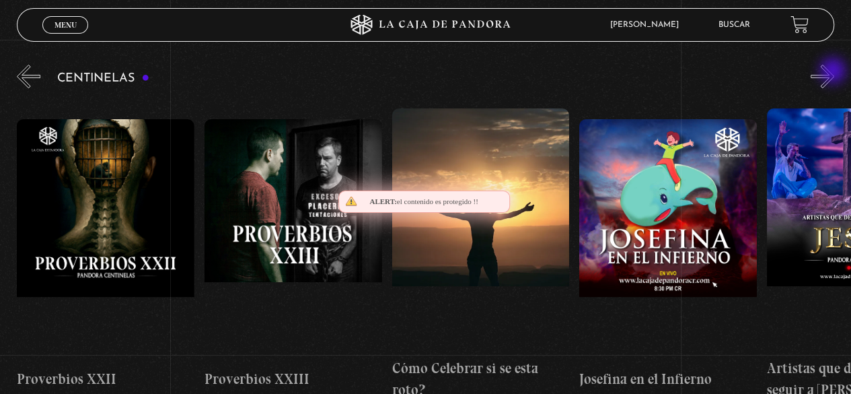
click at [834, 72] on button "»" at bounding box center [823, 77] width 24 height 24
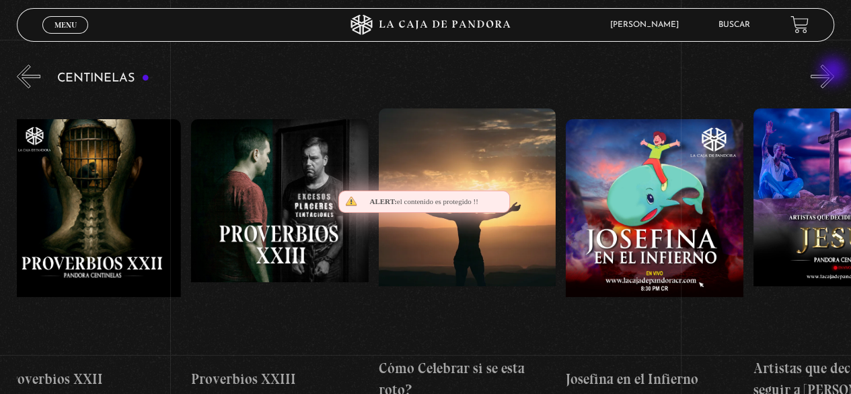
click at [834, 72] on button "»" at bounding box center [823, 77] width 24 height 24
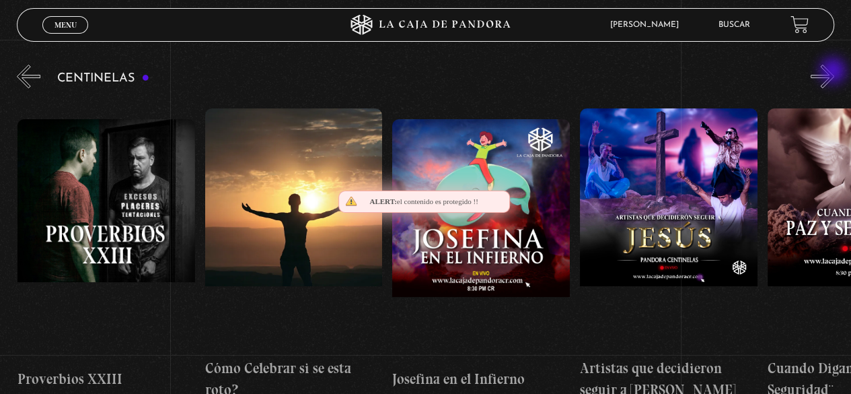
click at [834, 72] on button "»" at bounding box center [823, 77] width 24 height 24
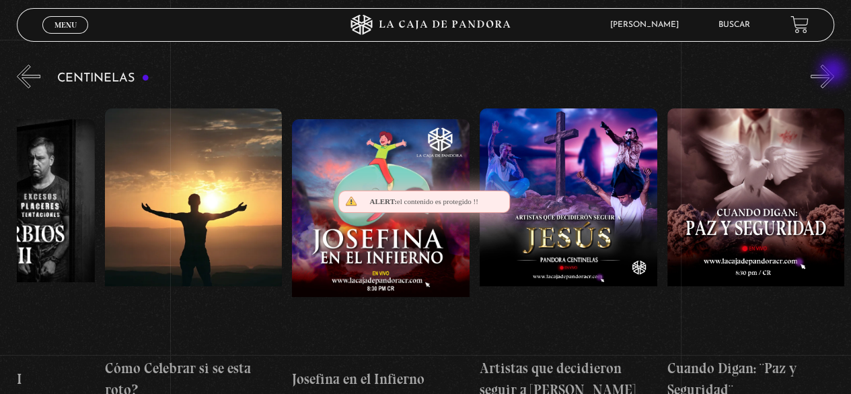
click at [834, 72] on button "»" at bounding box center [823, 77] width 24 height 24
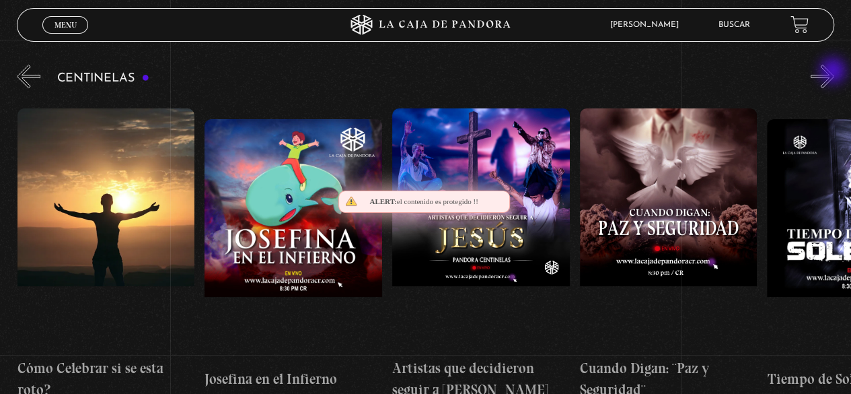
click at [834, 72] on button "»" at bounding box center [823, 77] width 24 height 24
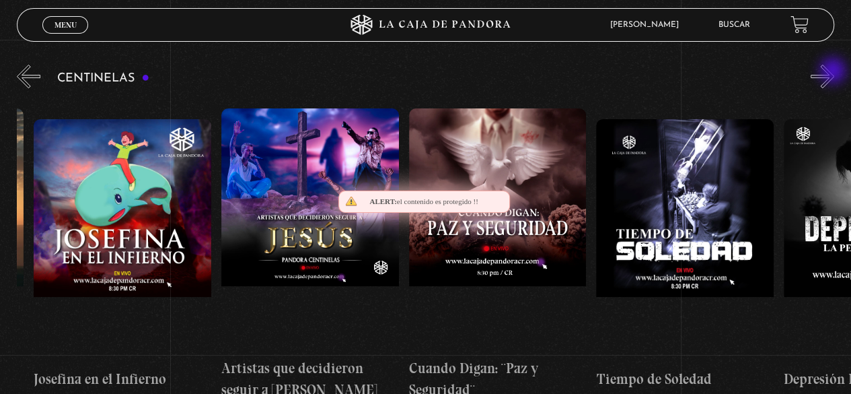
click at [834, 72] on button "»" at bounding box center [823, 77] width 24 height 24
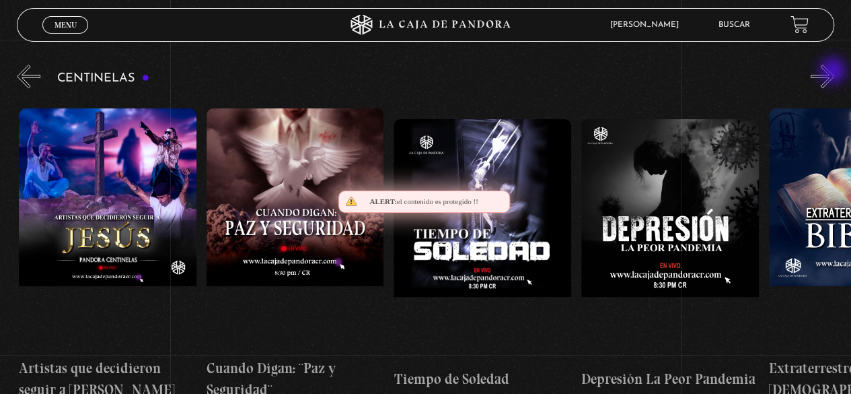
click at [834, 72] on button "»" at bounding box center [823, 77] width 24 height 24
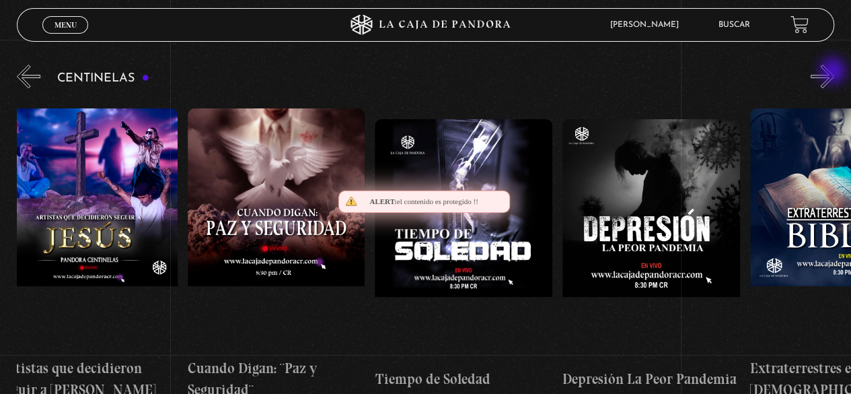
click at [834, 72] on button "»" at bounding box center [823, 77] width 24 height 24
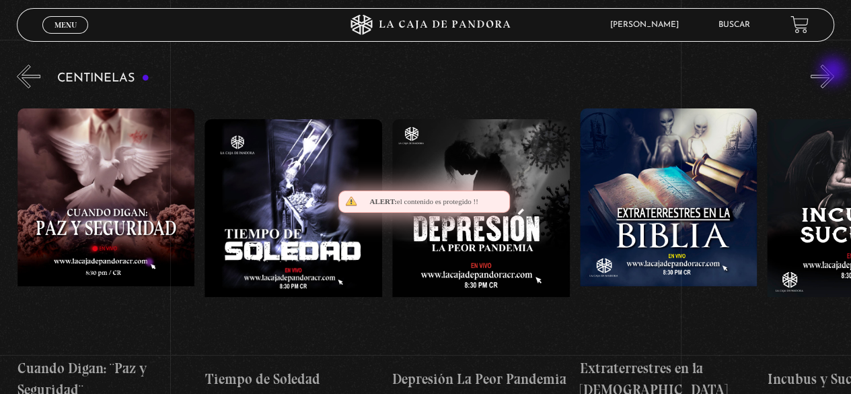
click at [834, 72] on button "»" at bounding box center [823, 77] width 24 height 24
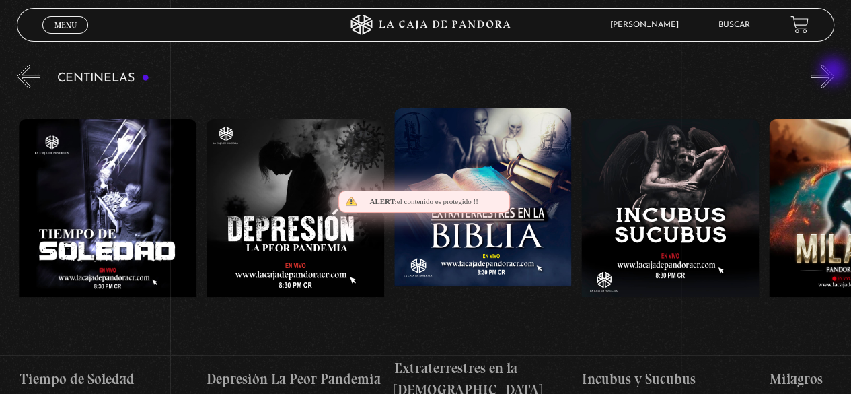
click at [834, 72] on button "»" at bounding box center [823, 77] width 24 height 24
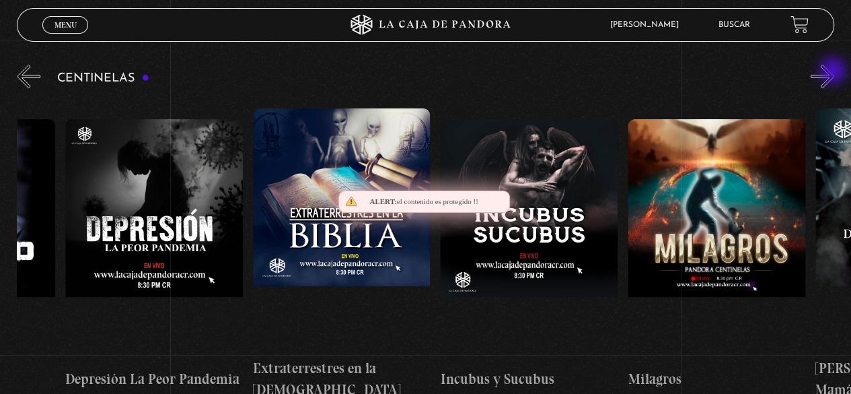
click at [834, 72] on button "»" at bounding box center [823, 77] width 24 height 24
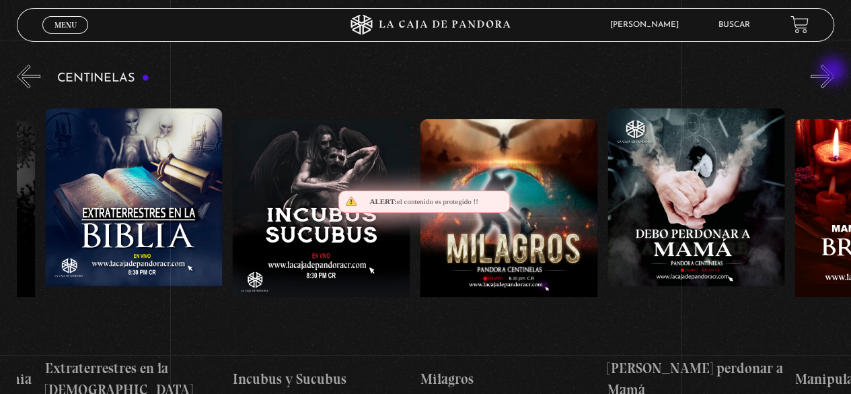
click at [834, 72] on button "»" at bounding box center [823, 77] width 24 height 24
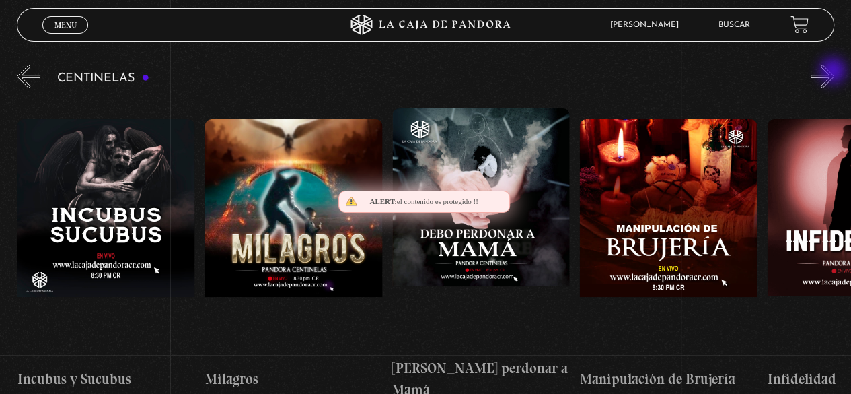
click at [834, 72] on button "»" at bounding box center [823, 77] width 24 height 24
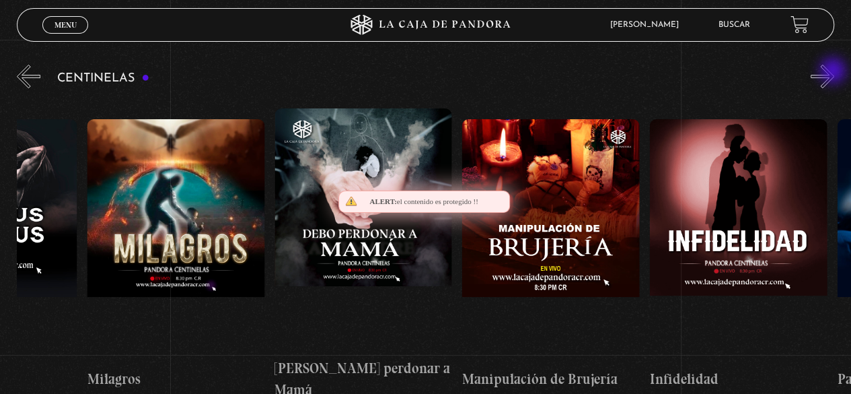
click at [834, 72] on button "»" at bounding box center [823, 77] width 24 height 24
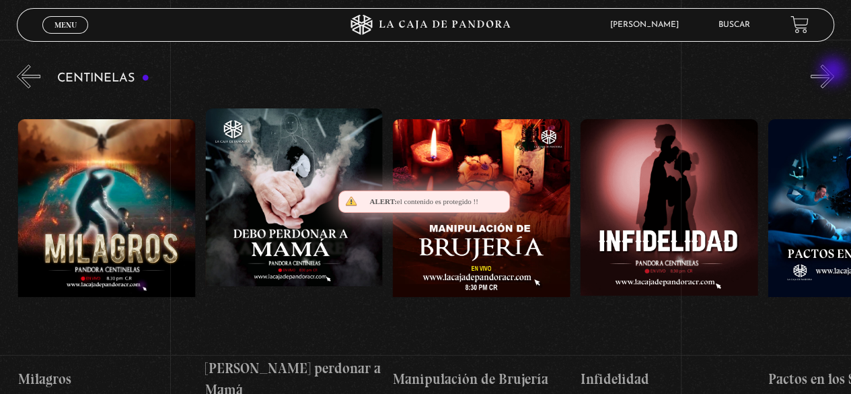
click at [834, 72] on button "»" at bounding box center [823, 77] width 24 height 24
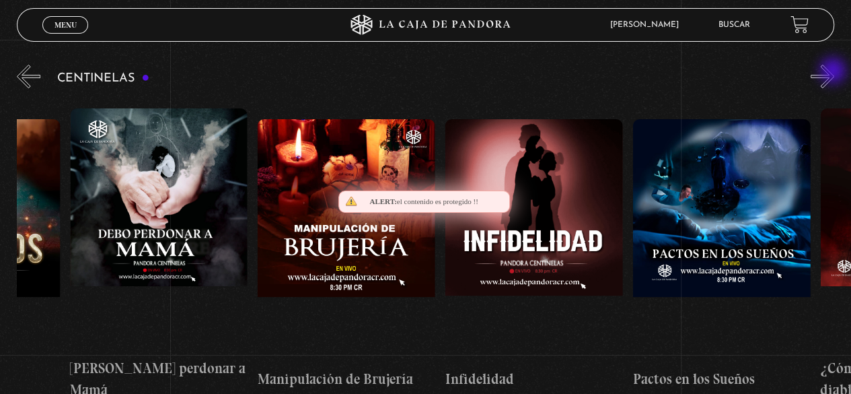
click at [834, 72] on button "»" at bounding box center [823, 77] width 24 height 24
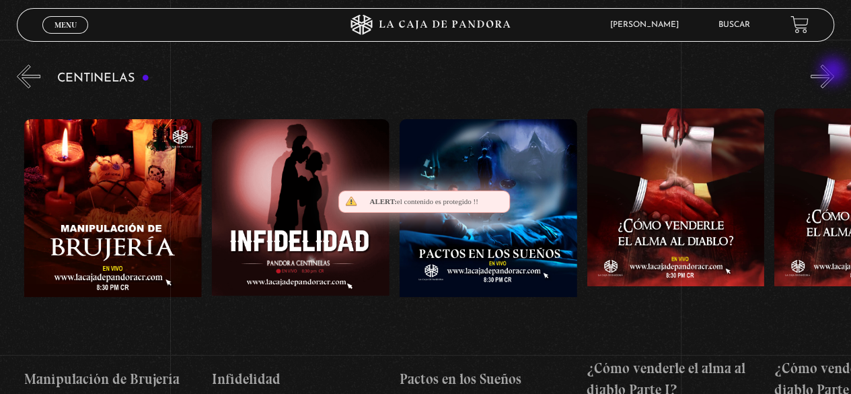
click at [834, 72] on button "»" at bounding box center [823, 77] width 24 height 24
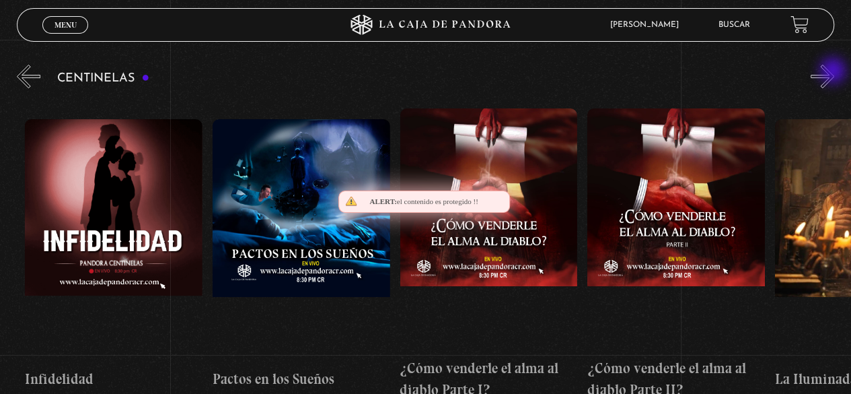
click at [834, 72] on button "»" at bounding box center [823, 77] width 24 height 24
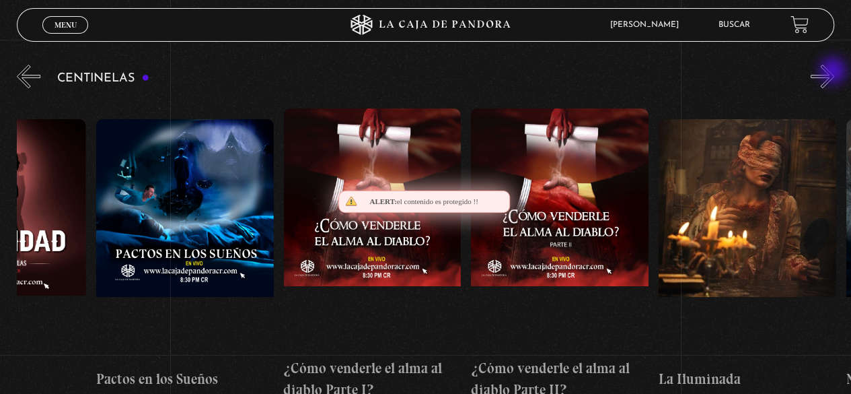
click at [834, 72] on button "»" at bounding box center [823, 77] width 24 height 24
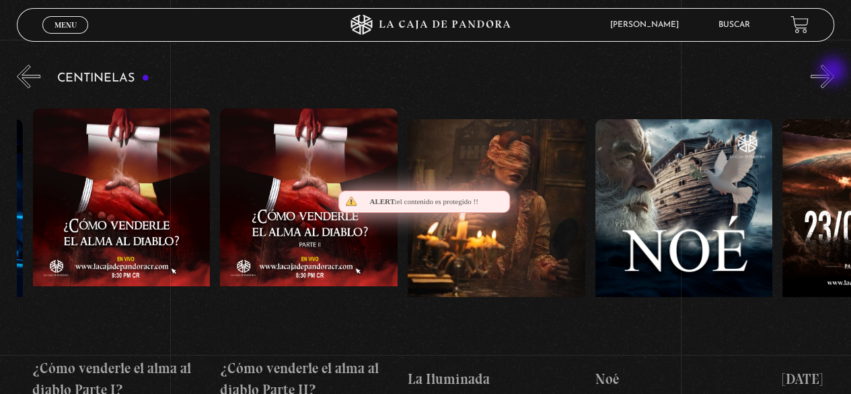
click at [834, 72] on button "»" at bounding box center [823, 77] width 24 height 24
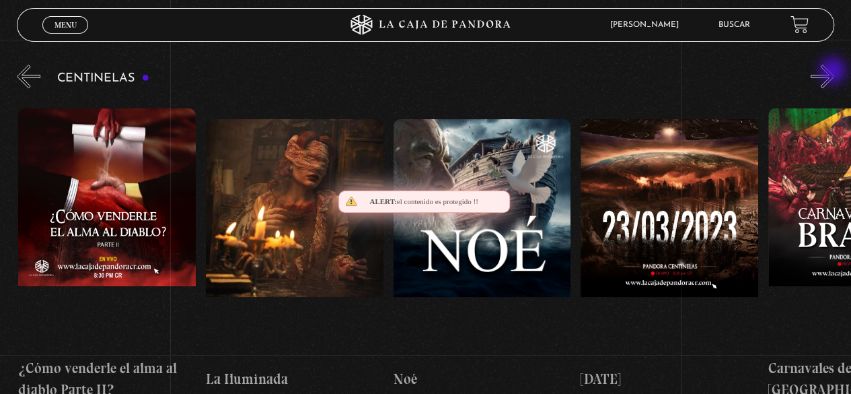
click at [834, 72] on button "»" at bounding box center [823, 77] width 24 height 24
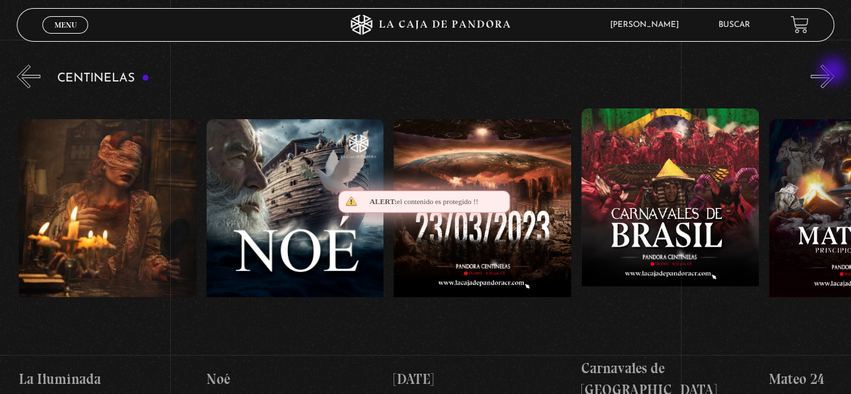
click at [834, 72] on button "»" at bounding box center [823, 77] width 24 height 24
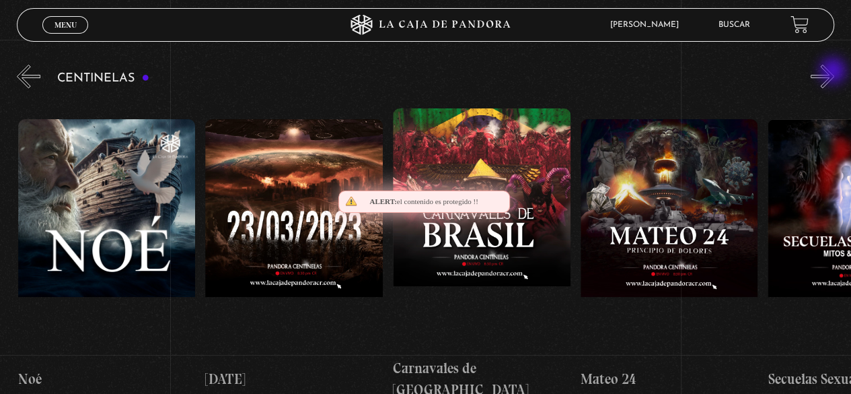
scroll to position [0, 7873]
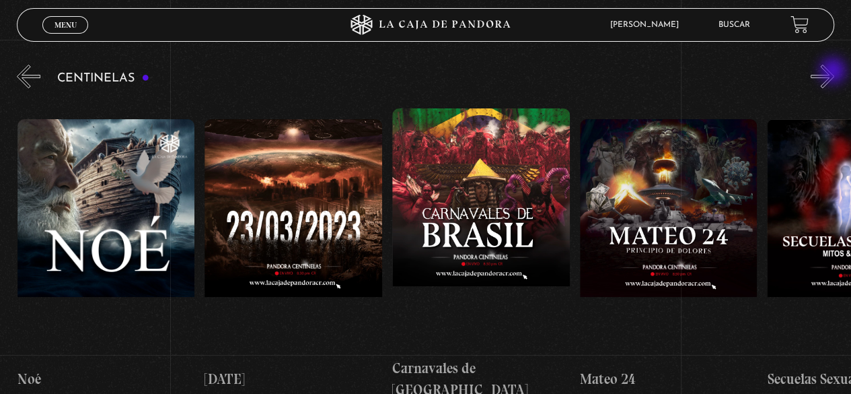
click at [834, 72] on button "»" at bounding box center [823, 77] width 24 height 24
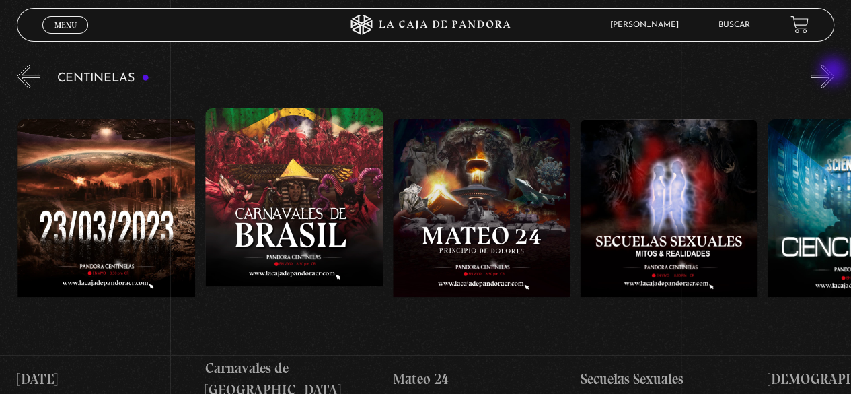
scroll to position [0, 8060]
click at [834, 72] on button "»" at bounding box center [823, 77] width 24 height 24
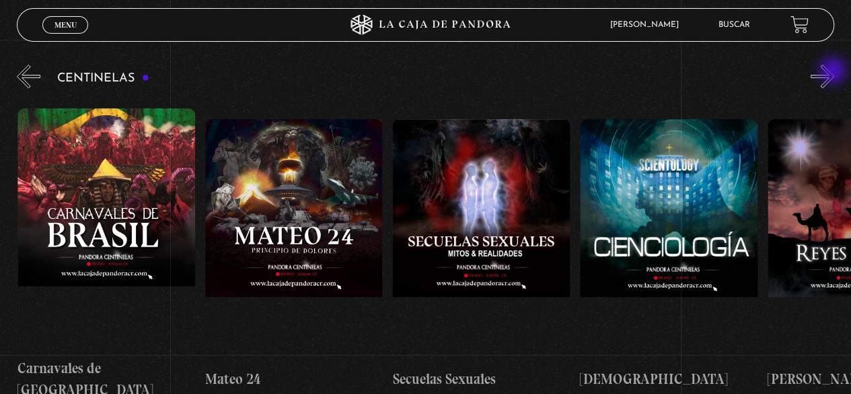
click at [834, 72] on button "»" at bounding box center [823, 77] width 24 height 24
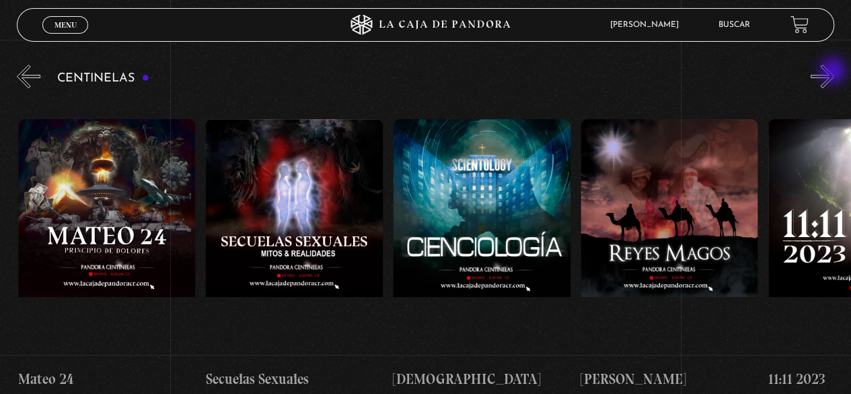
scroll to position [0, 8435]
click at [834, 72] on button "»" at bounding box center [823, 77] width 24 height 24
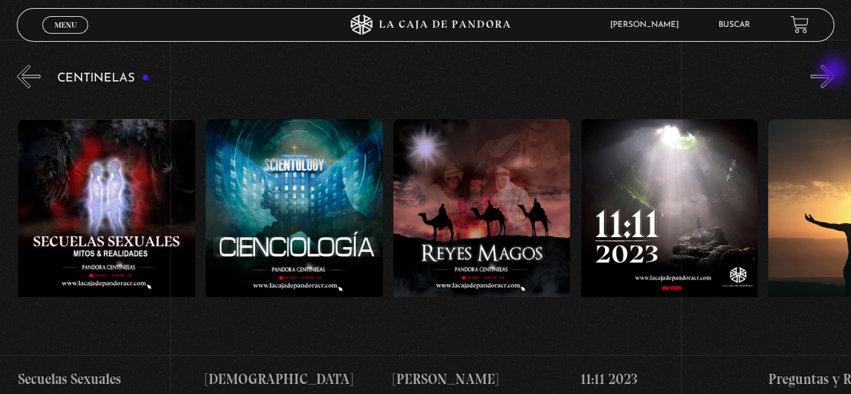
scroll to position [0, 8622]
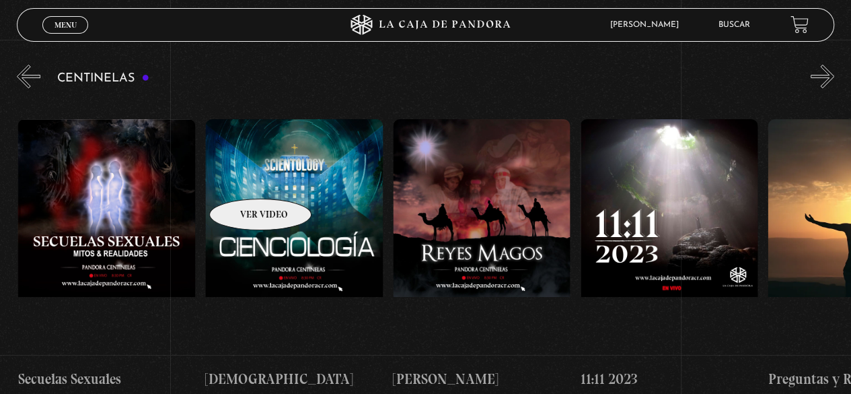
click at [242, 182] on figure at bounding box center [294, 240] width 178 height 242
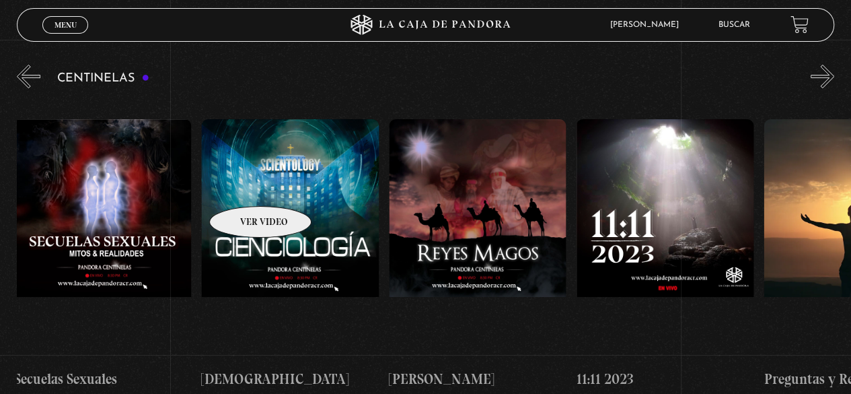
scroll to position [0, 8643]
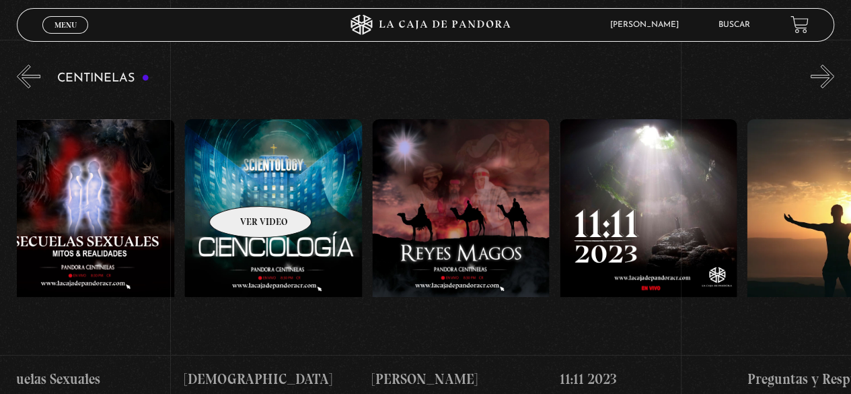
click at [242, 182] on figure at bounding box center [273, 240] width 178 height 242
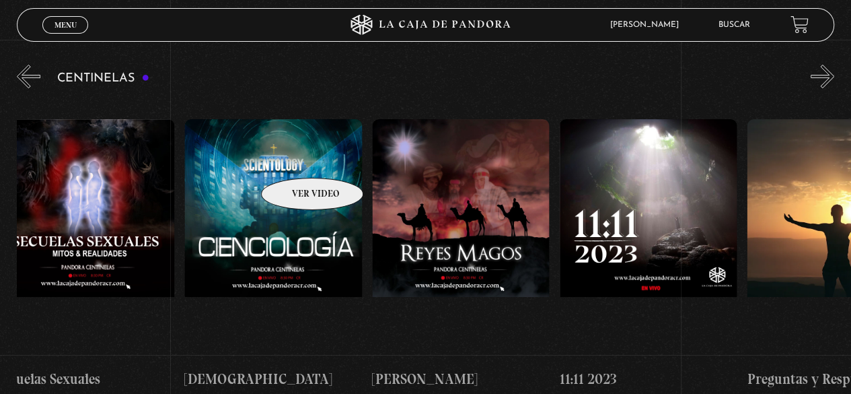
click at [295, 157] on figure at bounding box center [273, 240] width 178 height 242
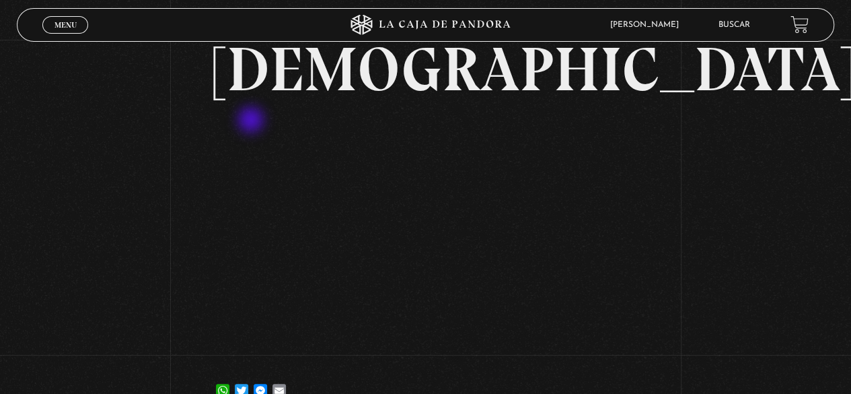
scroll to position [135, 0]
